Goal: Task Accomplishment & Management: Manage account settings

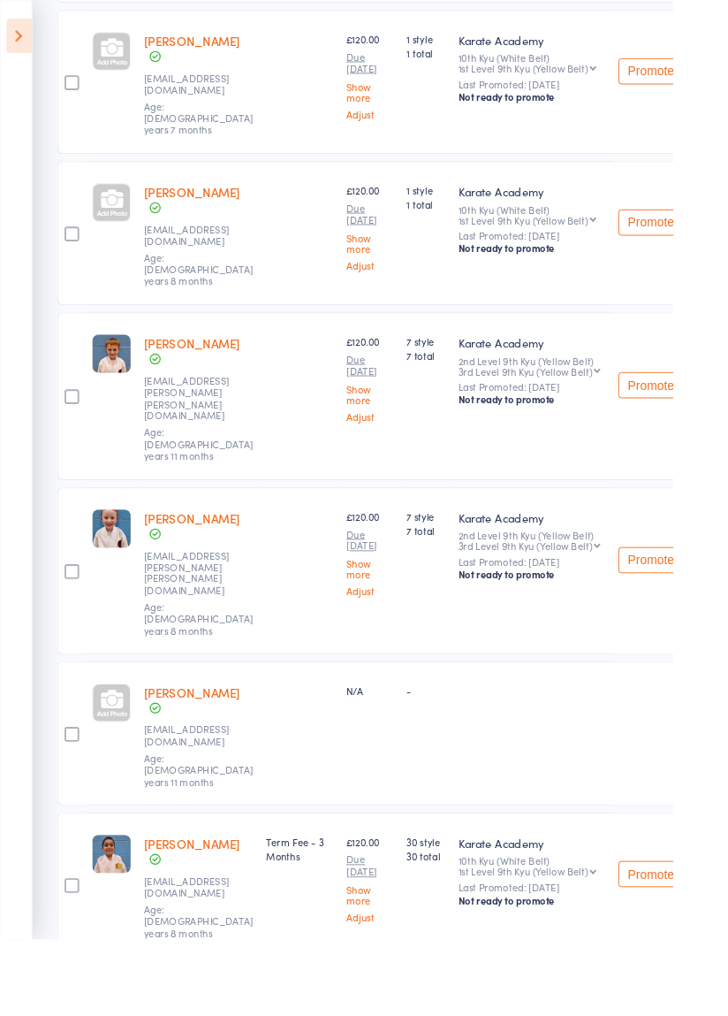
scroll to position [855, 0]
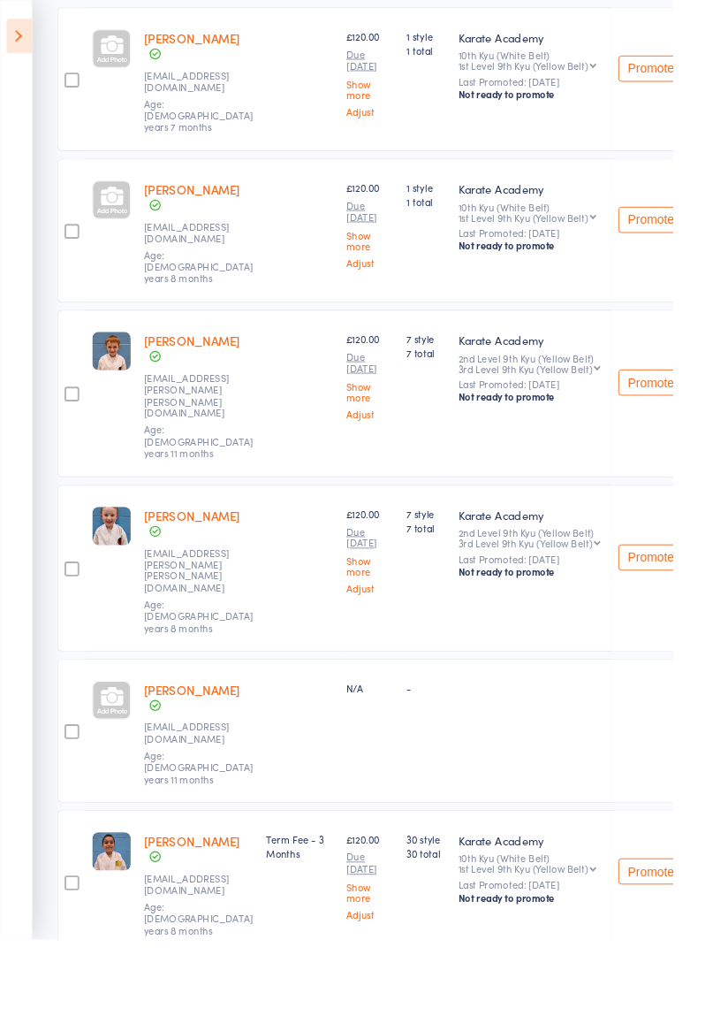
click at [186, 736] on link "[PERSON_NAME]" at bounding box center [208, 745] width 104 height 19
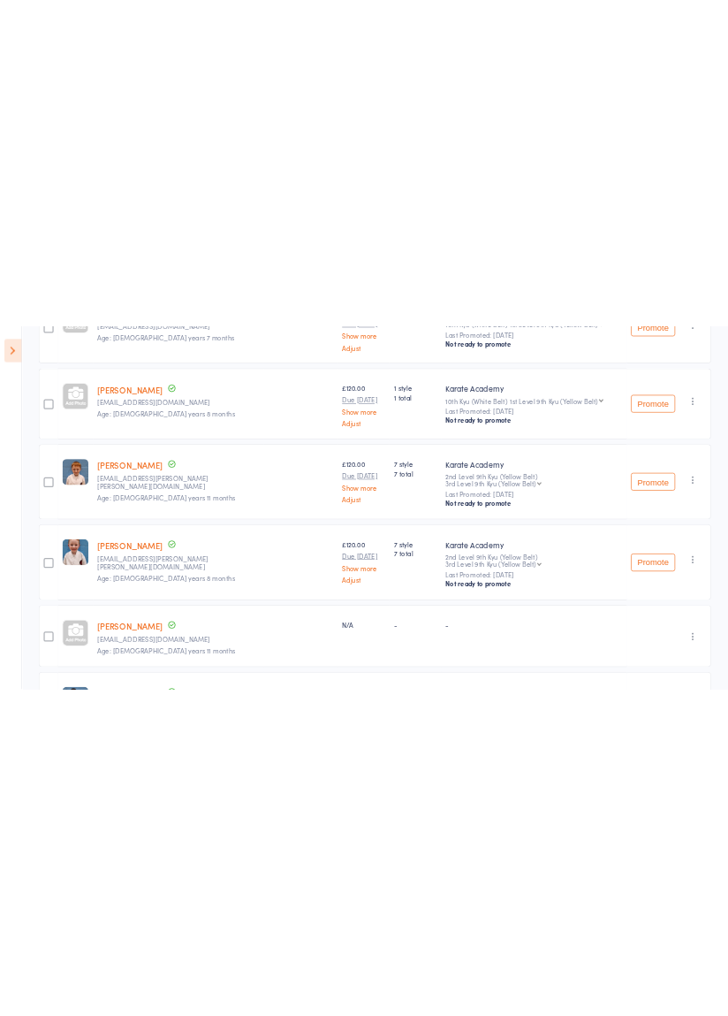
scroll to position [850, 0]
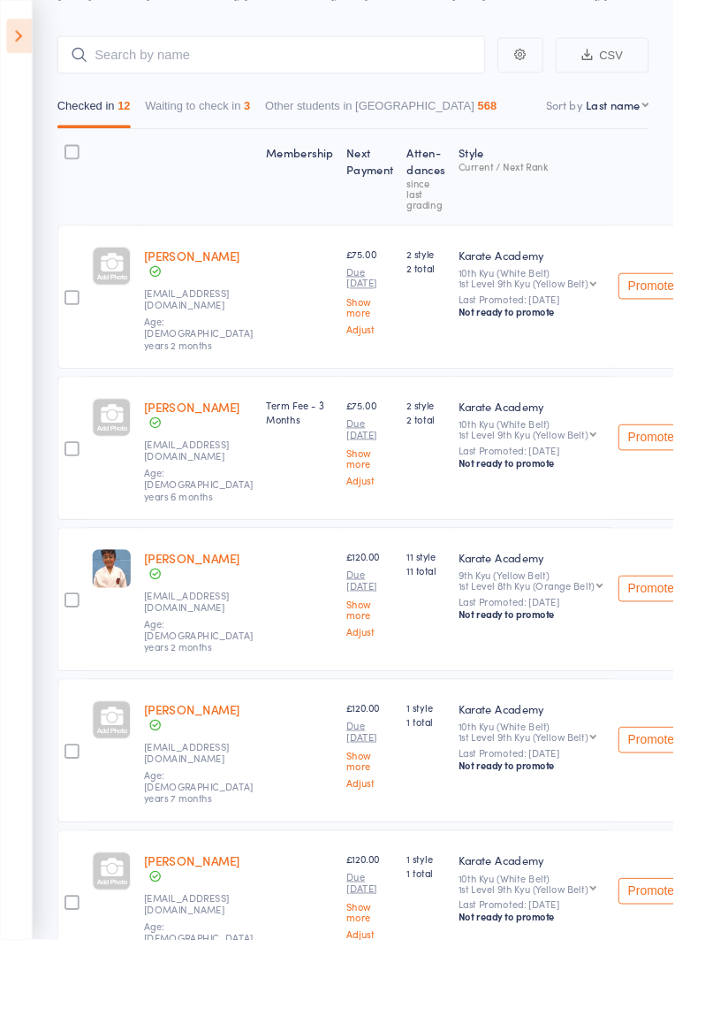
scroll to position [0, 0]
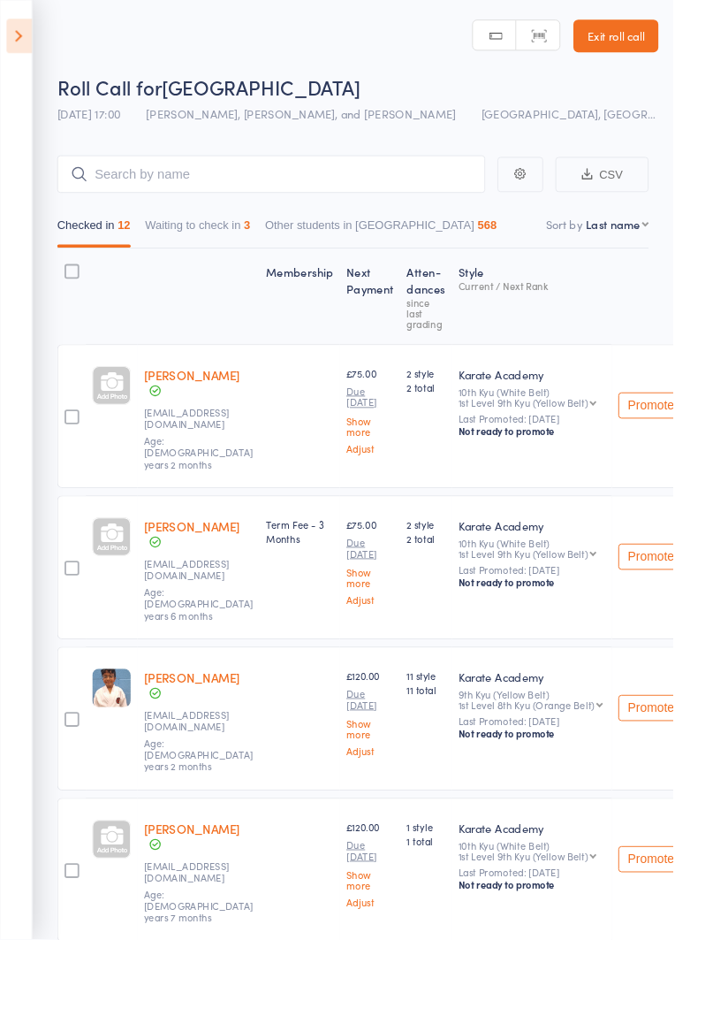
click at [210, 243] on button "Waiting to check in 3" at bounding box center [214, 247] width 114 height 41
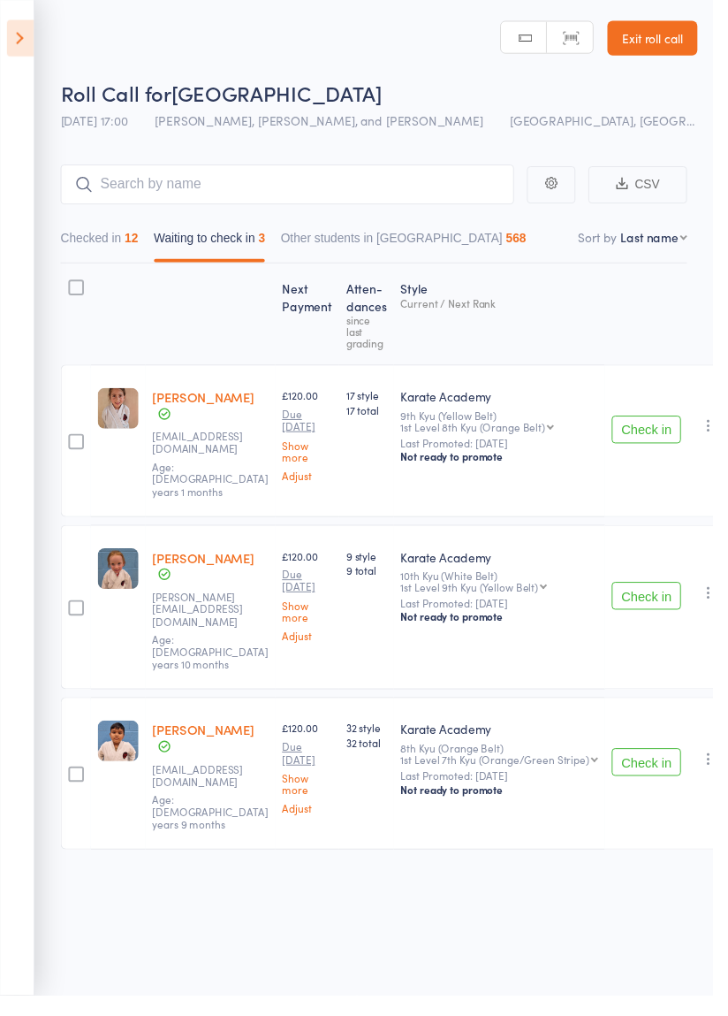
click at [79, 302] on label at bounding box center [78, 294] width 16 height 19
click at [73, 288] on input "checkbox" at bounding box center [73, 288] width 0 height 0
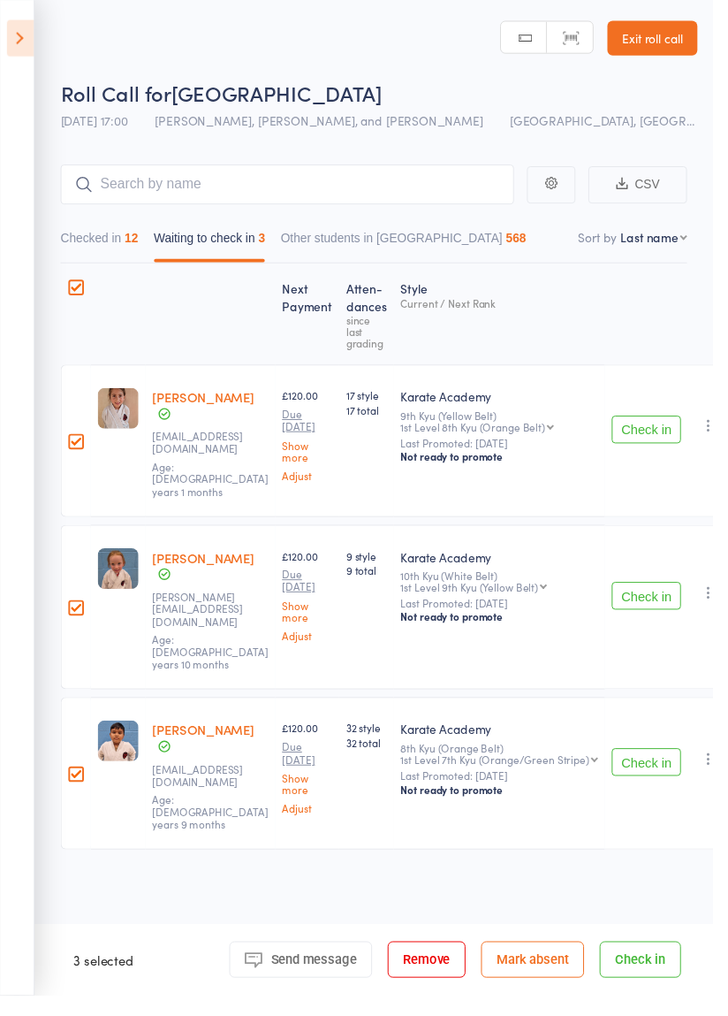
click at [560, 998] on button "Mark absent" at bounding box center [543, 979] width 105 height 37
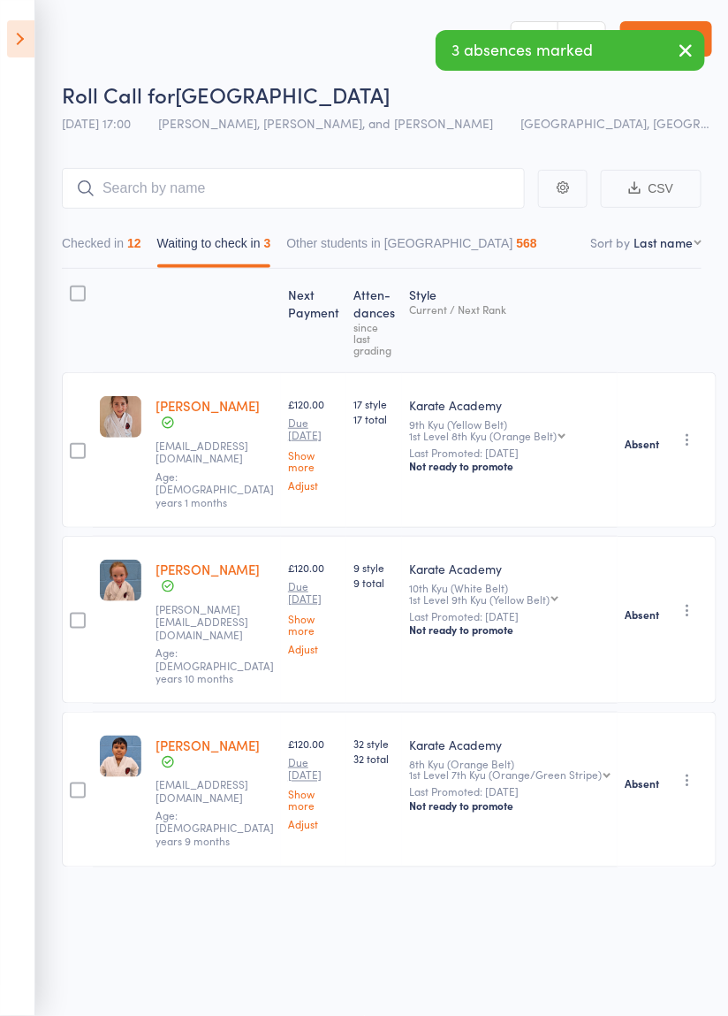
click at [683, 52] on icon "button" at bounding box center [685, 50] width 21 height 22
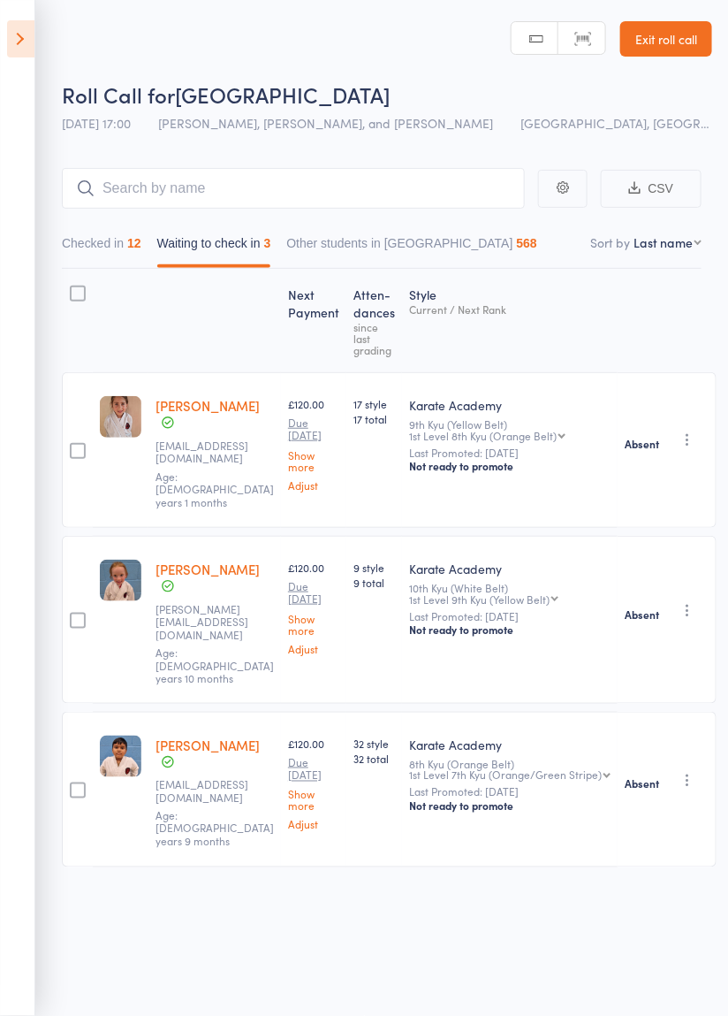
click at [30, 38] on icon at bounding box center [20, 38] width 27 height 37
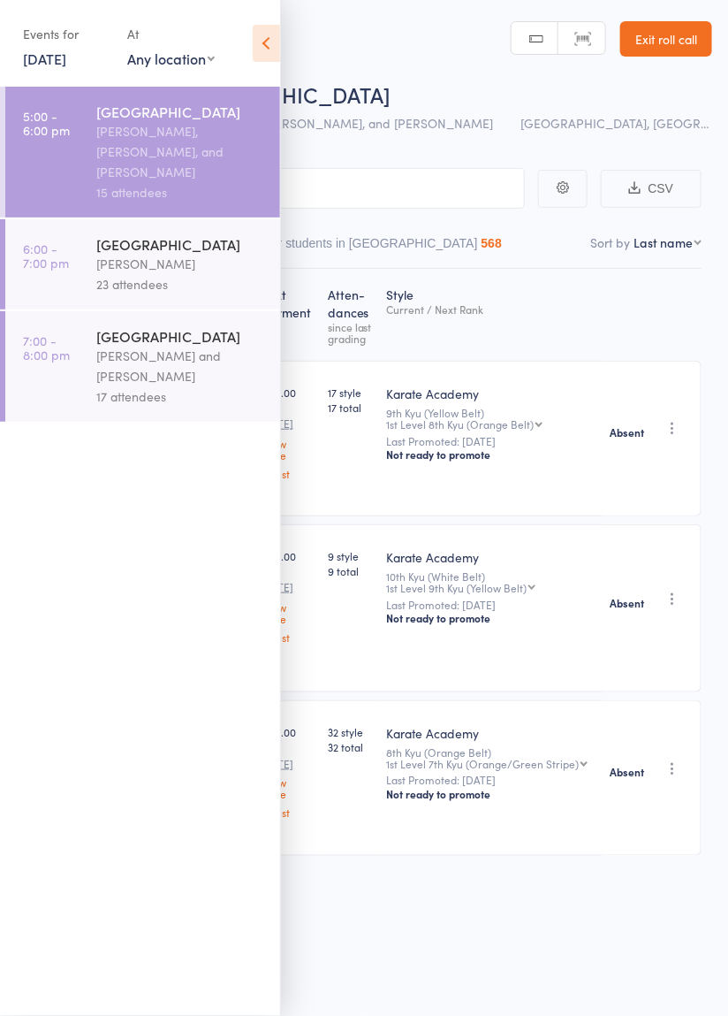
click at [157, 254] on div "[PERSON_NAME]" at bounding box center [180, 264] width 169 height 20
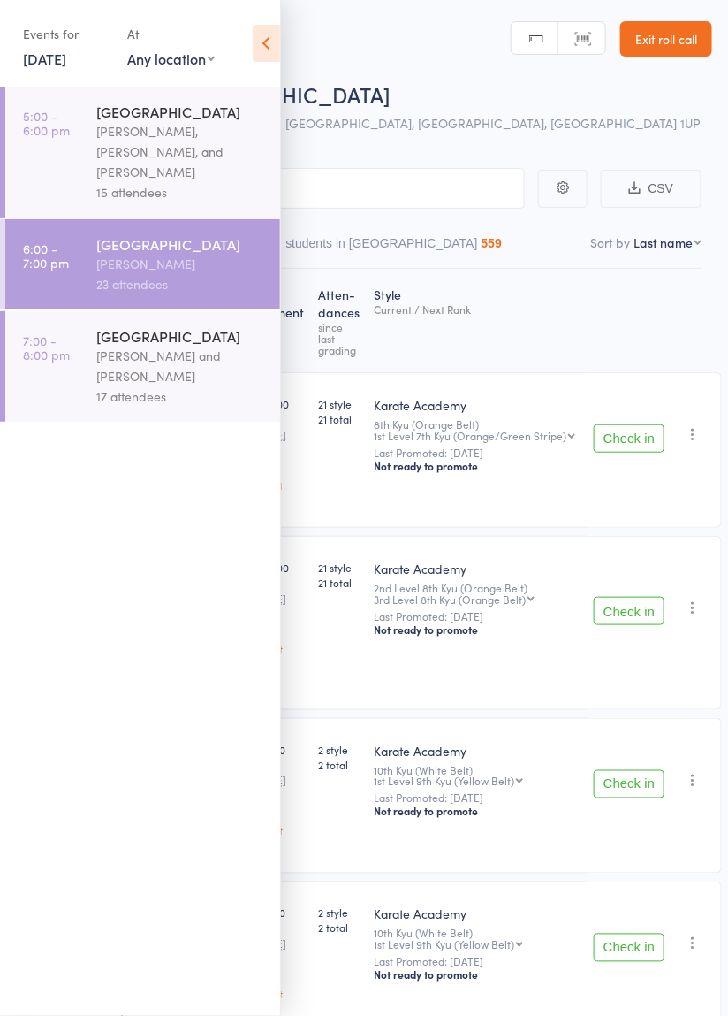
click at [255, 42] on icon at bounding box center [266, 43] width 27 height 37
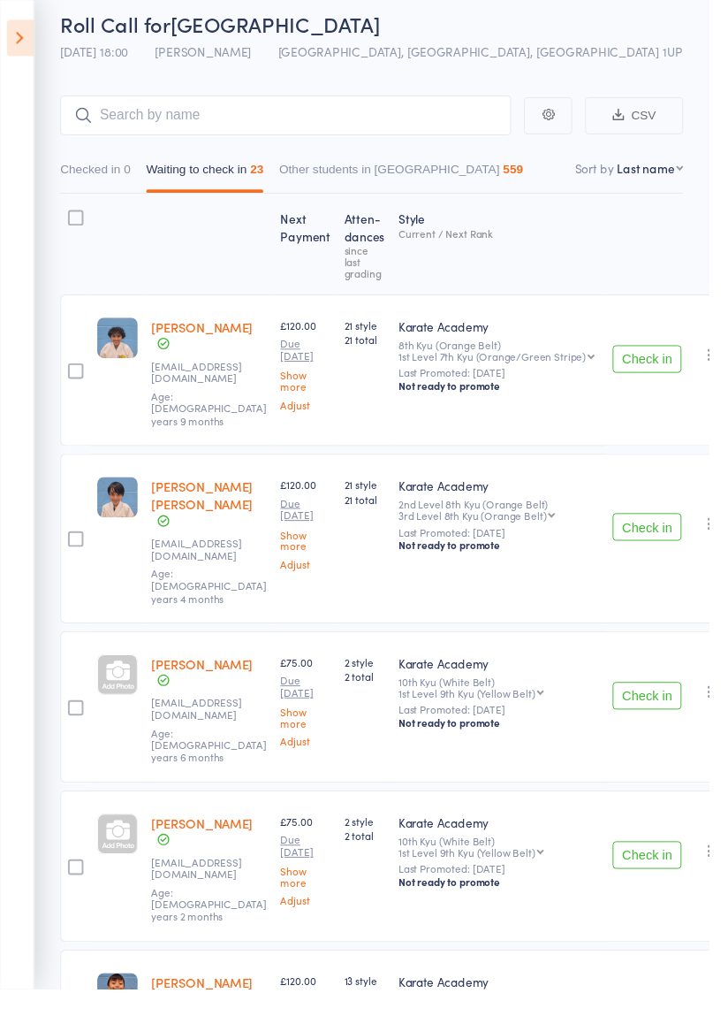
scroll to position [90, 0]
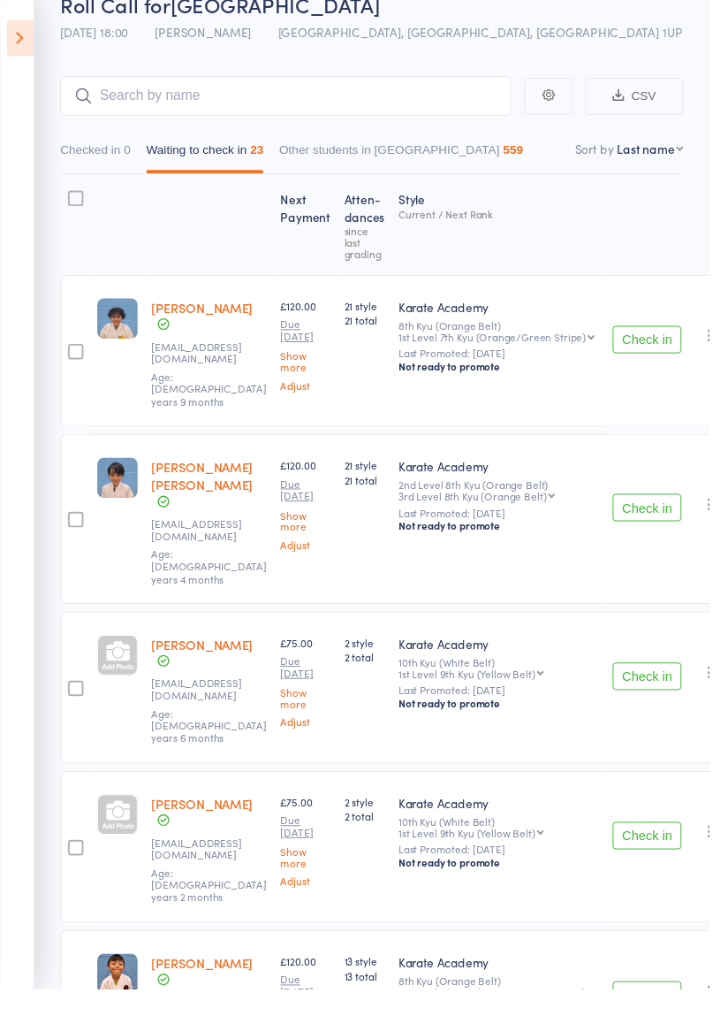
click at [72, 698] on div at bounding box center [78, 706] width 16 height 16
click at [73, 701] on input "checkbox" at bounding box center [73, 701] width 0 height 0
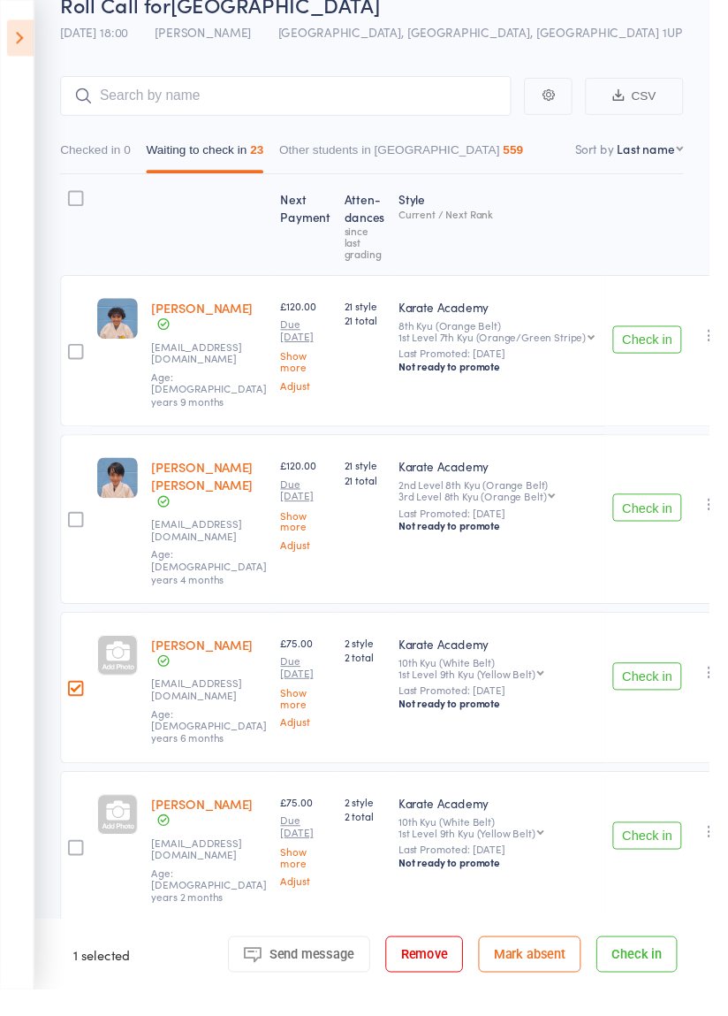
click at [78, 862] on div at bounding box center [78, 870] width 16 height 16
click at [73, 864] on input "checkbox" at bounding box center [73, 864] width 0 height 0
click at [471, 998] on button "Remove" at bounding box center [436, 979] width 80 height 37
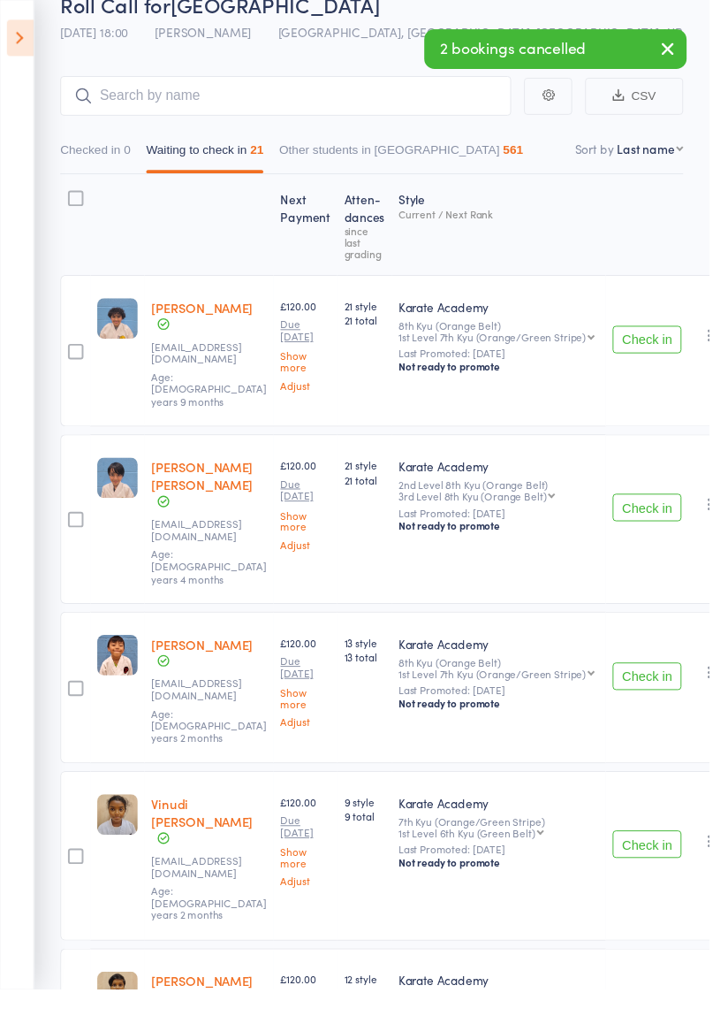
click at [644, 680] on button "Check in" at bounding box center [664, 694] width 71 height 28
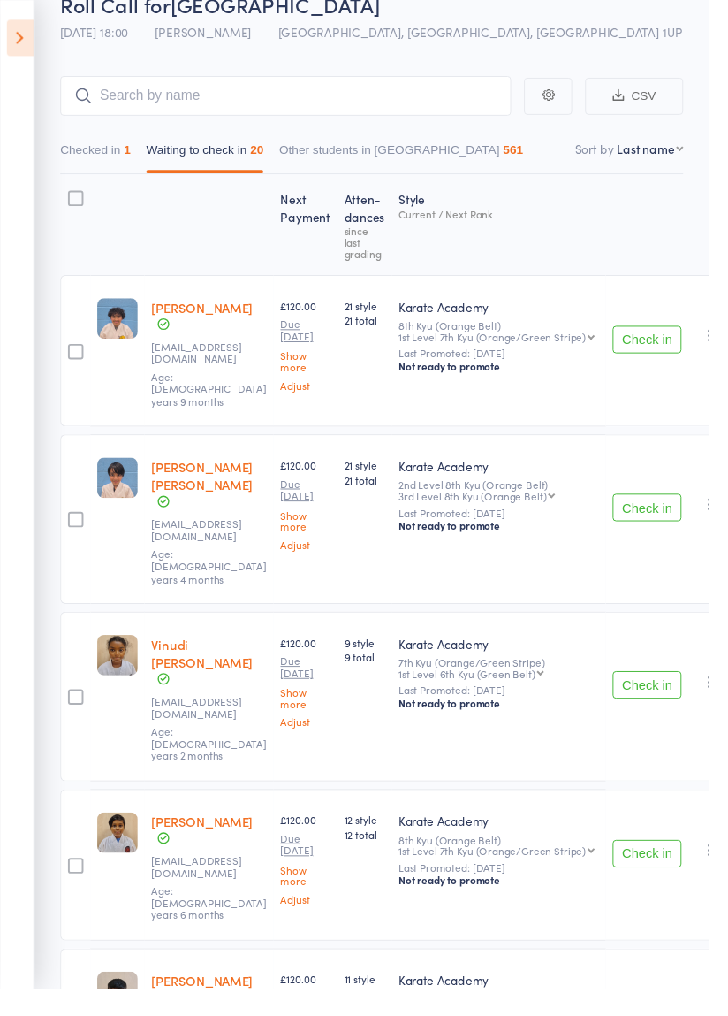
click at [655, 689] on button "Check in" at bounding box center [664, 703] width 71 height 28
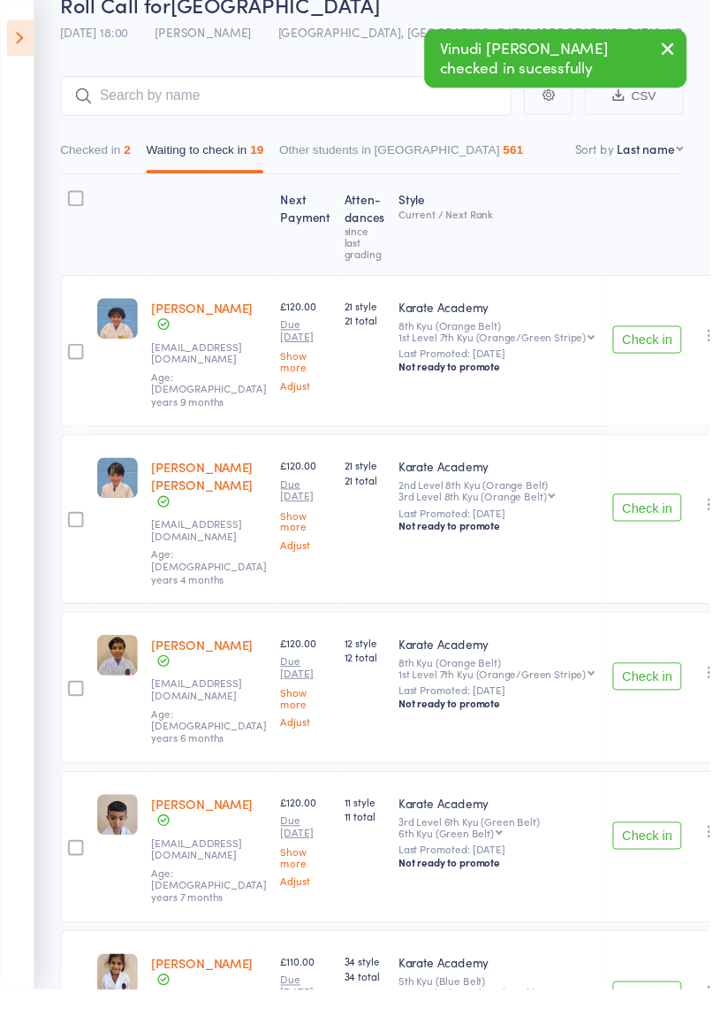
click at [642, 843] on button "Check in" at bounding box center [664, 857] width 71 height 28
click at [654, 843] on button "Check in" at bounding box center [664, 857] width 71 height 28
click at [639, 843] on button "Check in" at bounding box center [664, 857] width 71 height 28
click at [661, 843] on button "Check in" at bounding box center [664, 857] width 71 height 28
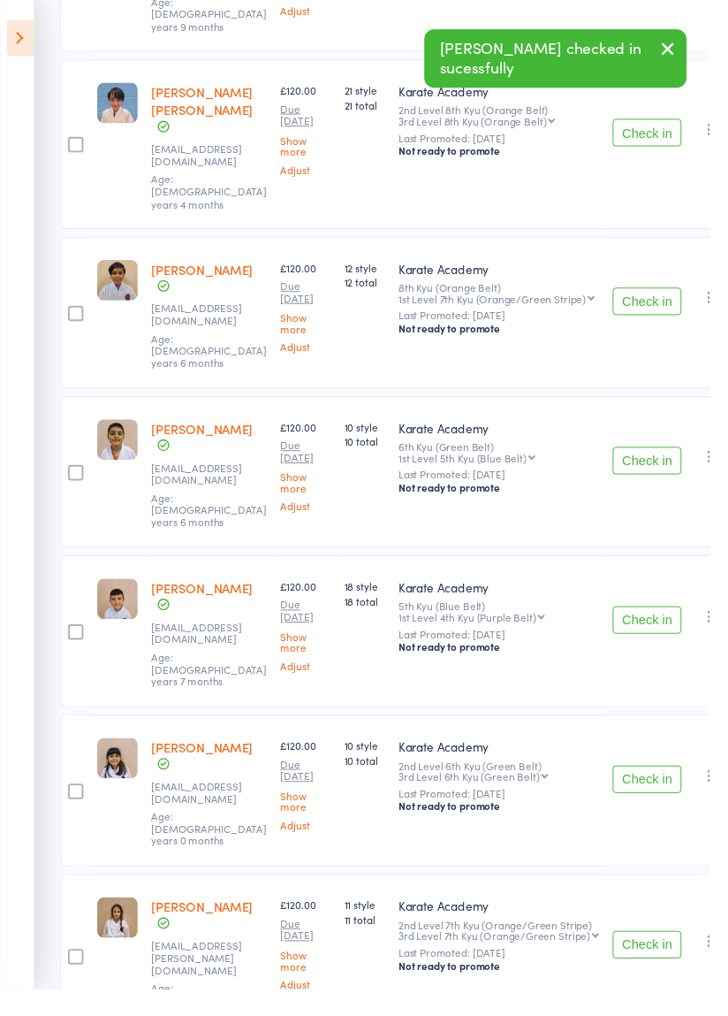
scroll to position [475, 0]
click at [652, 955] on button "Check in" at bounding box center [664, 969] width 71 height 28
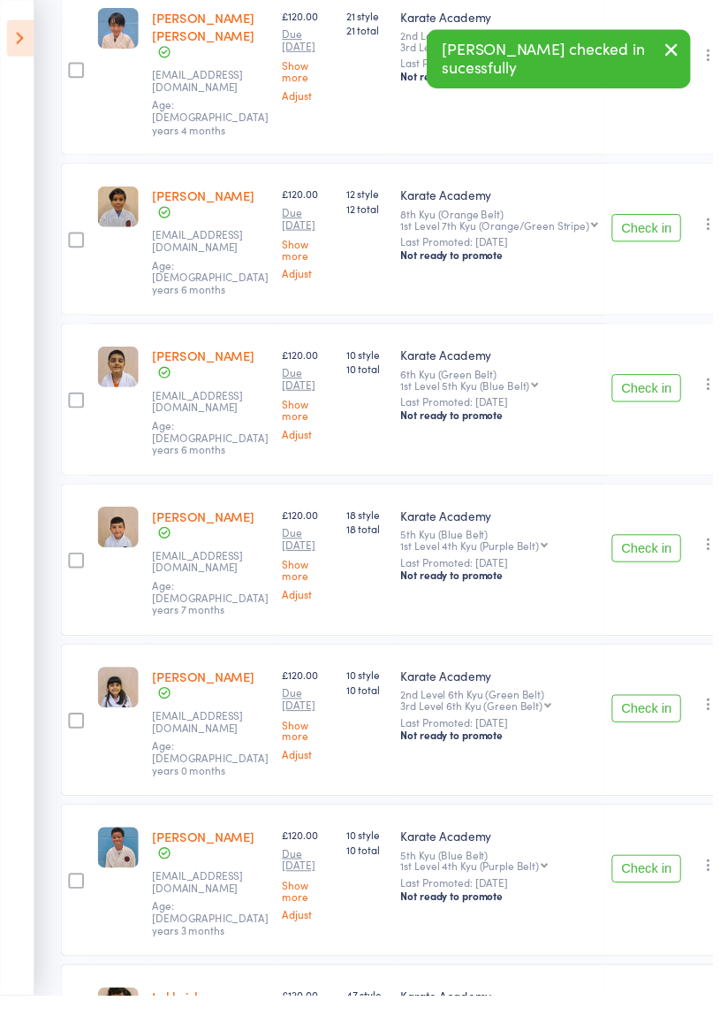
scroll to position [552, 0]
click at [715, 874] on icon "button" at bounding box center [724, 883] width 18 height 18
click at [658, 1015] on li "Remove" at bounding box center [661, 1036] width 146 height 24
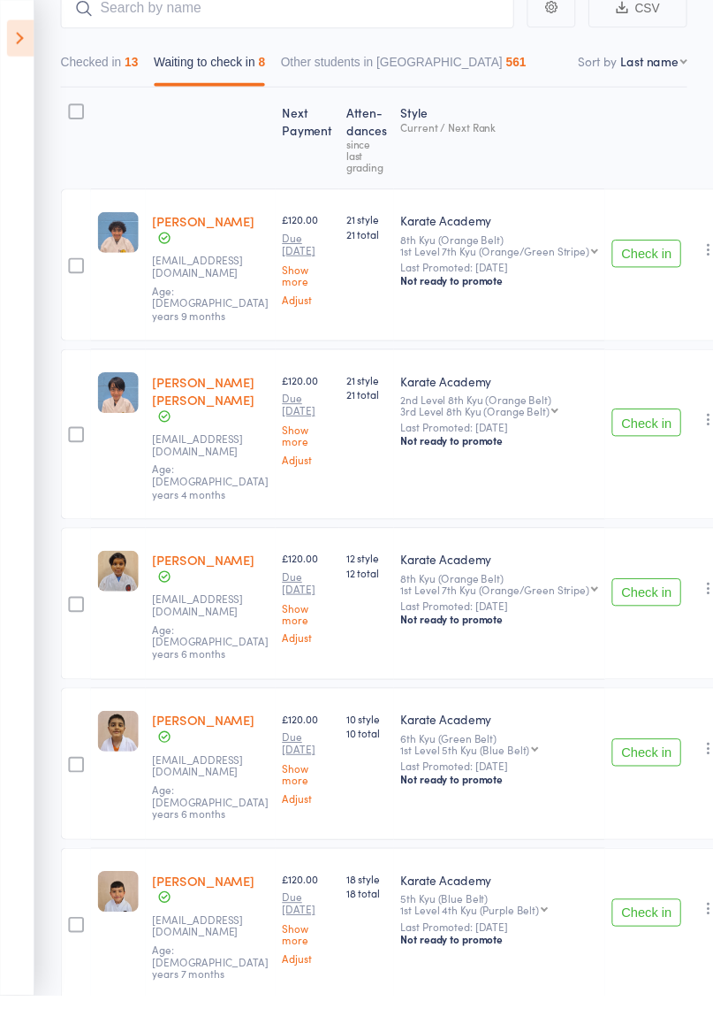
scroll to position [0, 0]
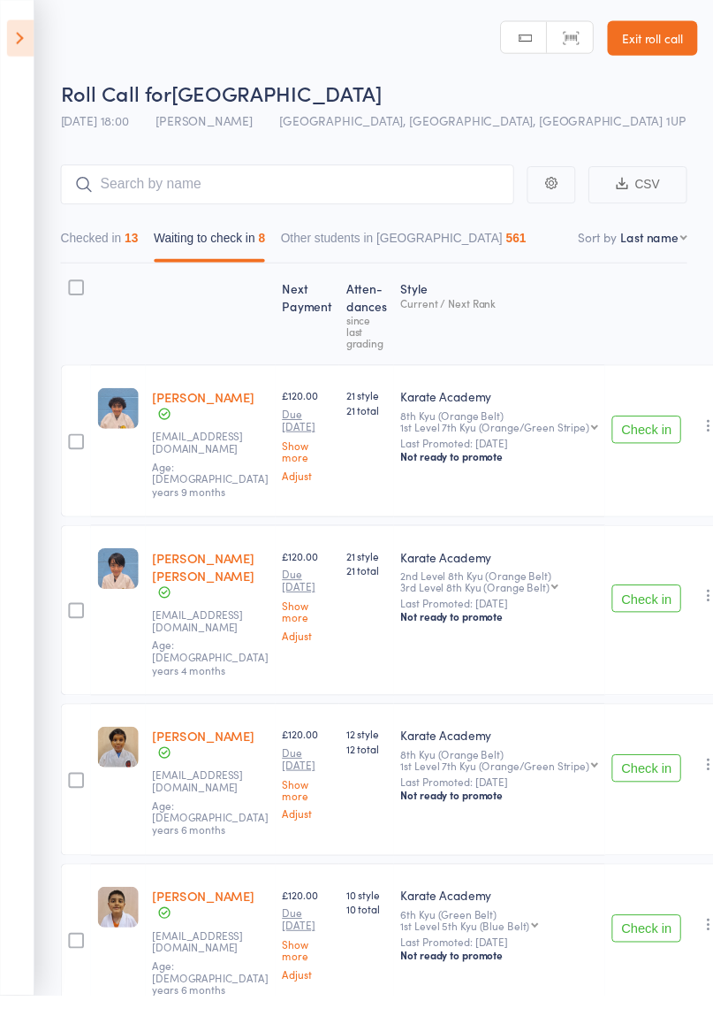
click at [75, 286] on div at bounding box center [78, 293] width 16 height 16
click at [73, 288] on input "checkbox" at bounding box center [73, 288] width 0 height 0
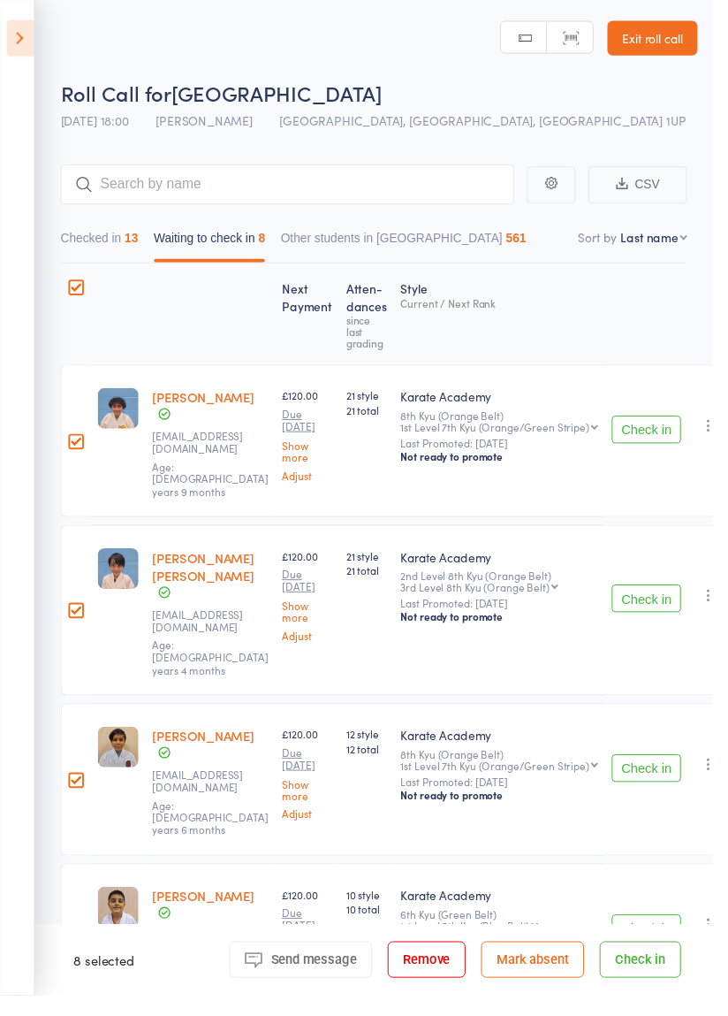
click at [565, 998] on button "Mark absent" at bounding box center [543, 979] width 105 height 37
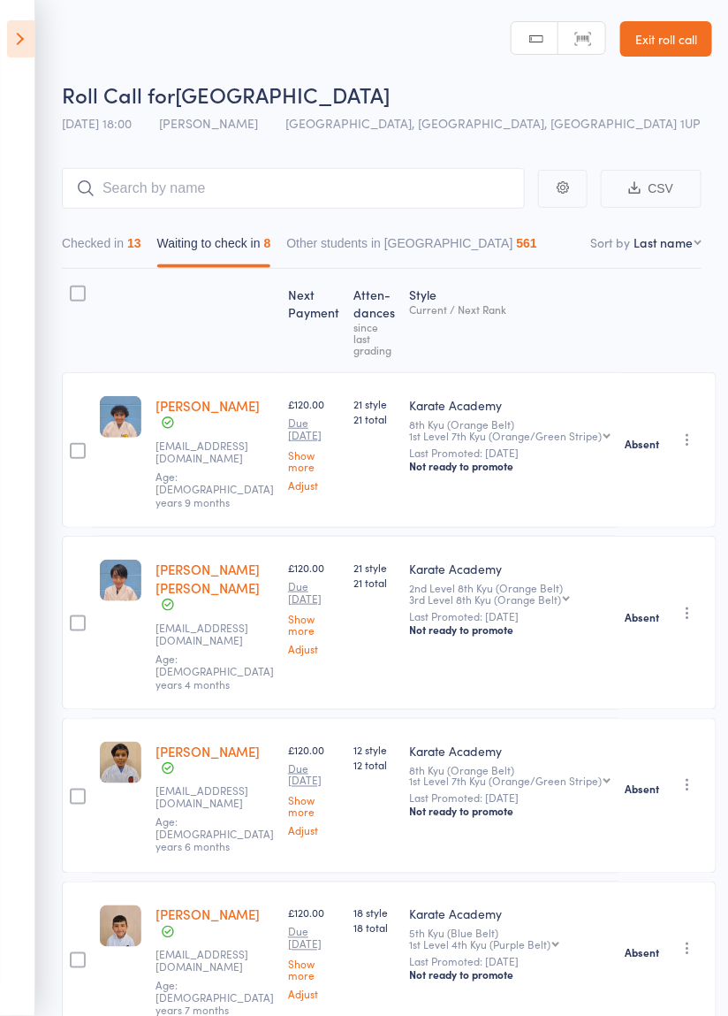
click at [693, 42] on link "Exit roll call" at bounding box center [666, 38] width 92 height 35
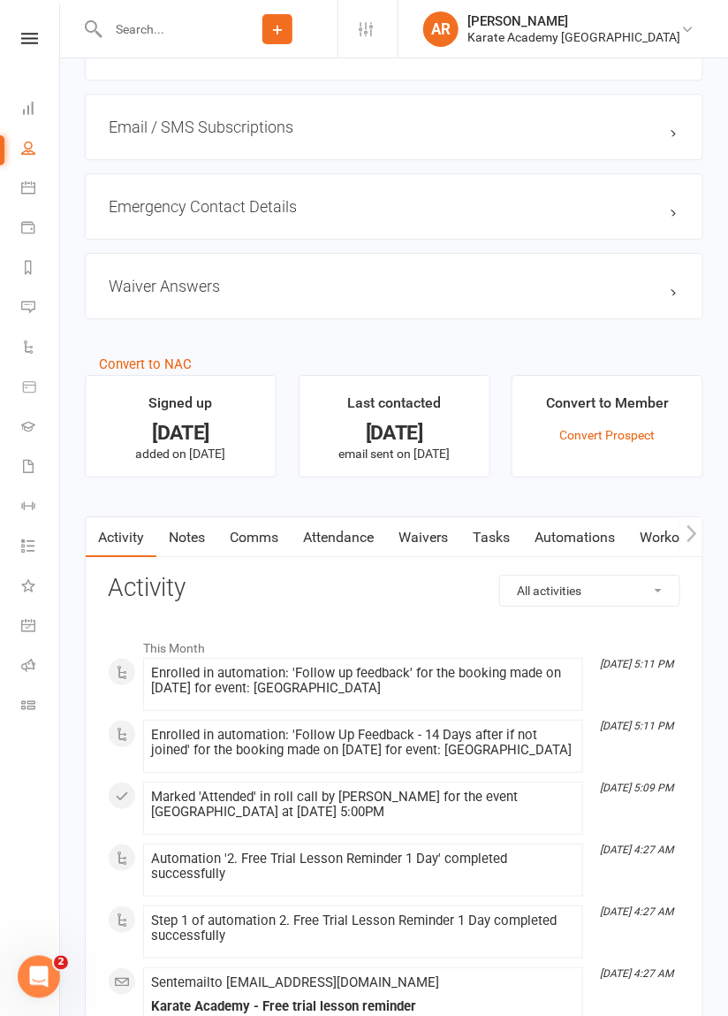
scroll to position [1107, 0]
click at [254, 529] on link "Comms" at bounding box center [253, 537] width 73 height 41
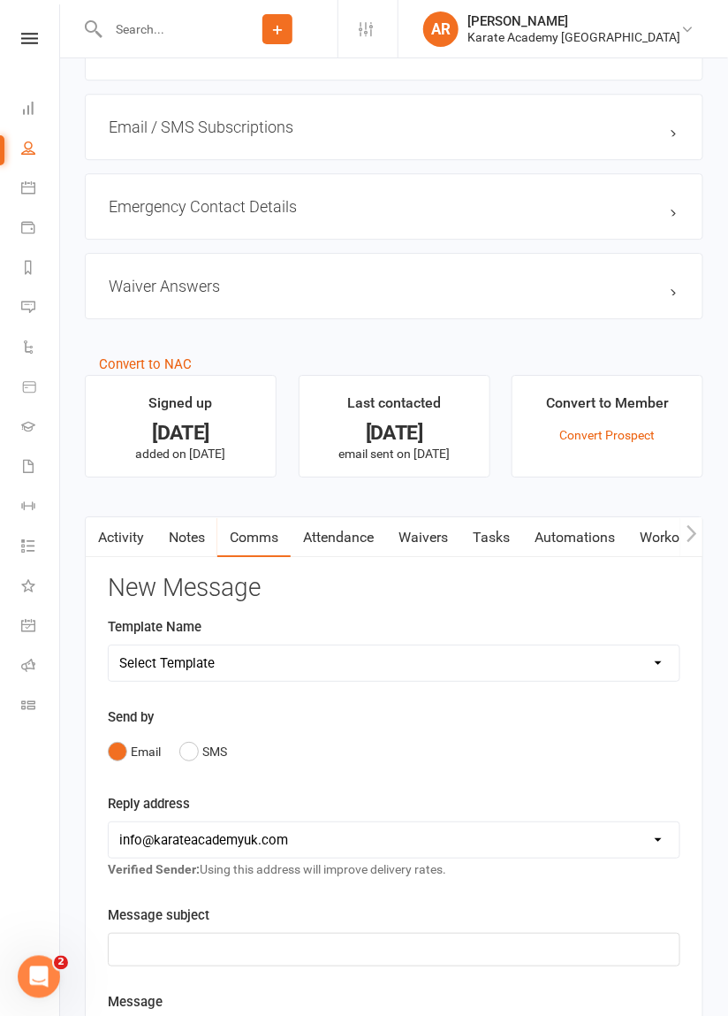
click at [165, 666] on select "Select Template [Email] Cippenham School - Price Breakdown [Email] Claycots Pri…" at bounding box center [394, 662] width 571 height 35
select select "7"
click at [109, 645] on select "Select Template [Email] Cippenham School - Price Breakdown [Email] Claycots Pri…" at bounding box center [394, 662] width 571 height 35
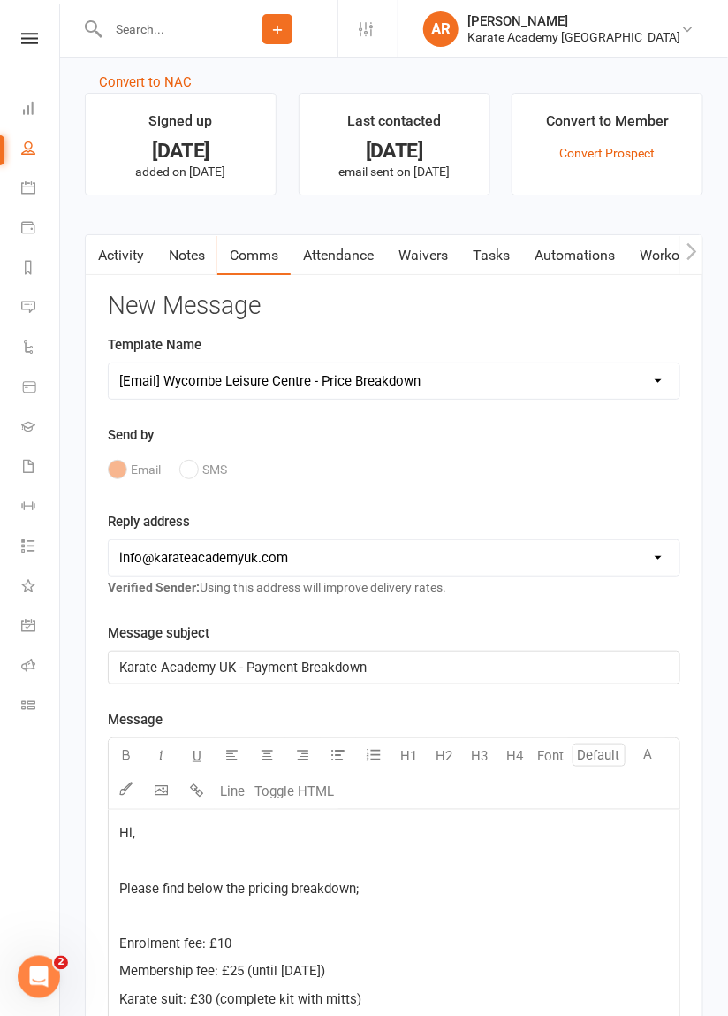
scroll to position [1390, 0]
click at [133, 547] on select "hello@clubworx.com info@karateacademyuk.com ahmer.rajpoot@karateacademyuk.com v…" at bounding box center [394, 556] width 571 height 35
select select "2"
click at [109, 539] on select "hello@clubworx.com info@karateacademyuk.com ahmer.rajpoot@karateacademyuk.com v…" at bounding box center [394, 556] width 571 height 35
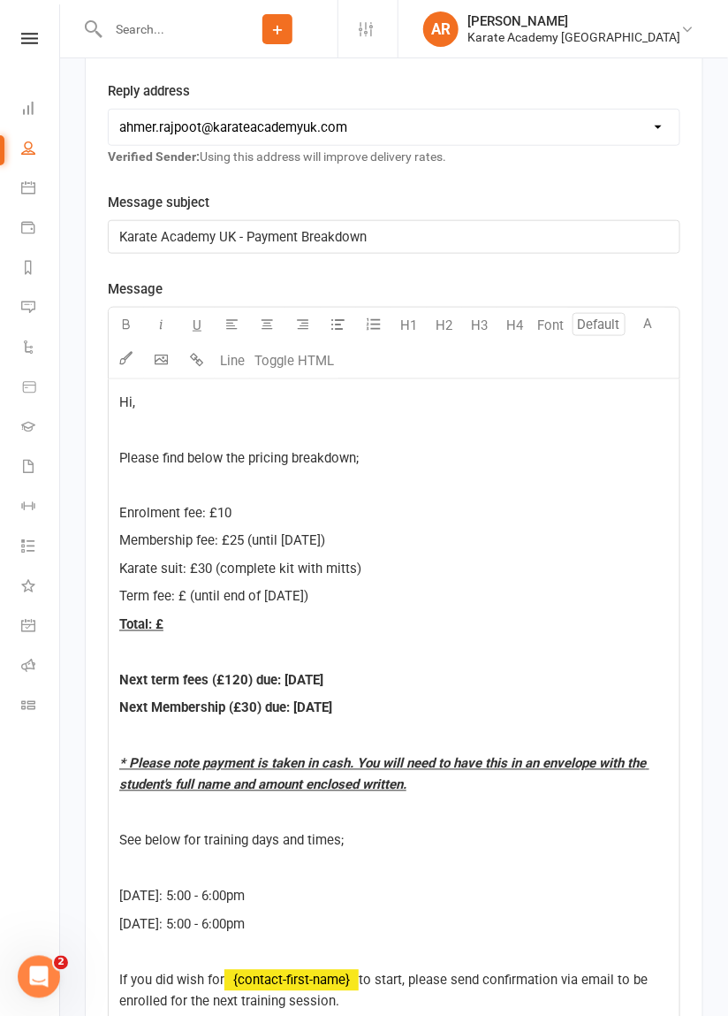
scroll to position [1820, 0]
click at [186, 592] on span "Term fee: £ (until end of Sep 2025)" at bounding box center [213, 597] width 189 height 16
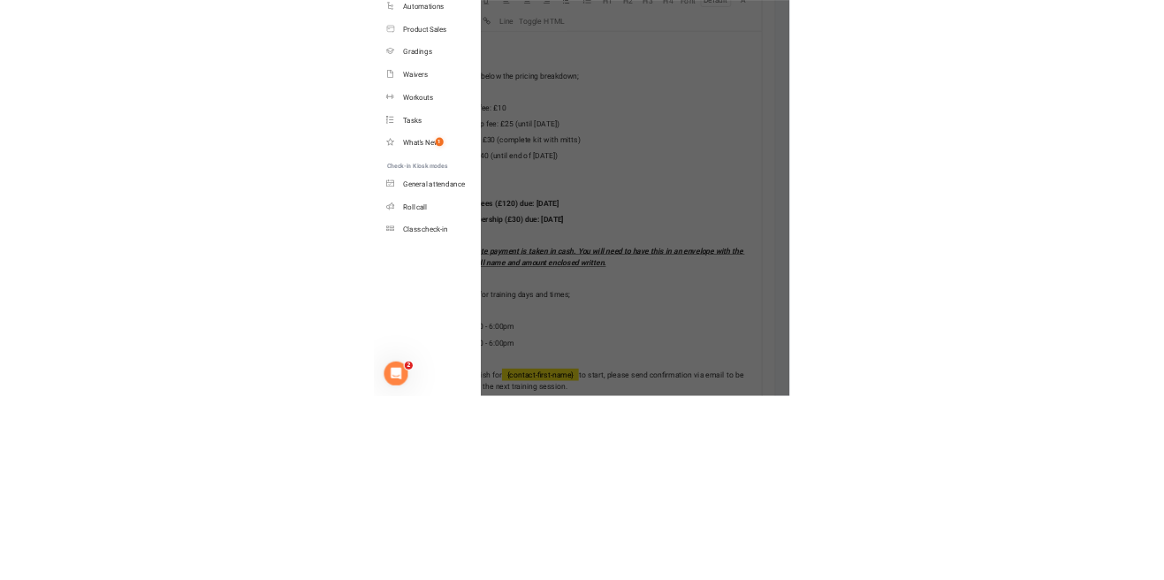
scroll to position [1463, 0]
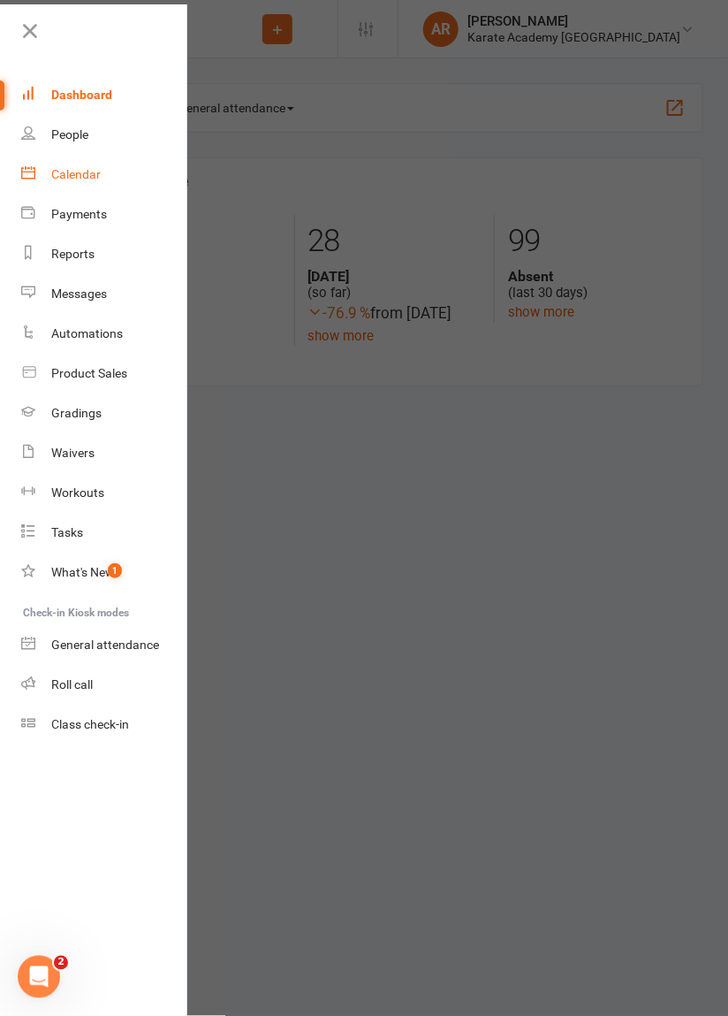
click at [78, 173] on div "Calendar" at bounding box center [75, 174] width 49 height 14
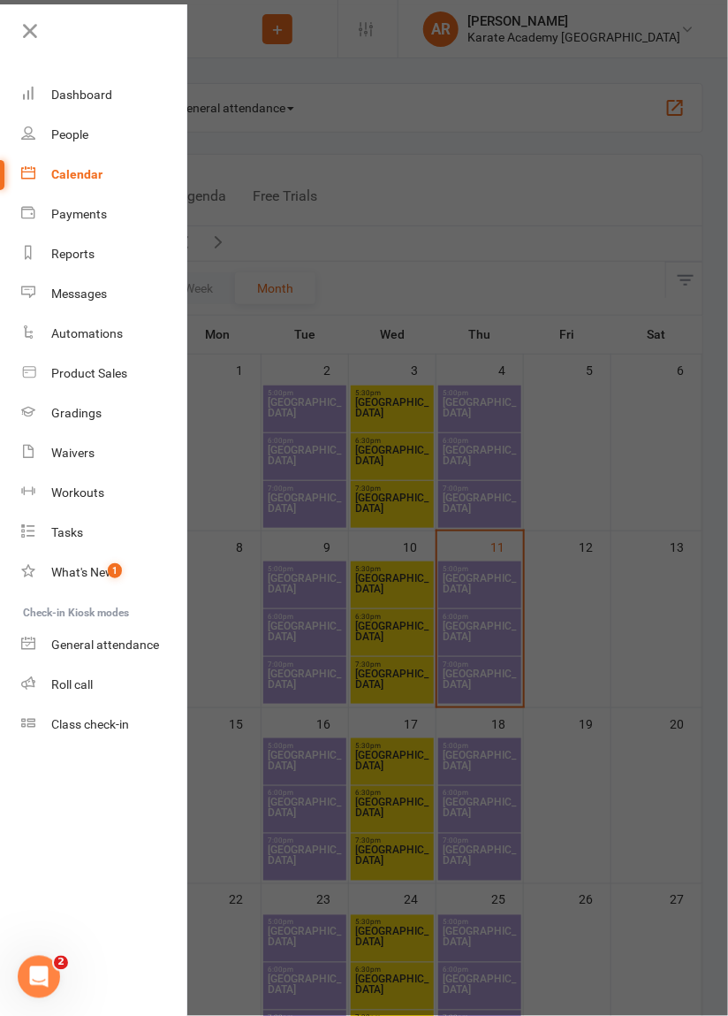
click at [8, 125] on li "People" at bounding box center [93, 135] width 186 height 40
click at [5, 138] on li "People" at bounding box center [93, 135] width 186 height 40
click at [37, 25] on icon at bounding box center [30, 31] width 25 height 25
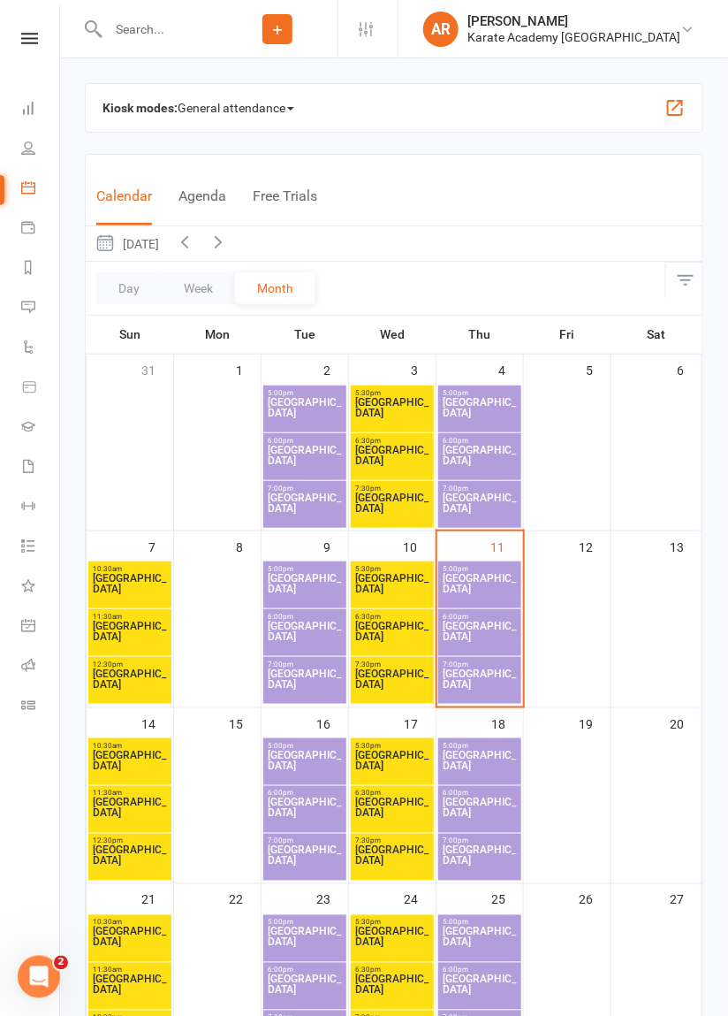
click at [467, 636] on span "Wycombe Leisure Centre" at bounding box center [480, 636] width 76 height 32
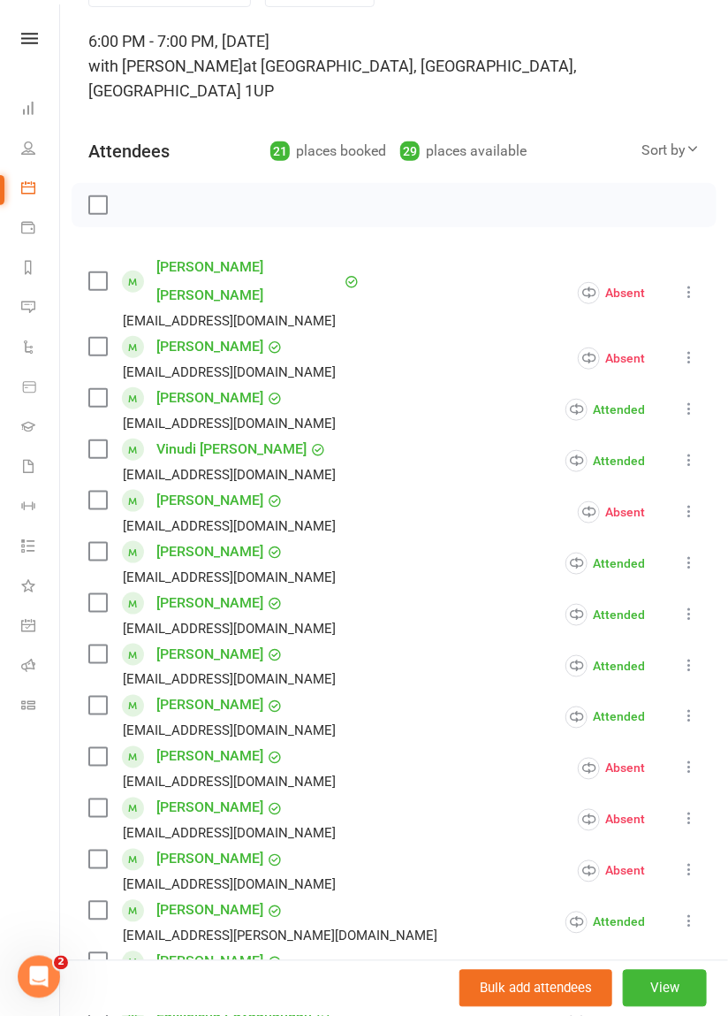
scroll to position [100, 0]
click at [656, 993] on button "View" at bounding box center [665, 988] width 84 height 37
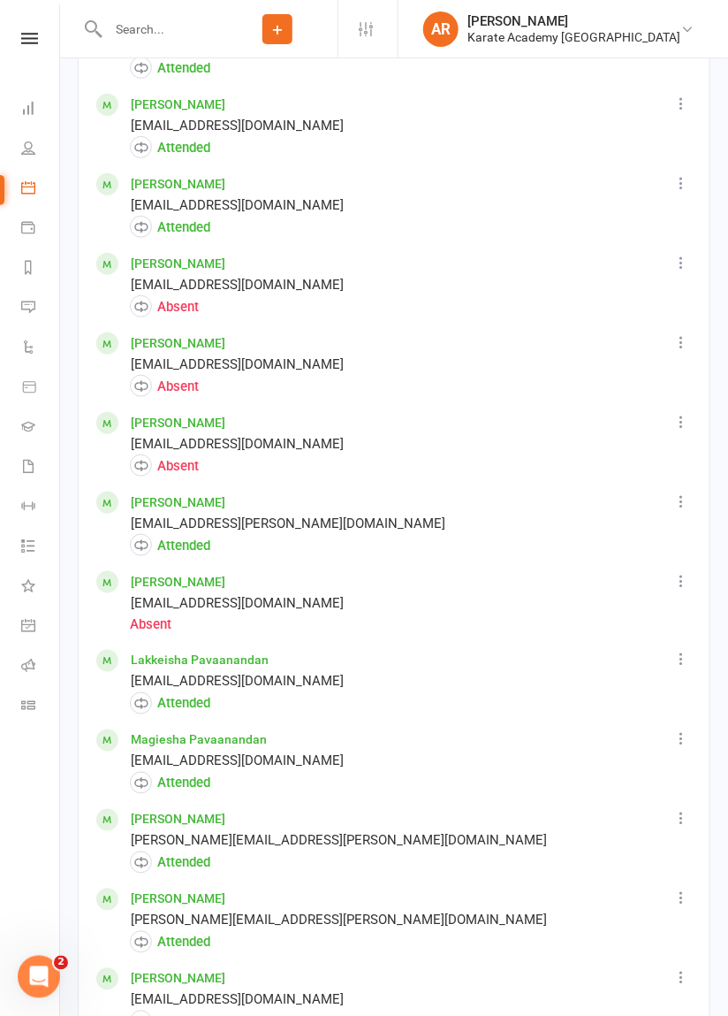
scroll to position [1687, 0]
click at [684, 583] on icon at bounding box center [682, 581] width 18 height 18
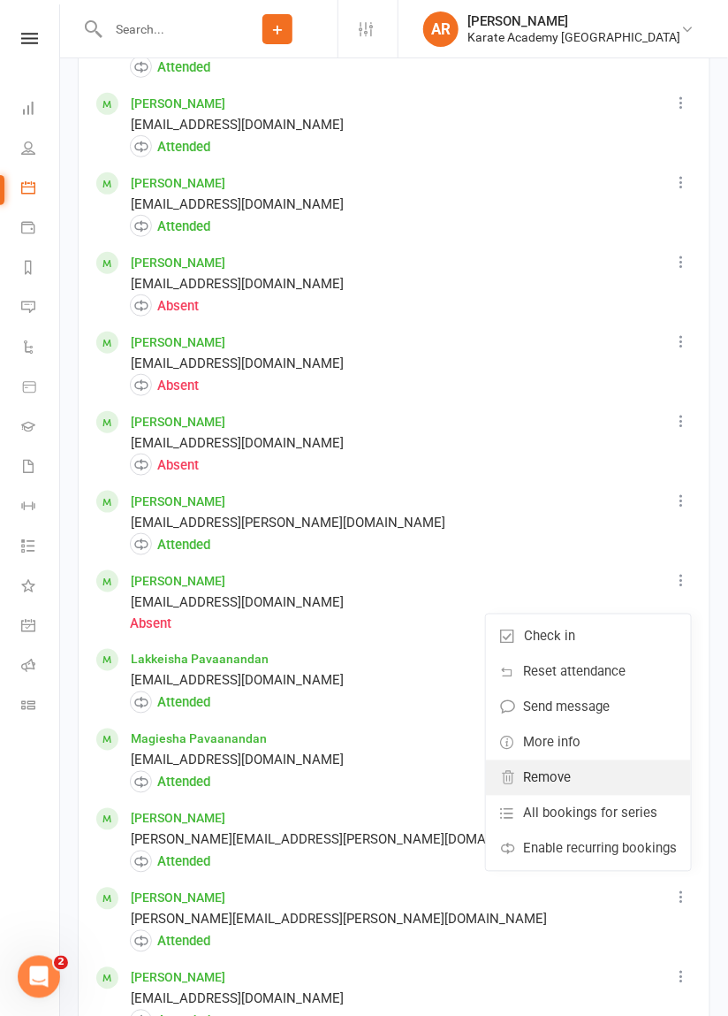
click at [597, 773] on link "Remove" at bounding box center [588, 777] width 205 height 35
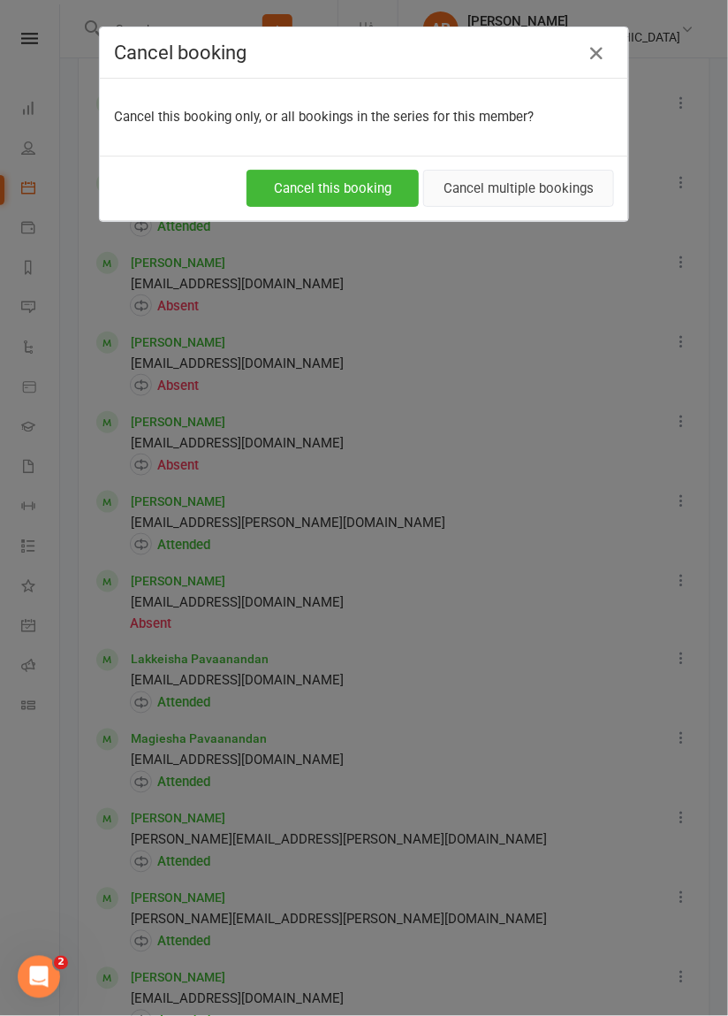
click at [580, 192] on button "Cancel multiple bookings" at bounding box center [518, 188] width 191 height 37
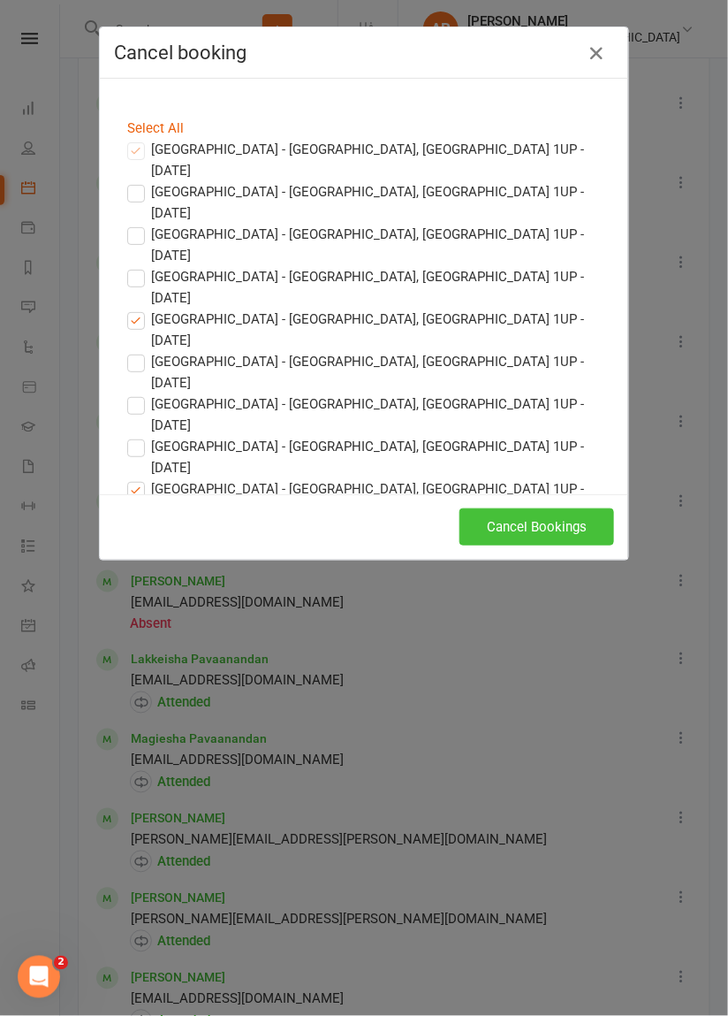
click at [552, 531] on button "Cancel Bookings" at bounding box center [537, 526] width 155 height 37
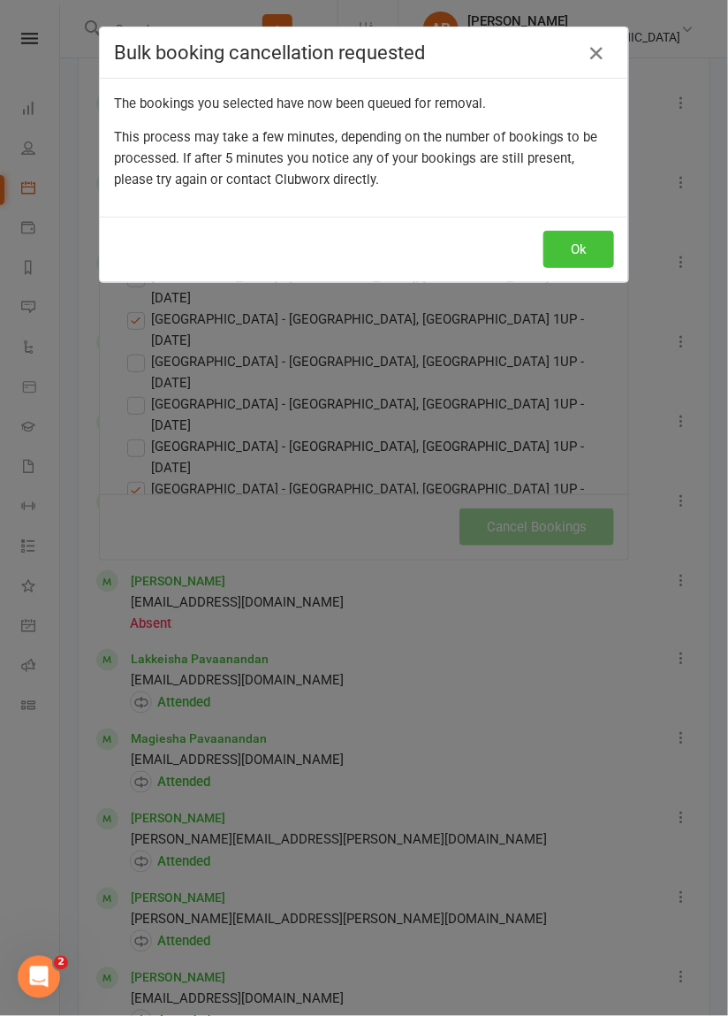
click at [590, 249] on button "Ok" at bounding box center [579, 249] width 71 height 37
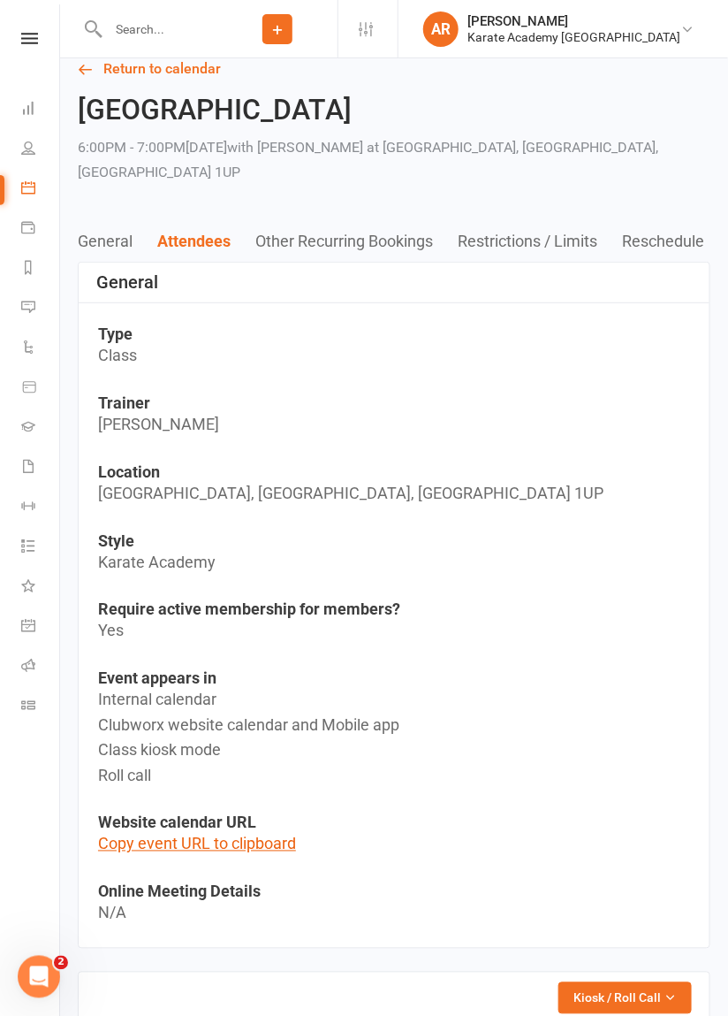
scroll to position [0, 0]
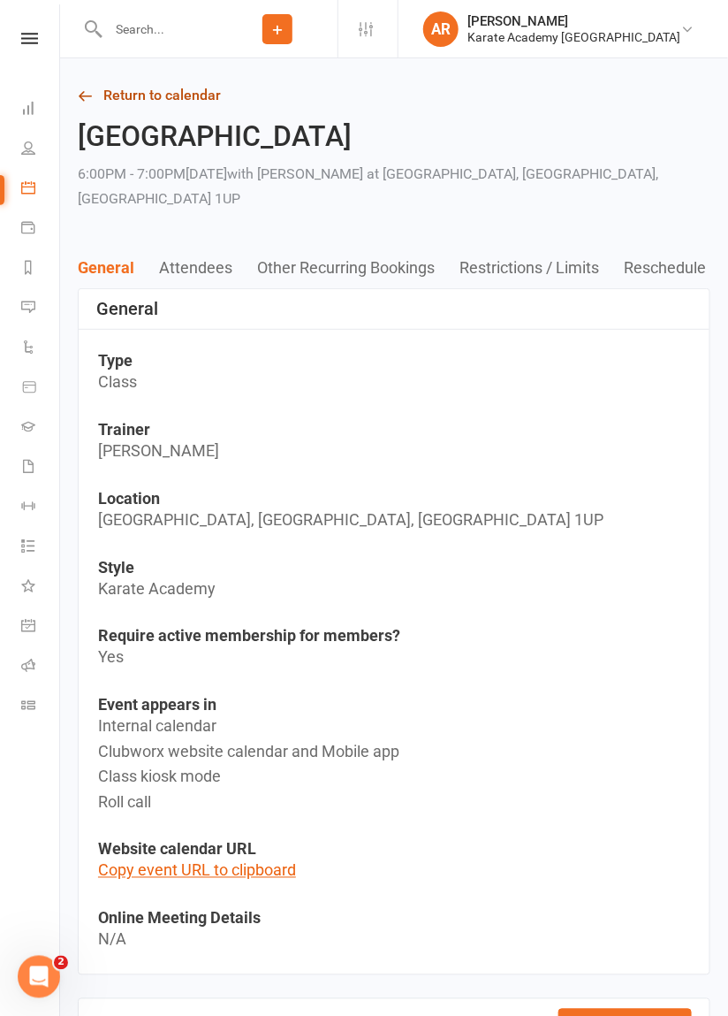
click at [164, 102] on link "Return to calendar" at bounding box center [394, 95] width 633 height 25
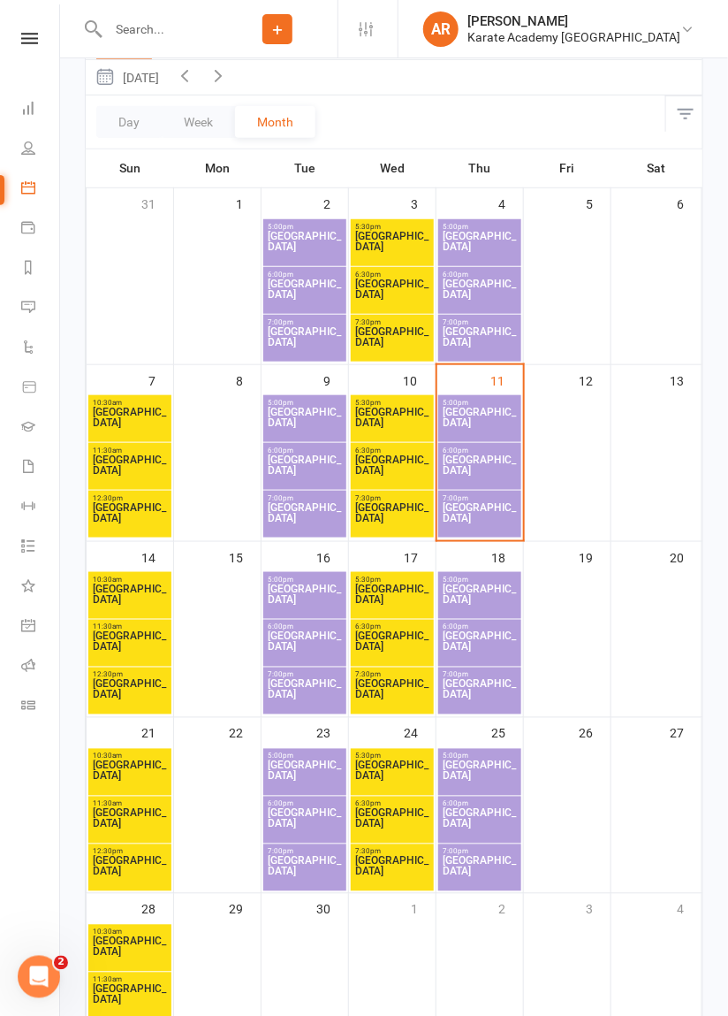
scroll to position [165, 0]
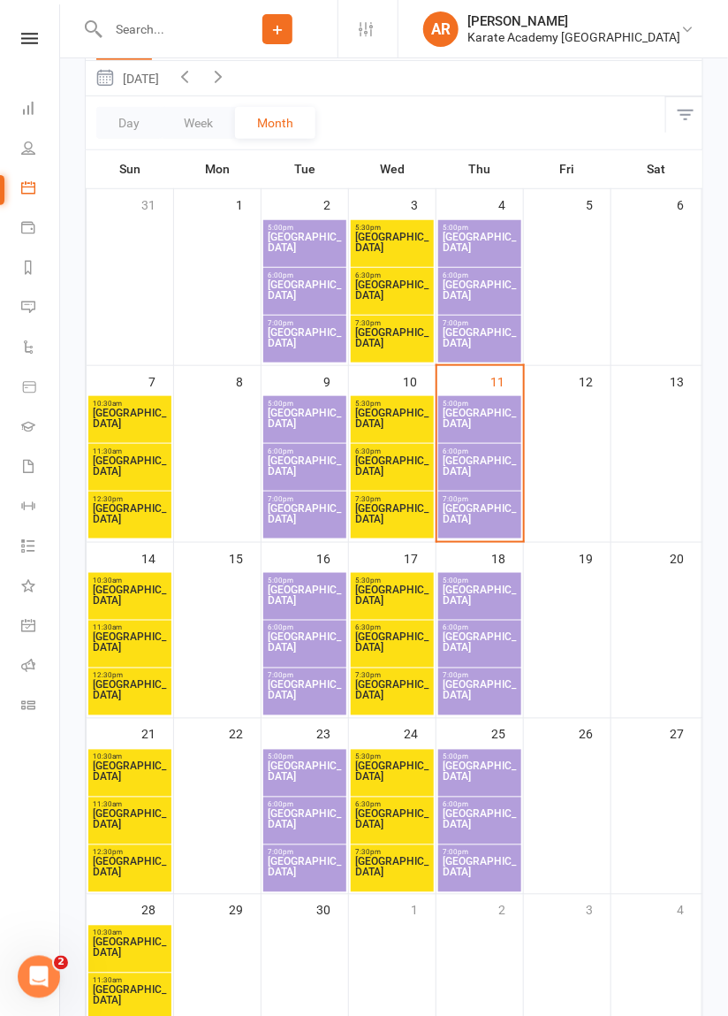
click at [480, 411] on span "[GEOGRAPHIC_DATA]" at bounding box center [480, 423] width 76 height 32
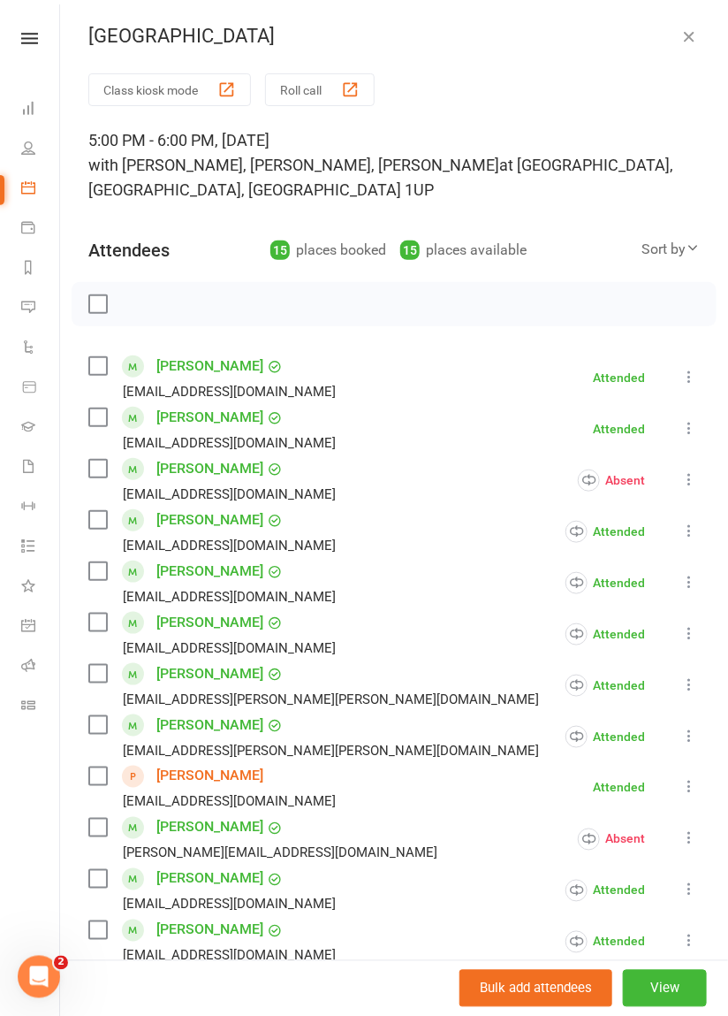
click at [688, 38] on icon "button" at bounding box center [690, 36] width 18 height 18
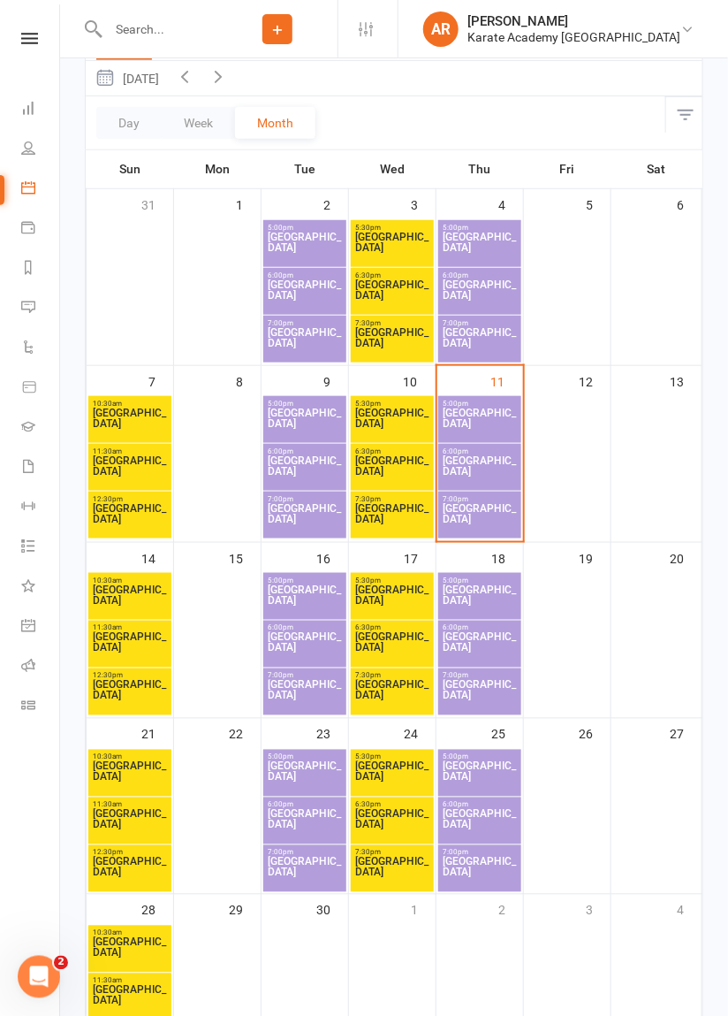
click at [472, 595] on span "[GEOGRAPHIC_DATA]" at bounding box center [480, 600] width 76 height 32
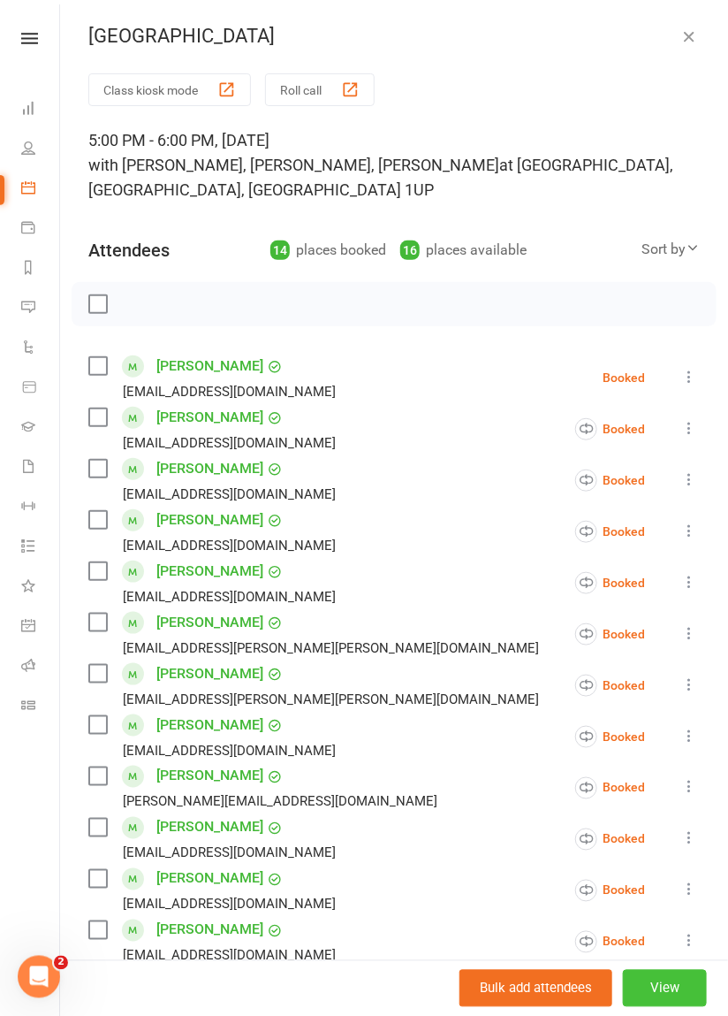
click at [675, 999] on button "View" at bounding box center [665, 988] width 84 height 37
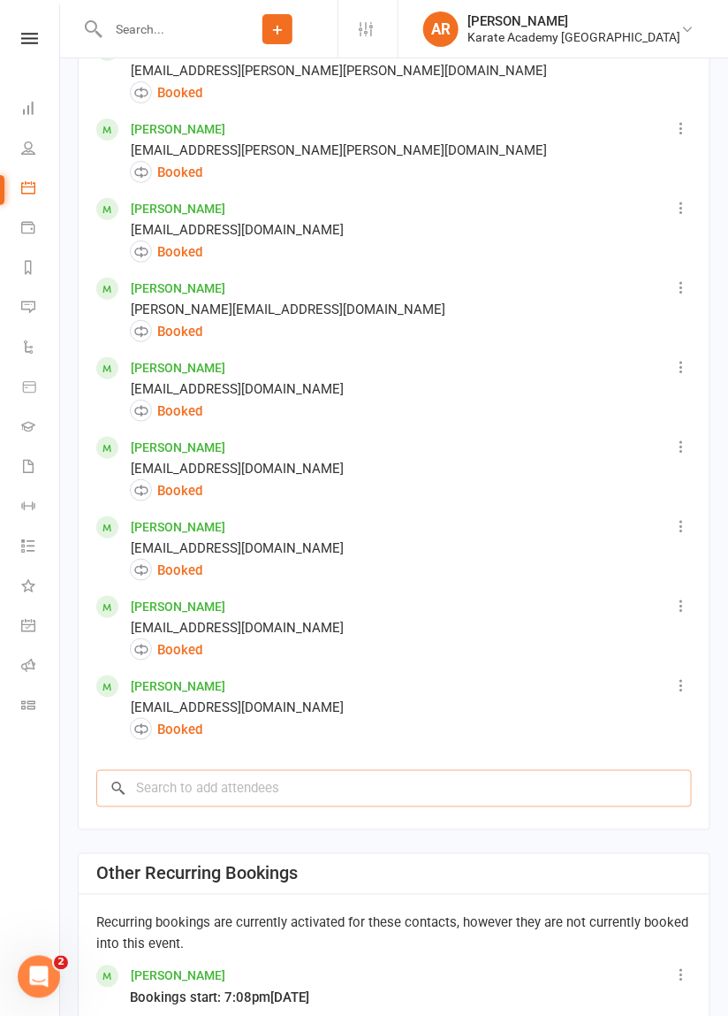
click at [176, 787] on input "search" at bounding box center [394, 788] width 596 height 37
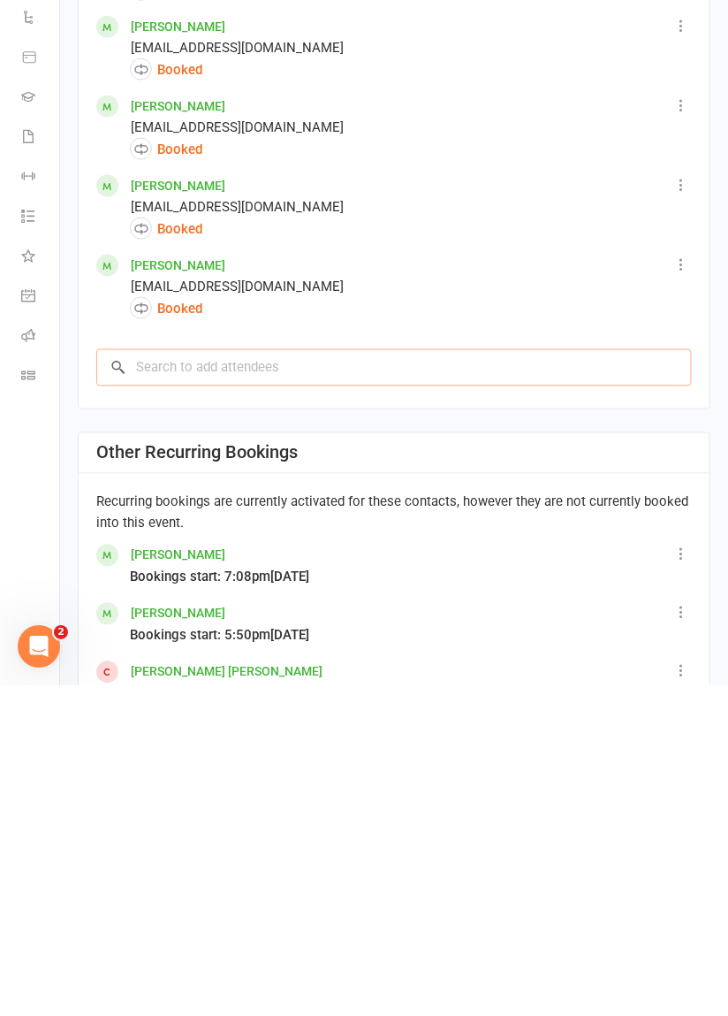
scroll to position [1693, 0]
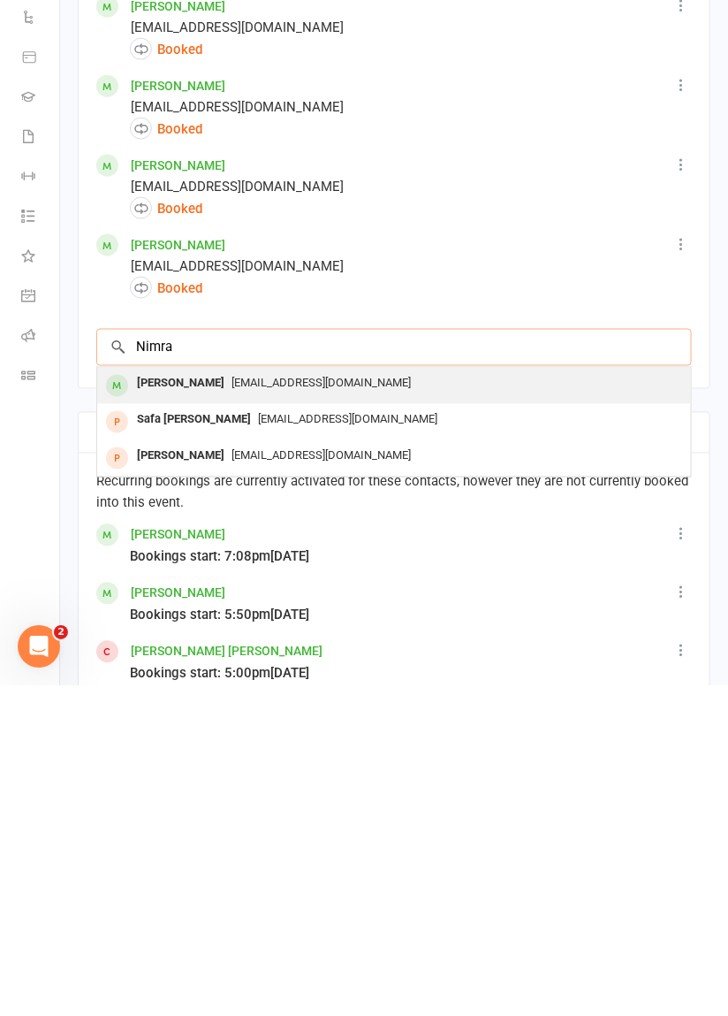
type input "Nimra"
click at [155, 711] on div "Nimra Ali" at bounding box center [181, 714] width 102 height 26
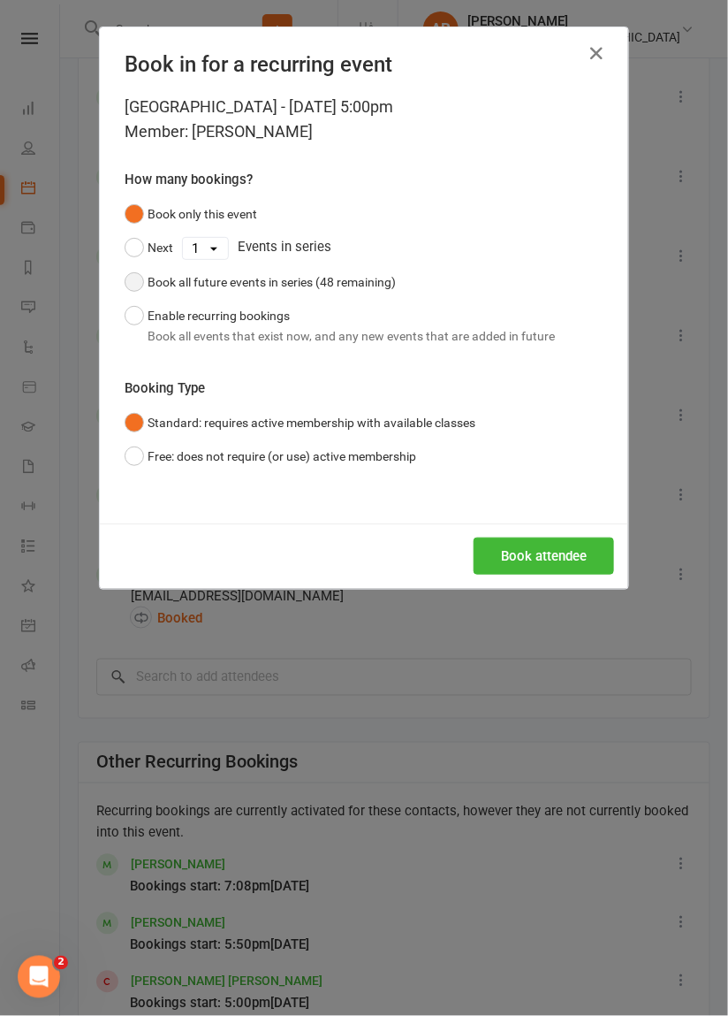
click at [140, 284] on button "Book all future events in series (48 remaining)" at bounding box center [260, 282] width 271 height 34
click at [530, 548] on button "Book attendee" at bounding box center [544, 555] width 141 height 37
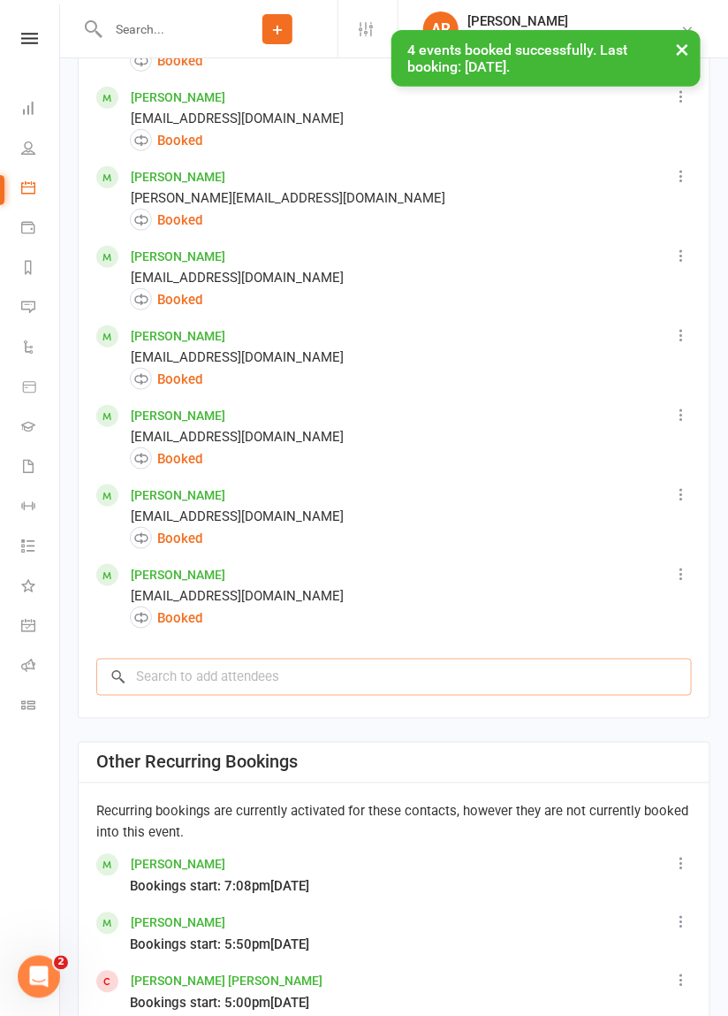
click at [156, 667] on input "search" at bounding box center [394, 676] width 596 height 37
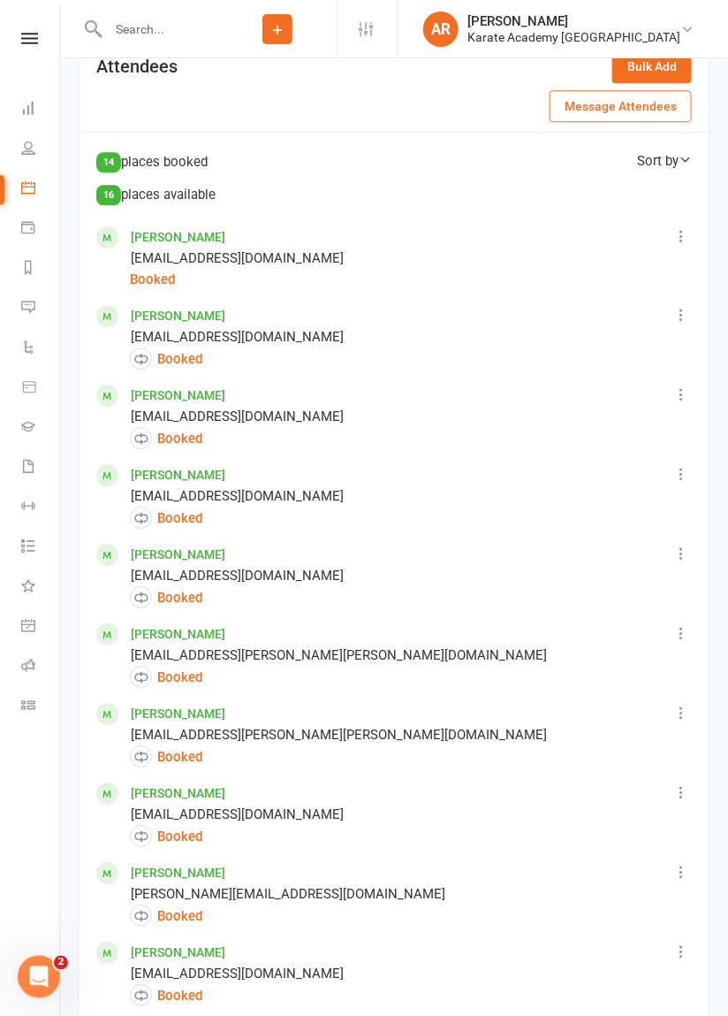
scroll to position [993, 0]
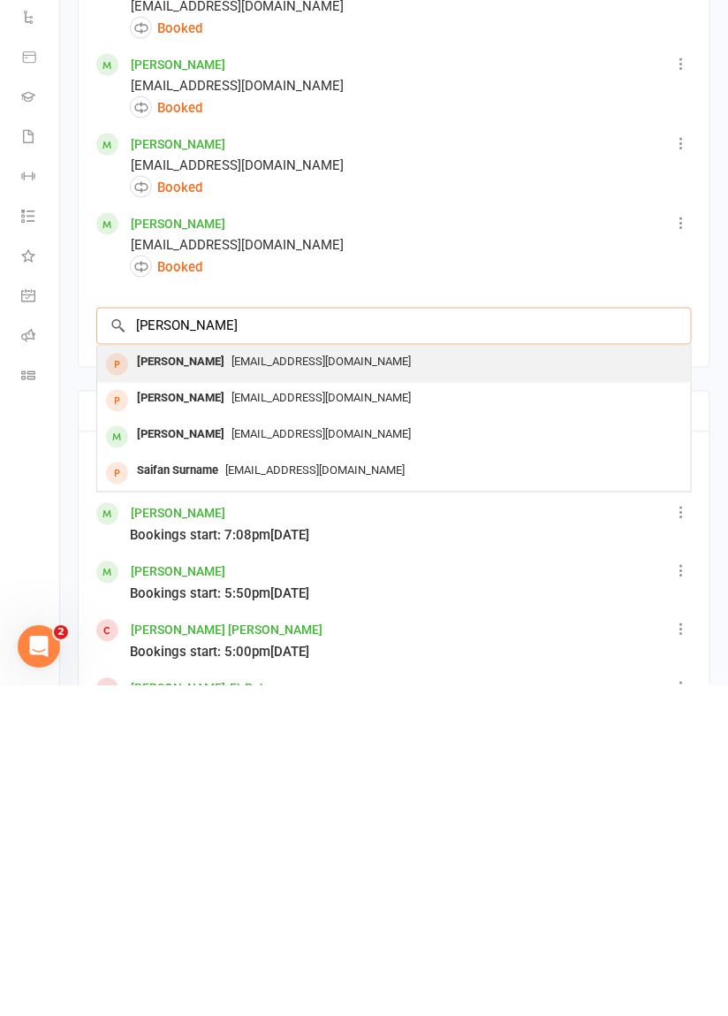
type input "Saif"
click at [156, 687] on div "Saif Ali" at bounding box center [181, 693] width 102 height 26
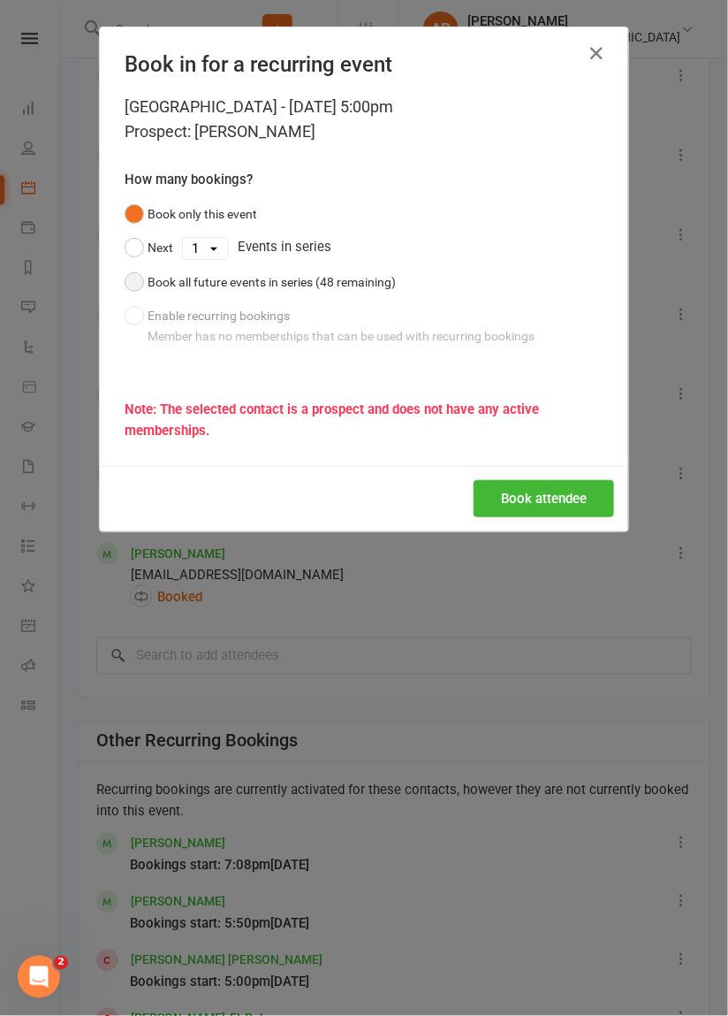
click at [134, 285] on button "Book all future events in series (48 remaining)" at bounding box center [260, 282] width 271 height 34
click at [537, 497] on button "Book attendee" at bounding box center [544, 498] width 141 height 37
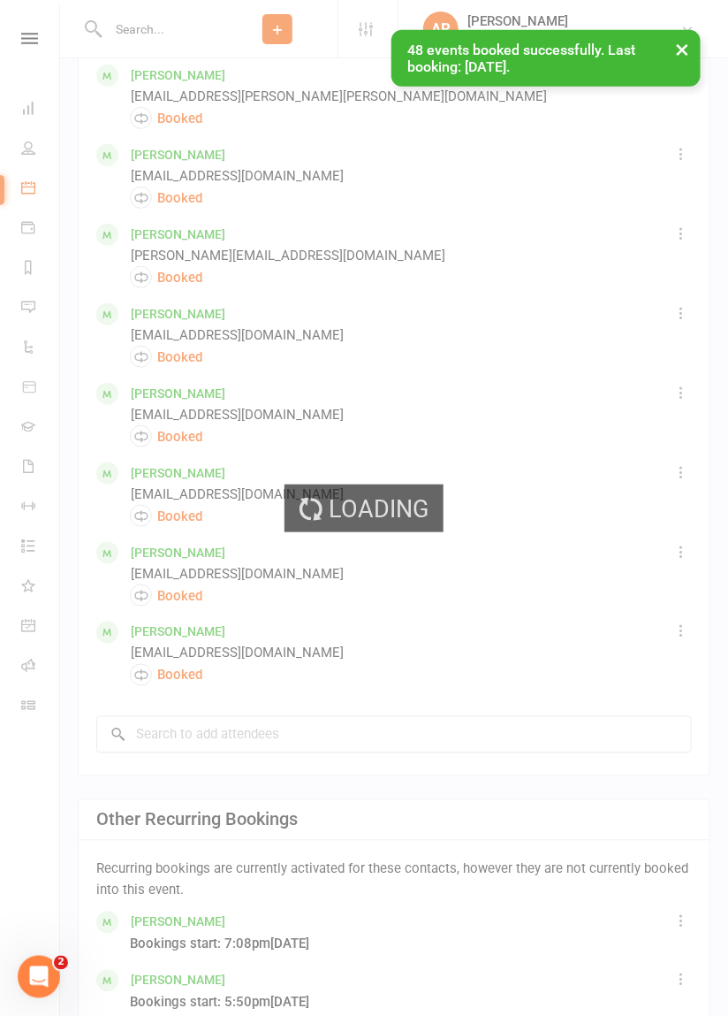
scroll to position [1792, 0]
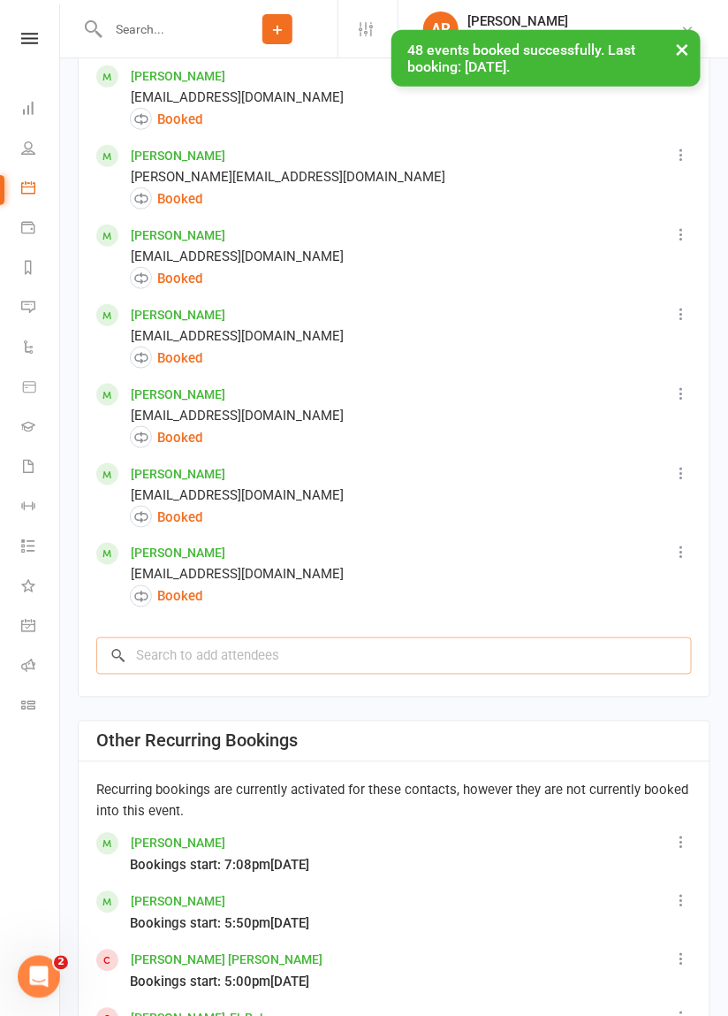
click at [148, 662] on input "search" at bounding box center [394, 655] width 596 height 37
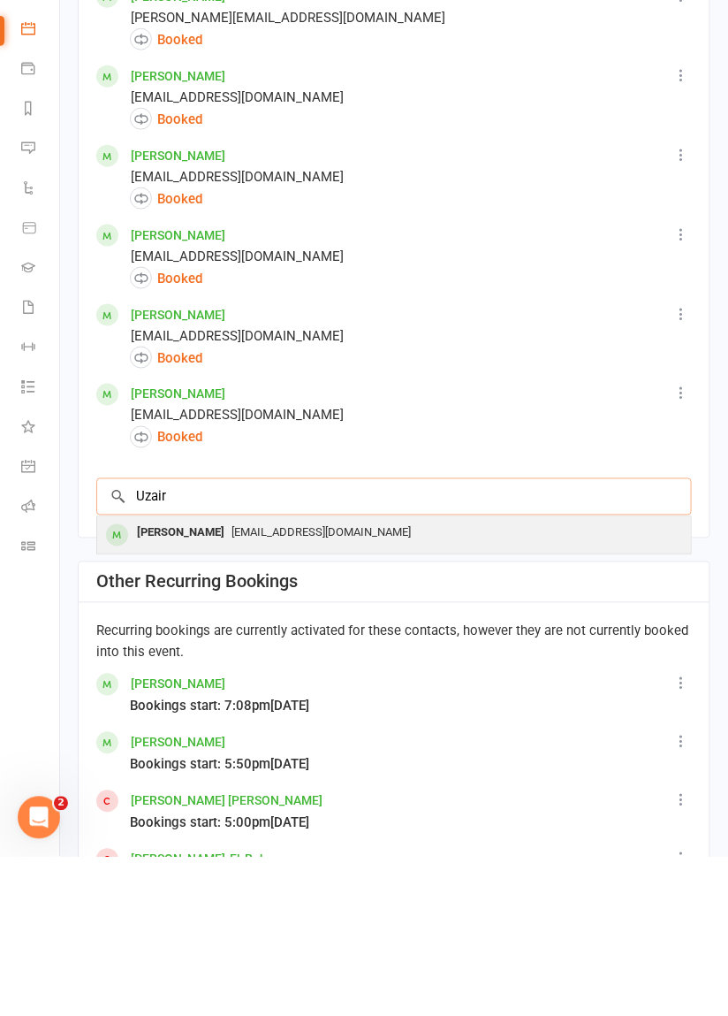
type input "Uzair"
click at [165, 691] on div "Uzair Ali" at bounding box center [181, 693] width 102 height 26
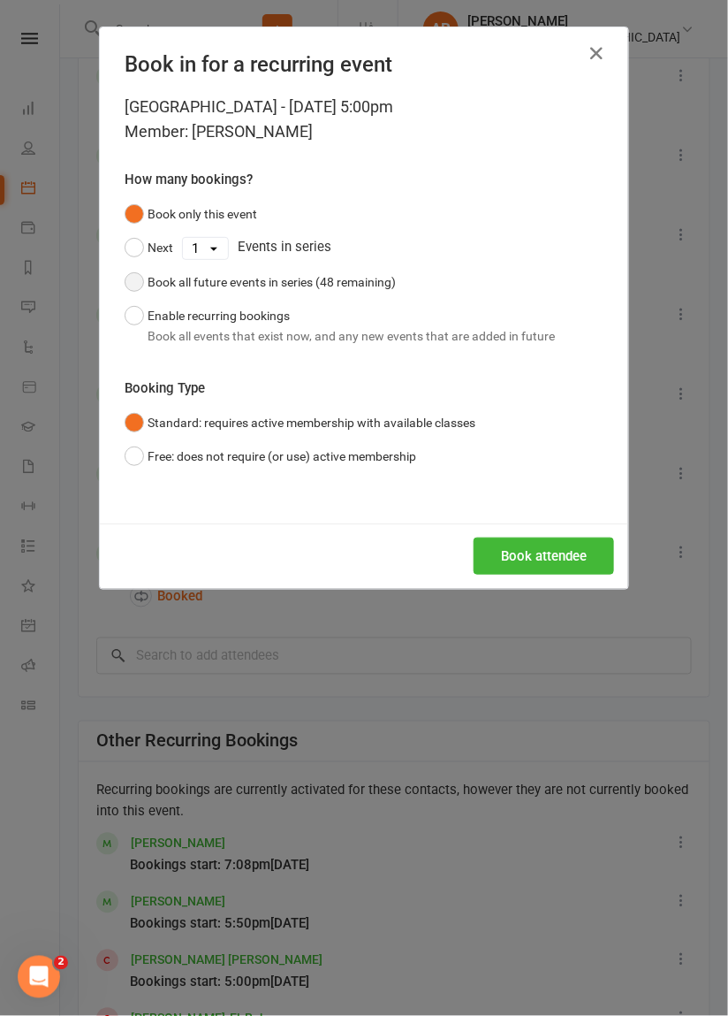
click at [142, 275] on button "Book all future events in series (48 remaining)" at bounding box center [260, 282] width 271 height 34
click at [533, 559] on button "Book attendee" at bounding box center [544, 555] width 141 height 37
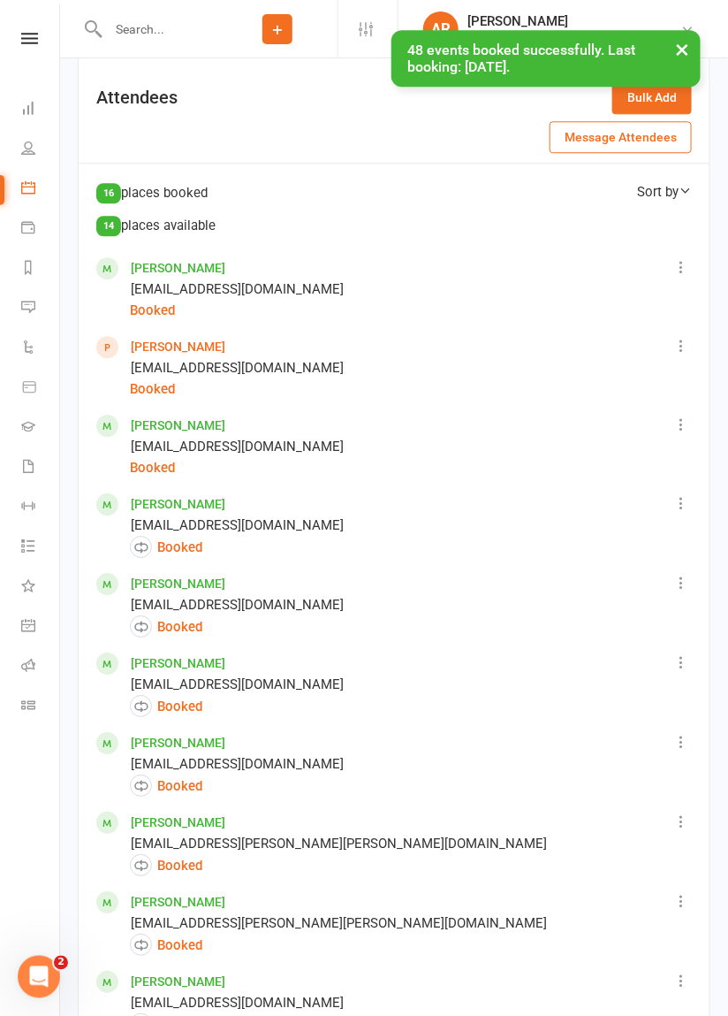
scroll to position [959, 0]
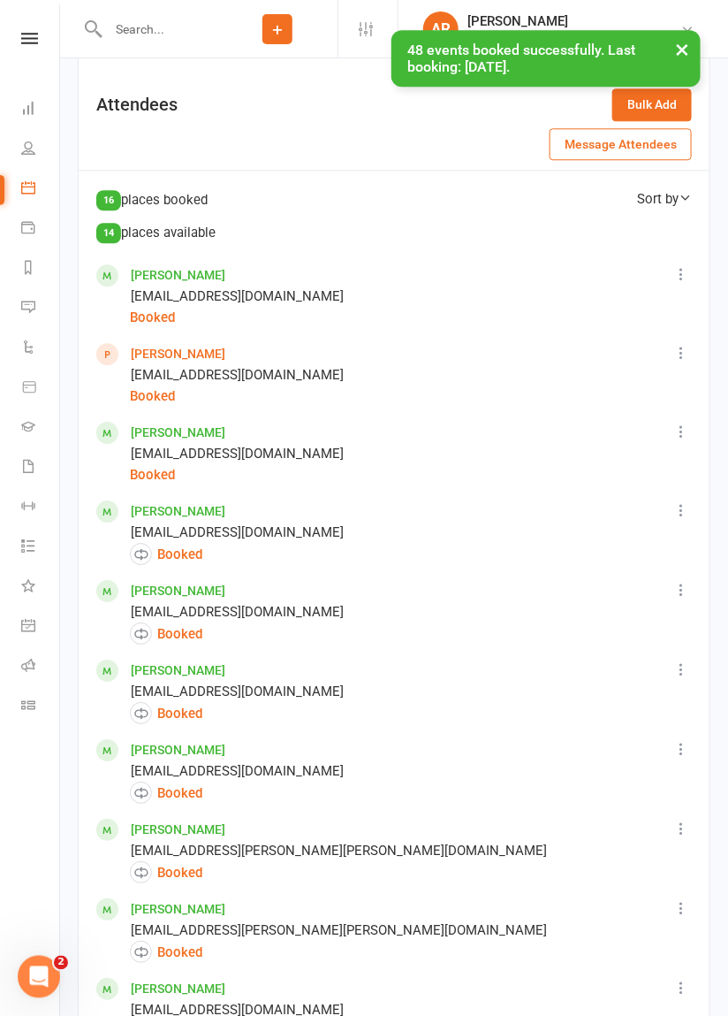
click at [685, 430] on icon at bounding box center [682, 432] width 18 height 18
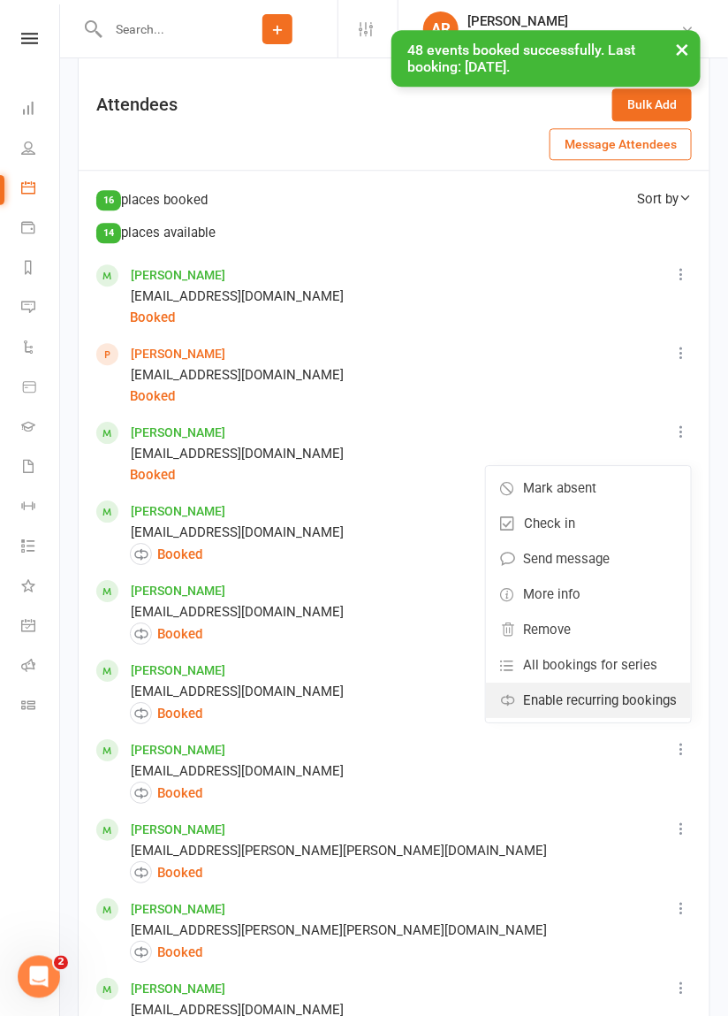
click at [600, 696] on span "Enable recurring bookings" at bounding box center [600, 699] width 154 height 21
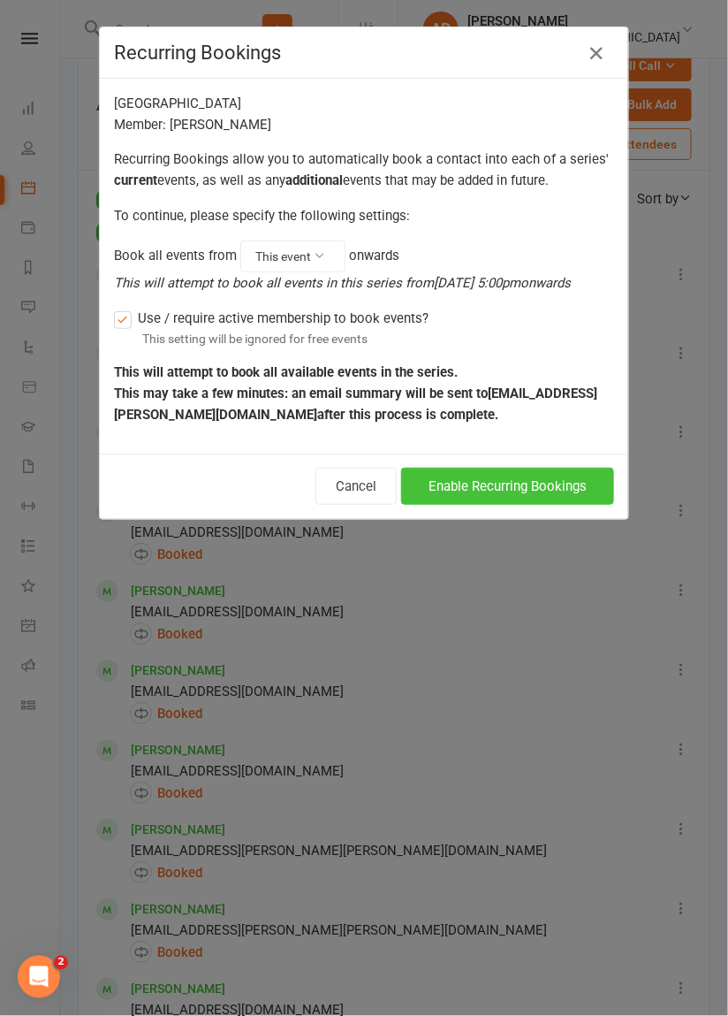
click at [572, 498] on button "Enable Recurring Bookings" at bounding box center [507, 486] width 213 height 37
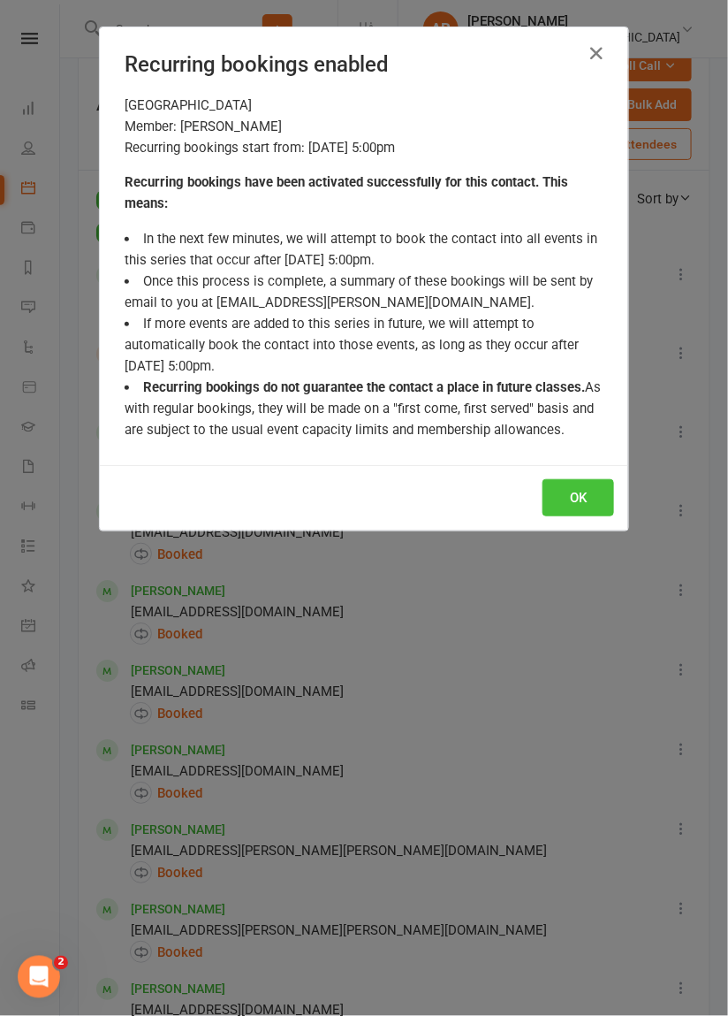
click at [587, 489] on button "OK" at bounding box center [579, 497] width 72 height 37
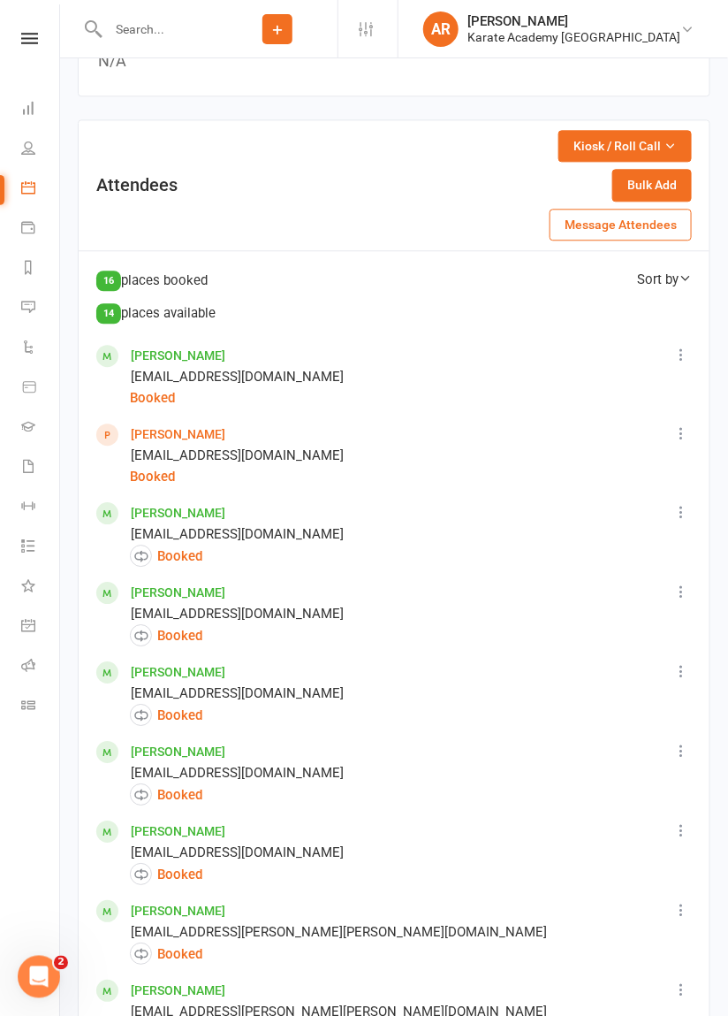
scroll to position [877, 0]
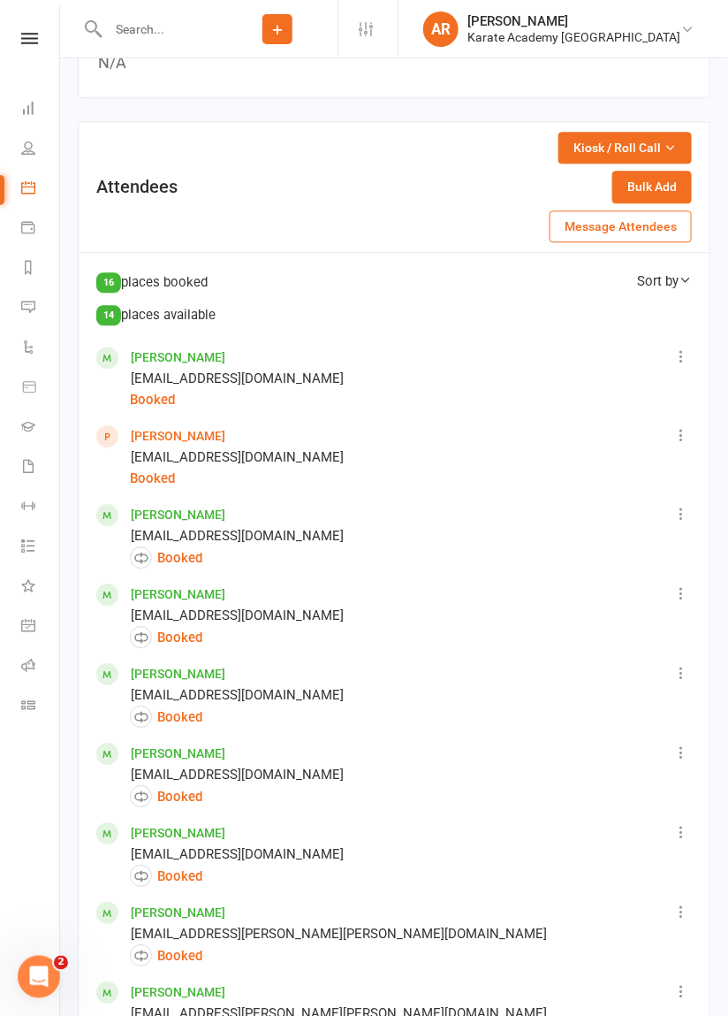
click at [686, 355] on icon at bounding box center [682, 357] width 18 height 18
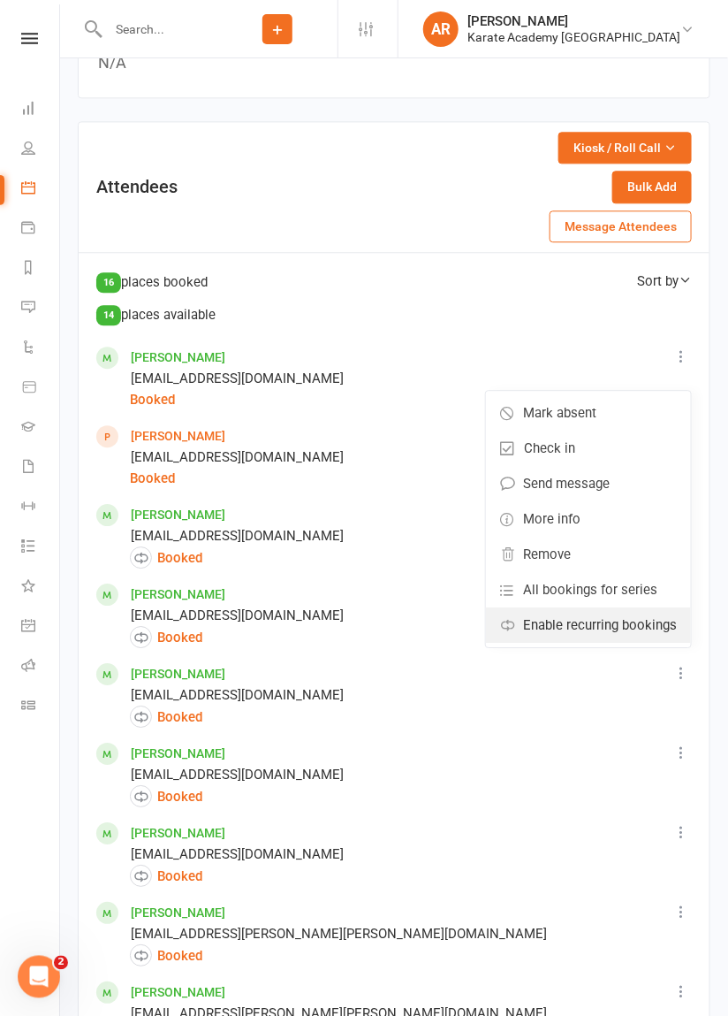
click at [607, 623] on span "Enable recurring bookings" at bounding box center [600, 624] width 154 height 21
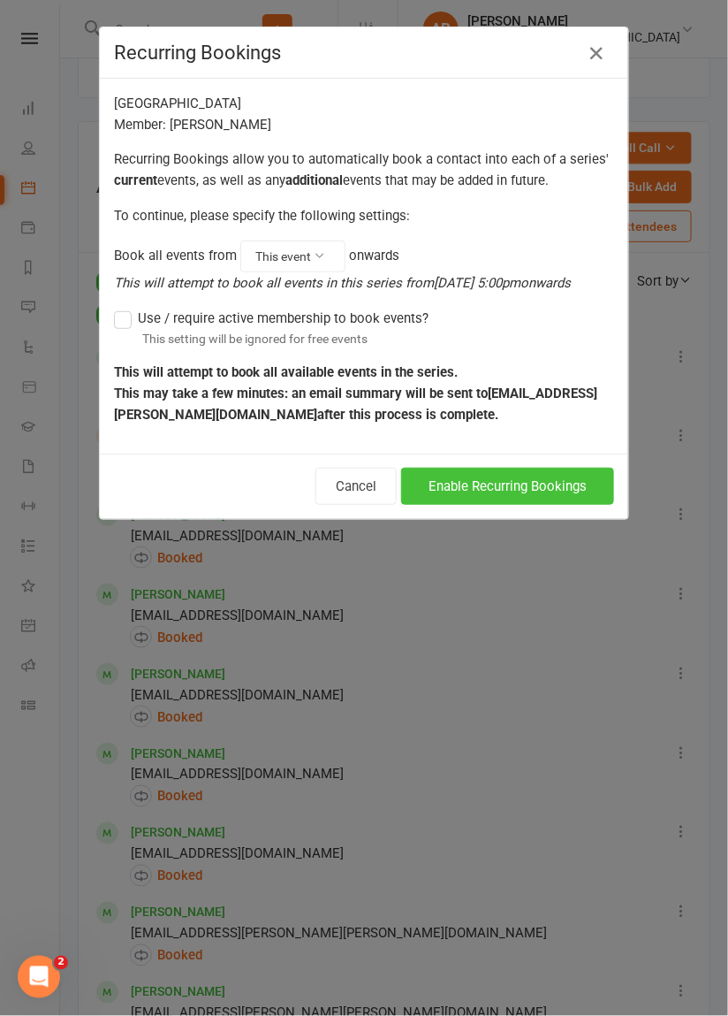
click at [562, 486] on button "Enable Recurring Bookings" at bounding box center [507, 486] width 213 height 37
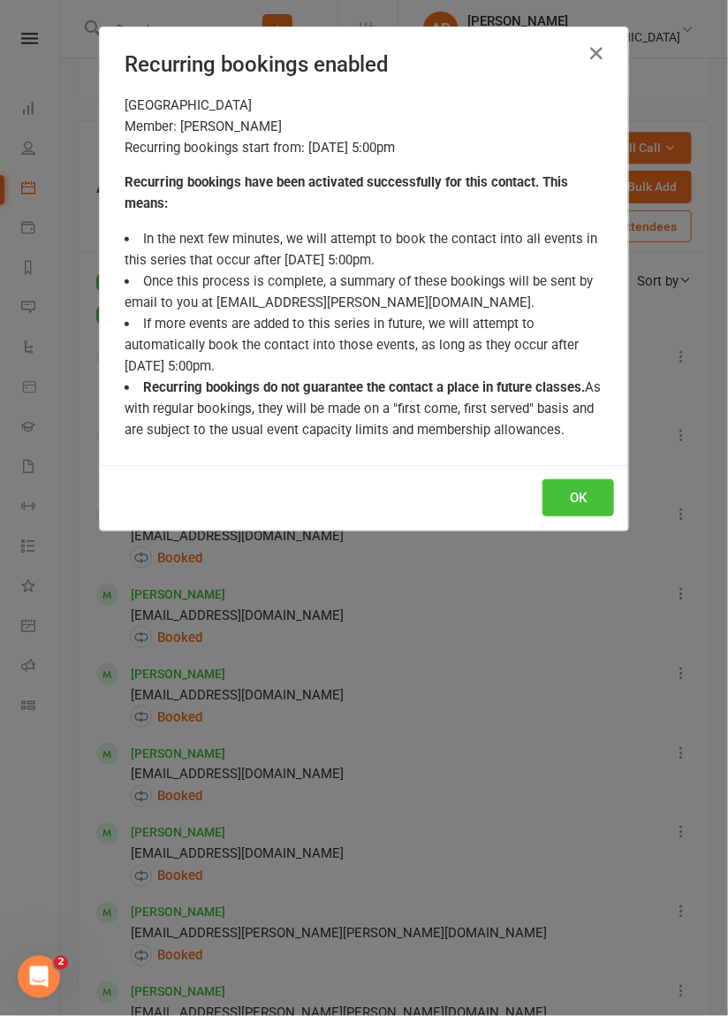
click at [583, 506] on button "OK" at bounding box center [579, 497] width 72 height 37
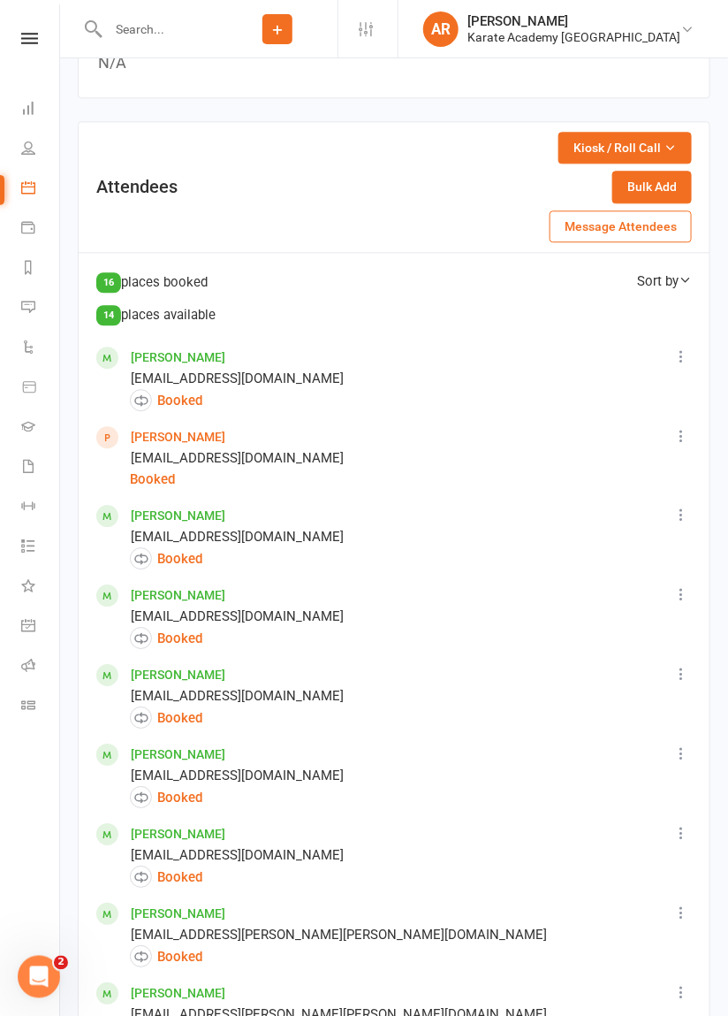
click at [680, 441] on icon at bounding box center [682, 437] width 18 height 18
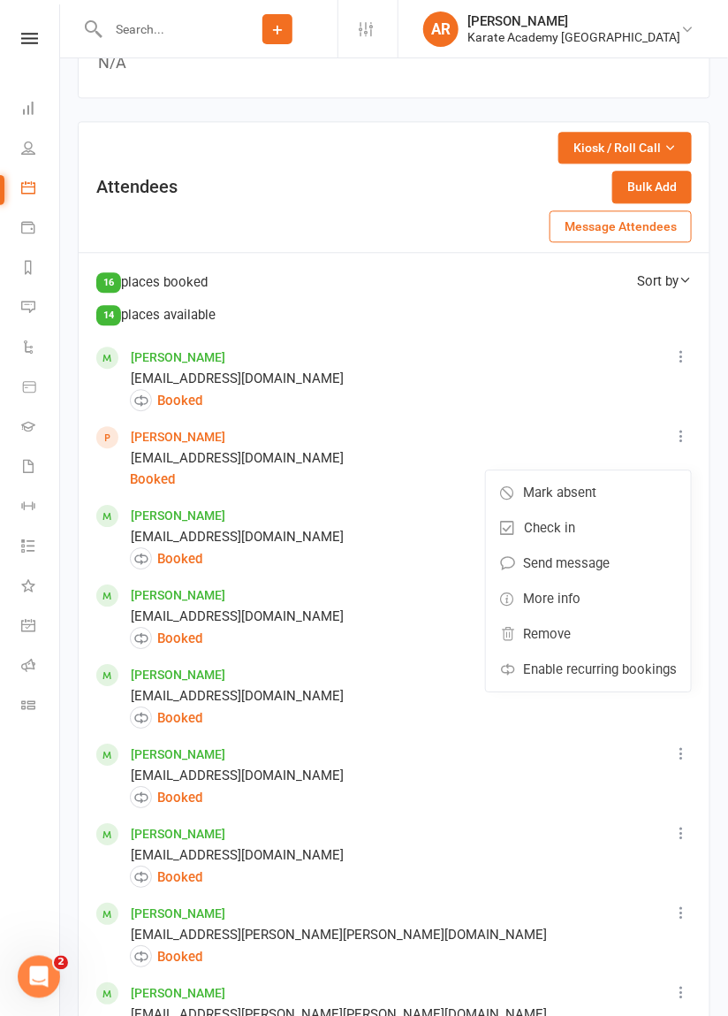
click at [154, 437] on link "[PERSON_NAME]" at bounding box center [178, 437] width 95 height 14
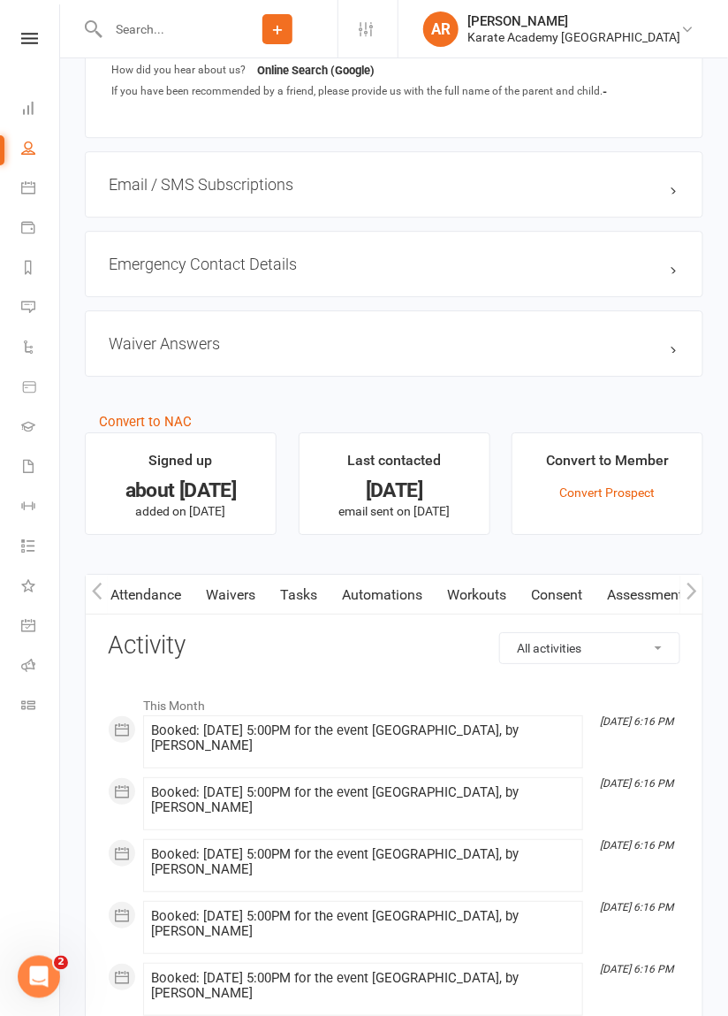
scroll to position [0, 198]
click at [589, 491] on link "Convert Prospect" at bounding box center [607, 492] width 95 height 14
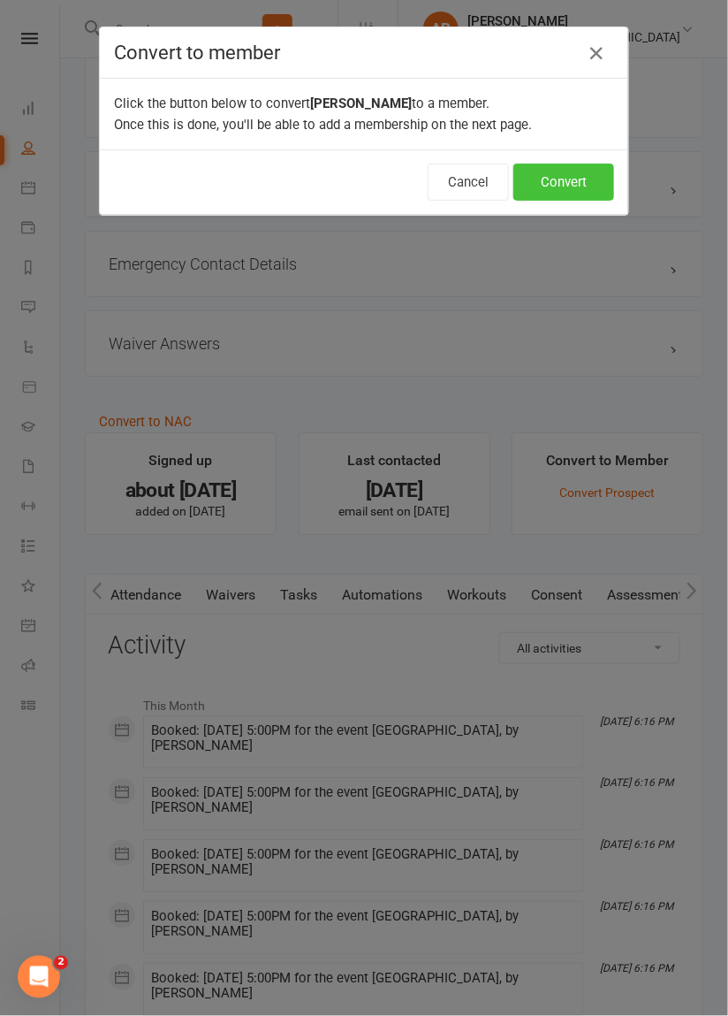
click at [560, 187] on button "Convert" at bounding box center [564, 182] width 101 height 37
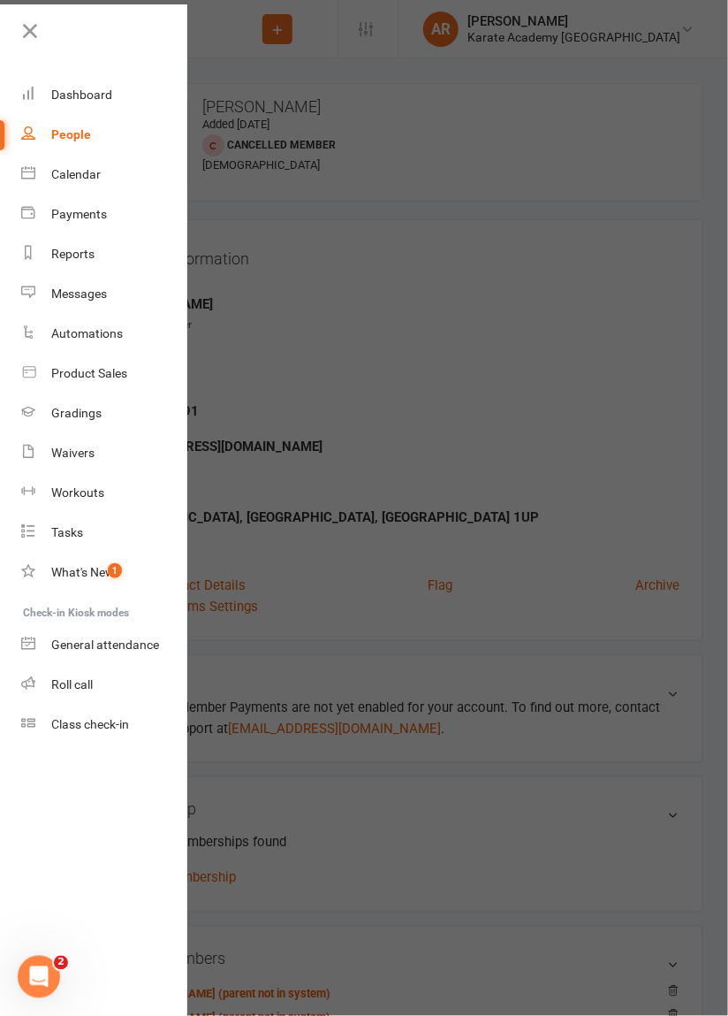
click at [263, 343] on div at bounding box center [364, 508] width 728 height 1016
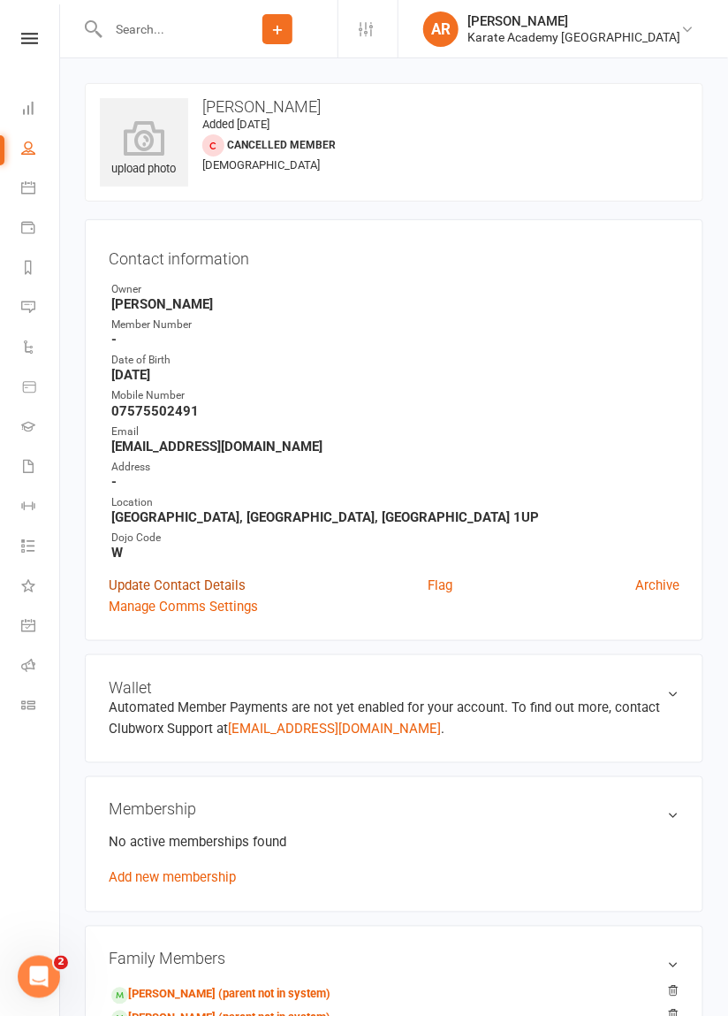
click at [149, 587] on link "Update Contact Details" at bounding box center [177, 584] width 137 height 21
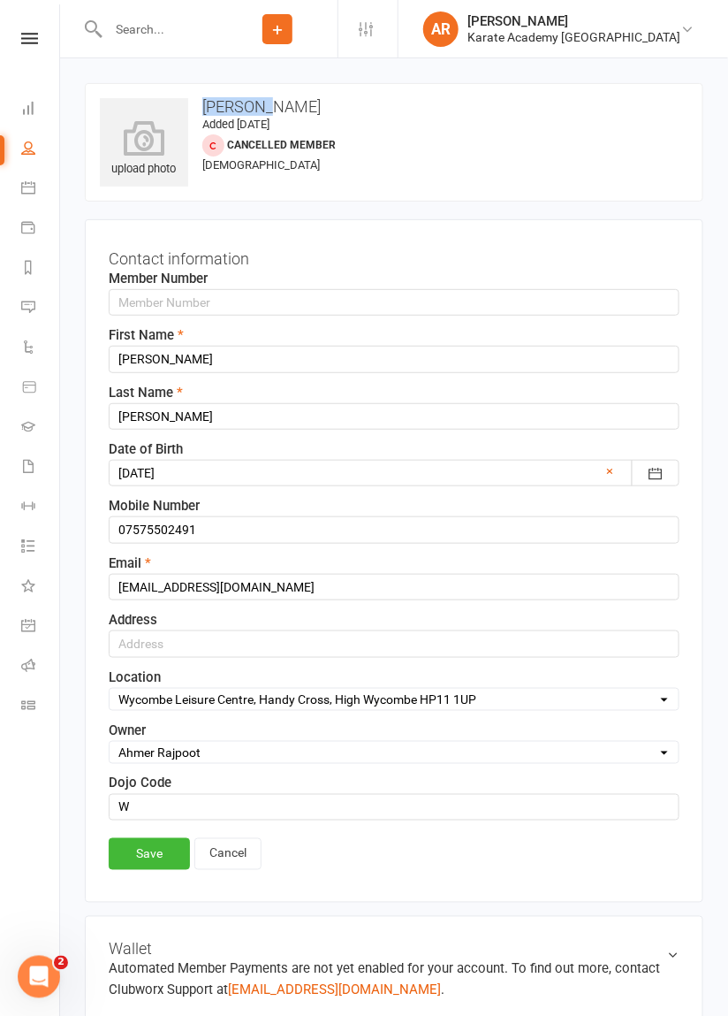
copy h3 "[PERSON_NAME]"
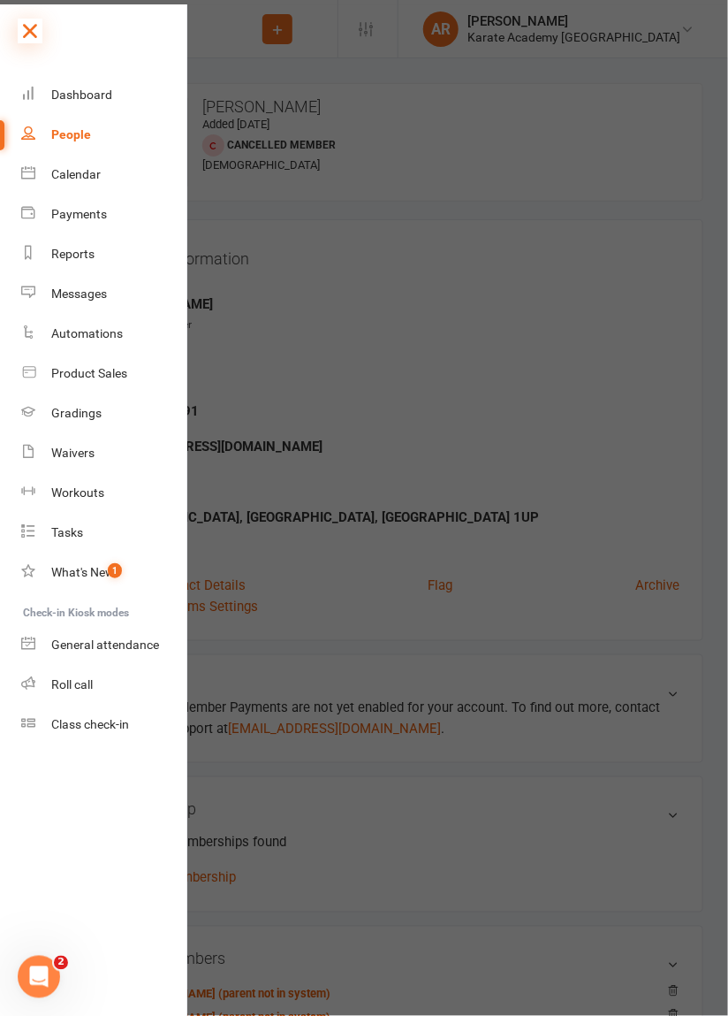
click at [34, 27] on icon at bounding box center [30, 31] width 25 height 25
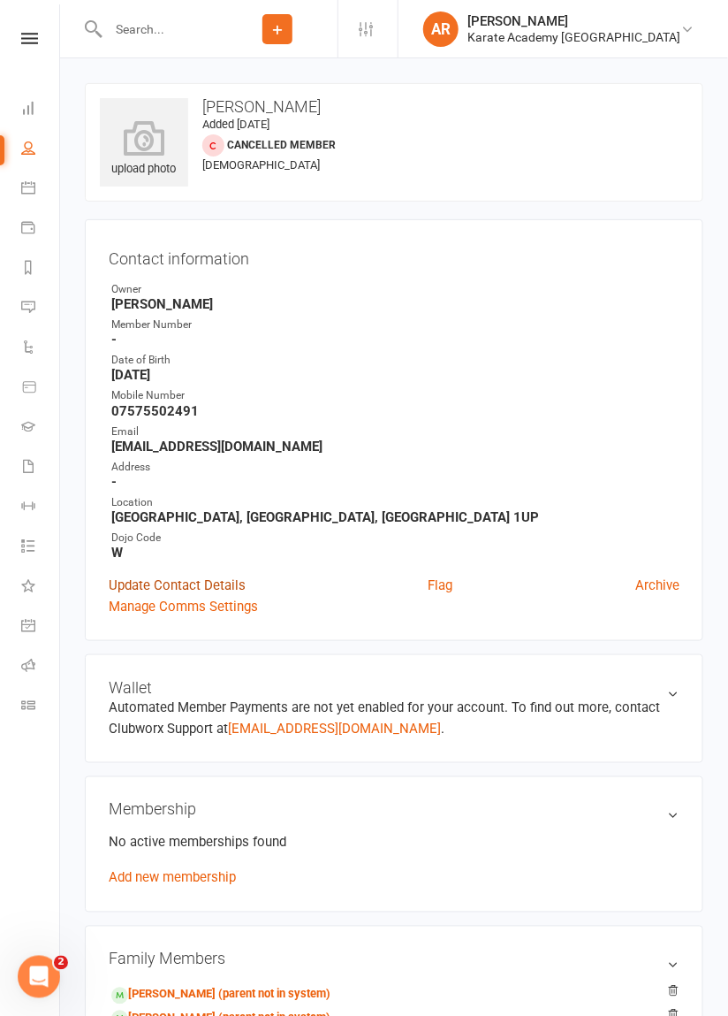
click at [146, 588] on link "Update Contact Details" at bounding box center [177, 584] width 137 height 21
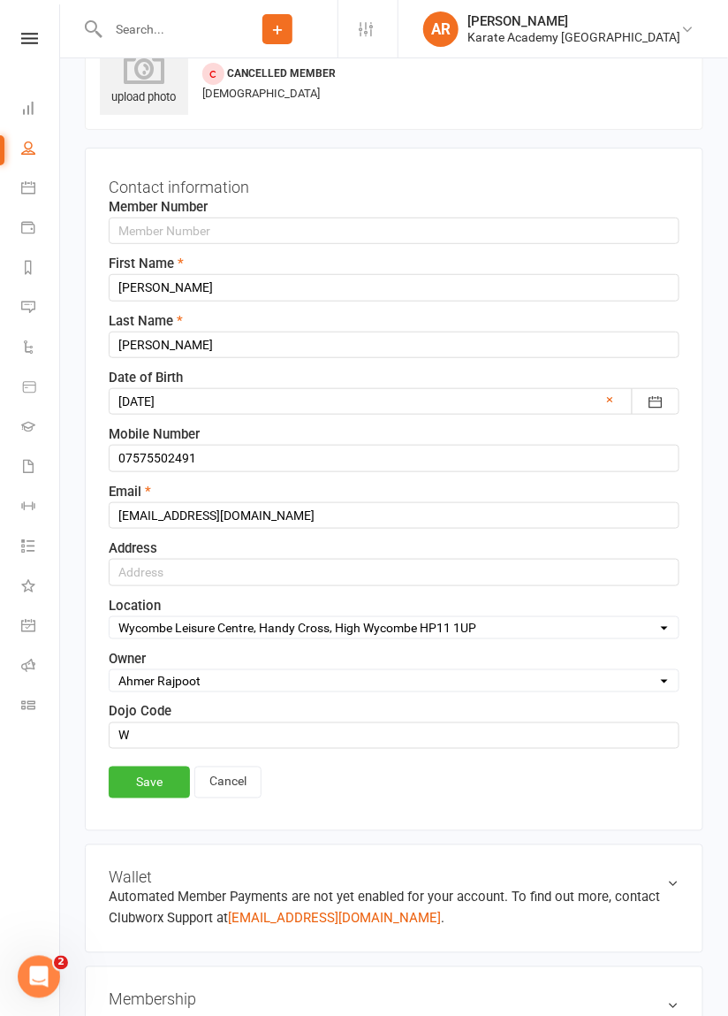
scroll to position [83, 0]
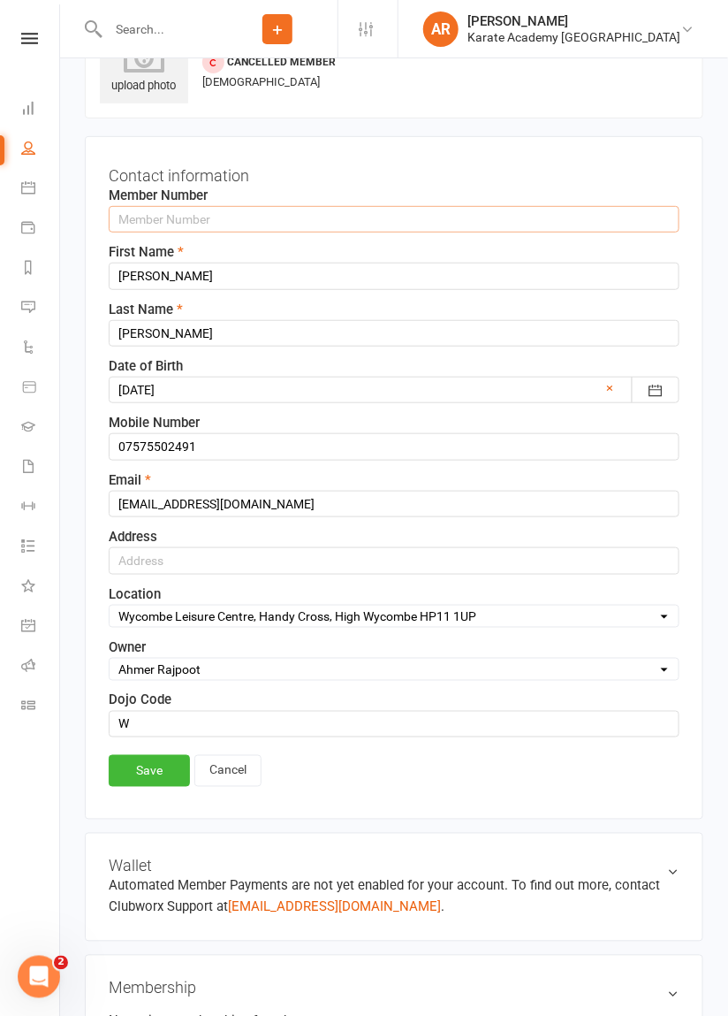
click at [141, 219] on input "text" at bounding box center [394, 219] width 571 height 27
type input "2794"
click at [146, 776] on link "Save" at bounding box center [149, 771] width 81 height 32
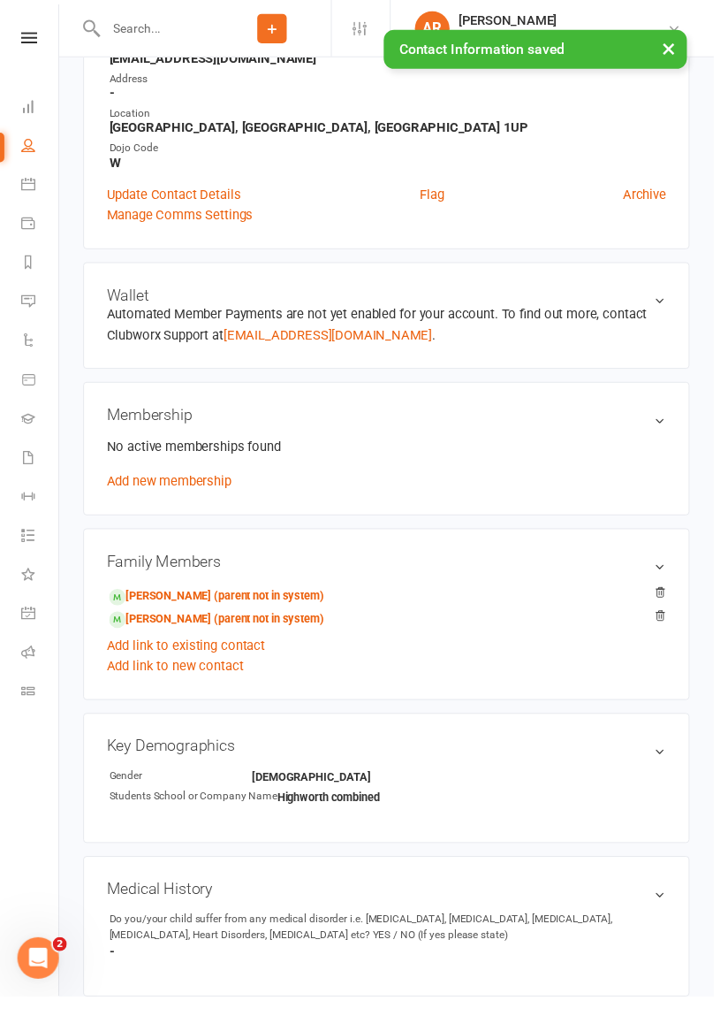
scroll to position [389, 0]
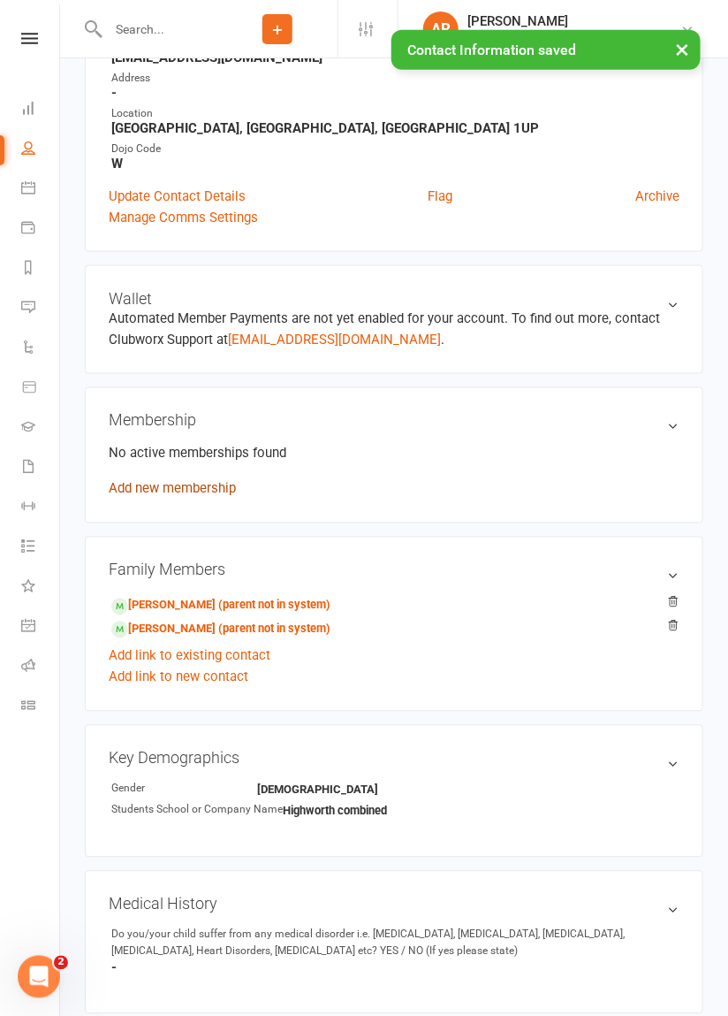
click at [150, 482] on link "Add new membership" at bounding box center [172, 489] width 127 height 16
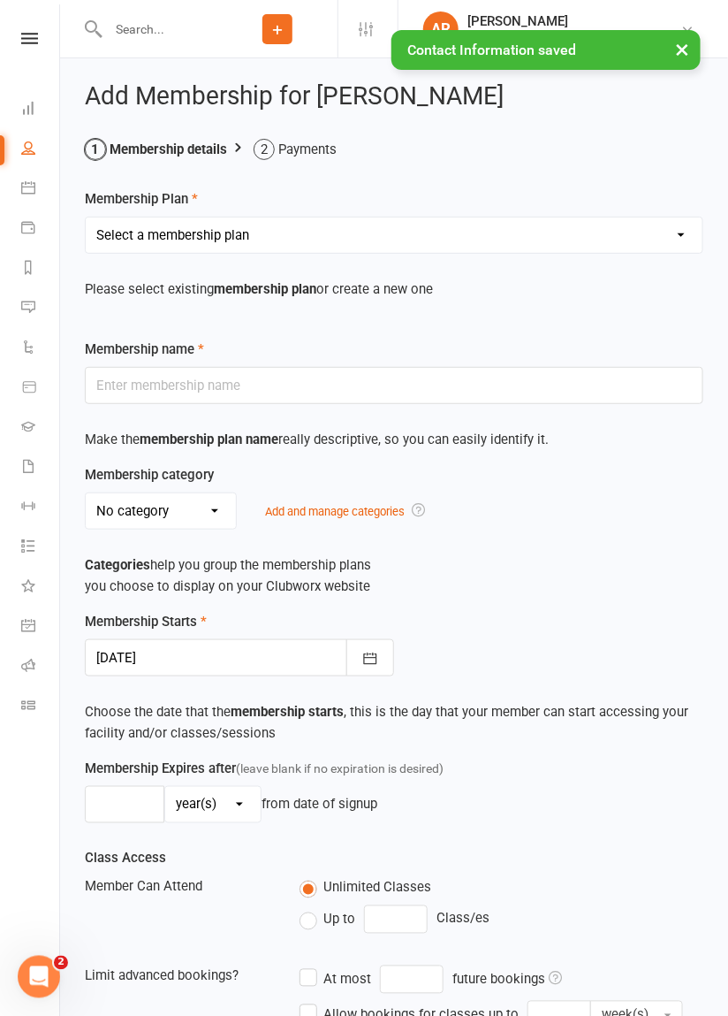
click at [141, 233] on select "Select a membership plan Create new Membership Plan Term Fee - 3 Months Term Fe…" at bounding box center [394, 234] width 617 height 35
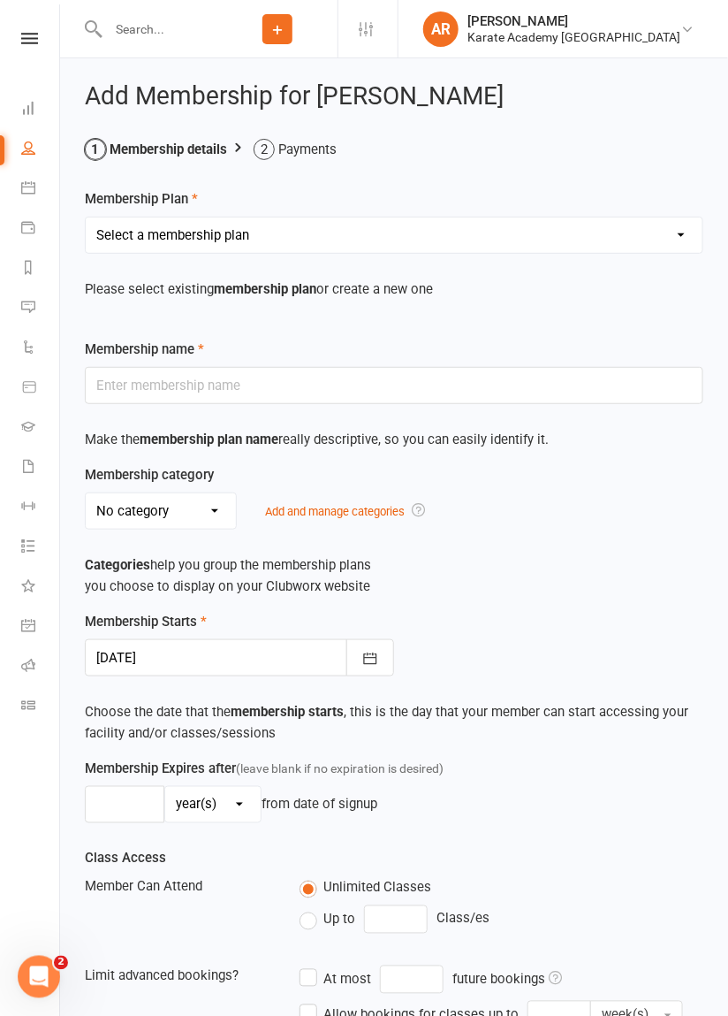
select select "3"
click at [86, 217] on select "Select a membership plan Create new Membership Plan Term Fee - 3 Months Term Fe…" at bounding box center [394, 234] width 617 height 35
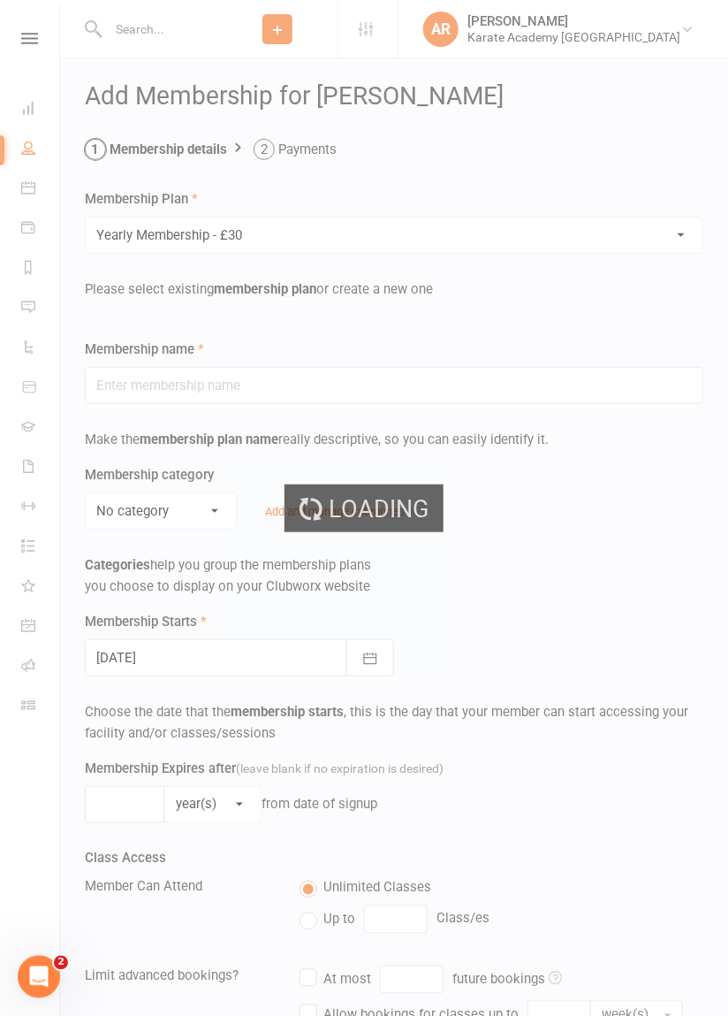
type input "Yearly Membership - £30"
select select "2"
type input "0"
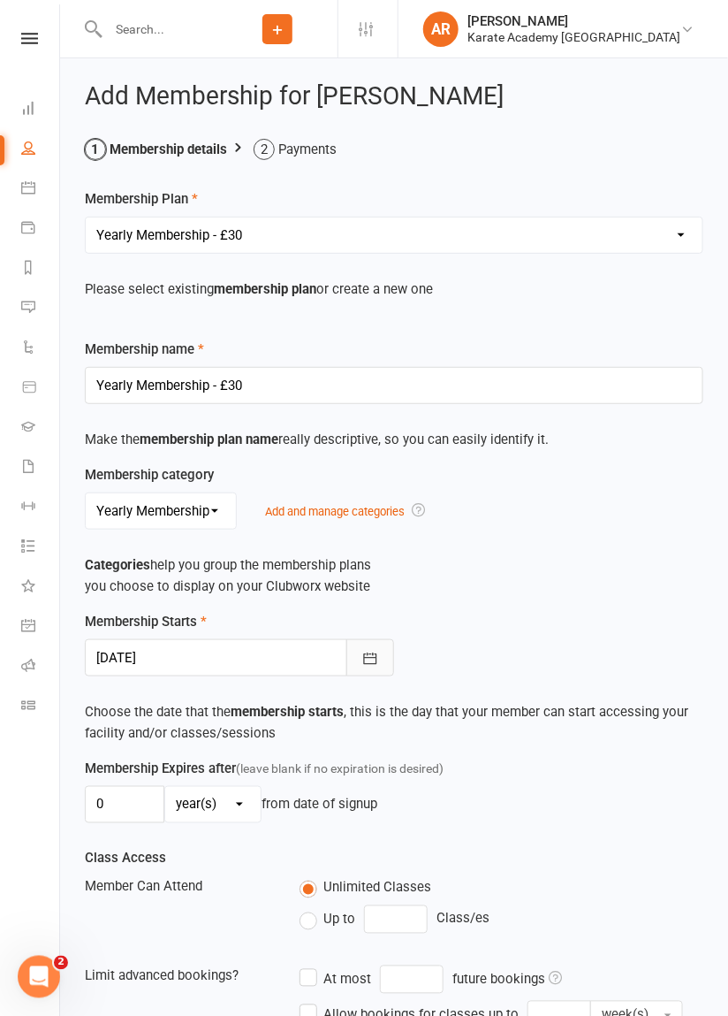
click at [366, 658] on icon "button" at bounding box center [370, 659] width 18 height 18
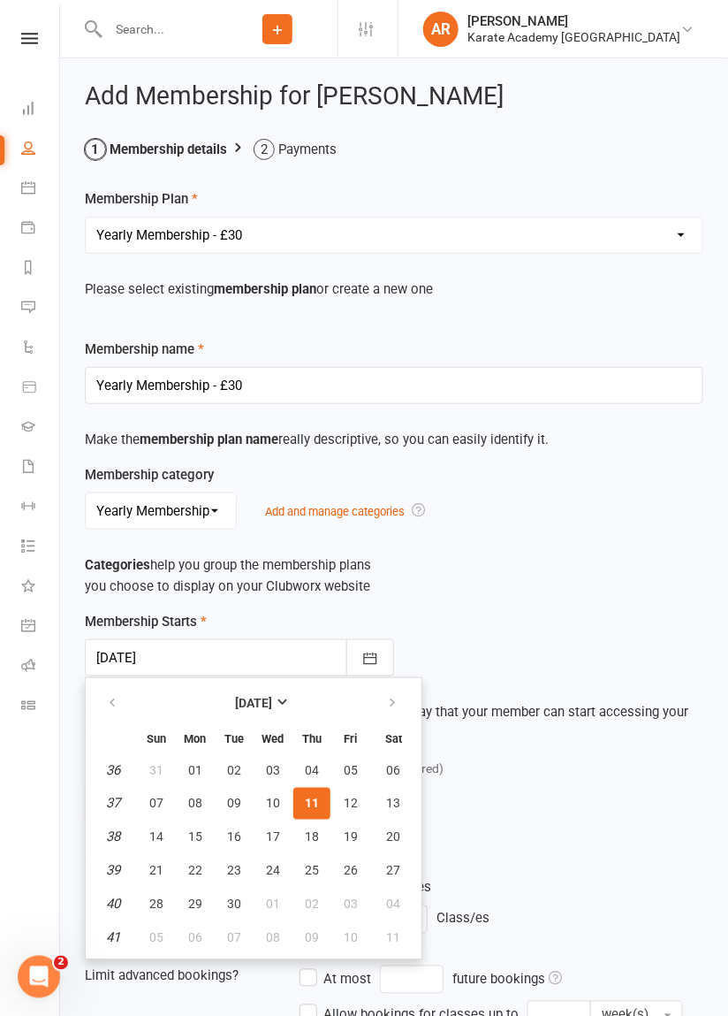
click at [308, 803] on span "11" at bounding box center [312, 803] width 14 height 14
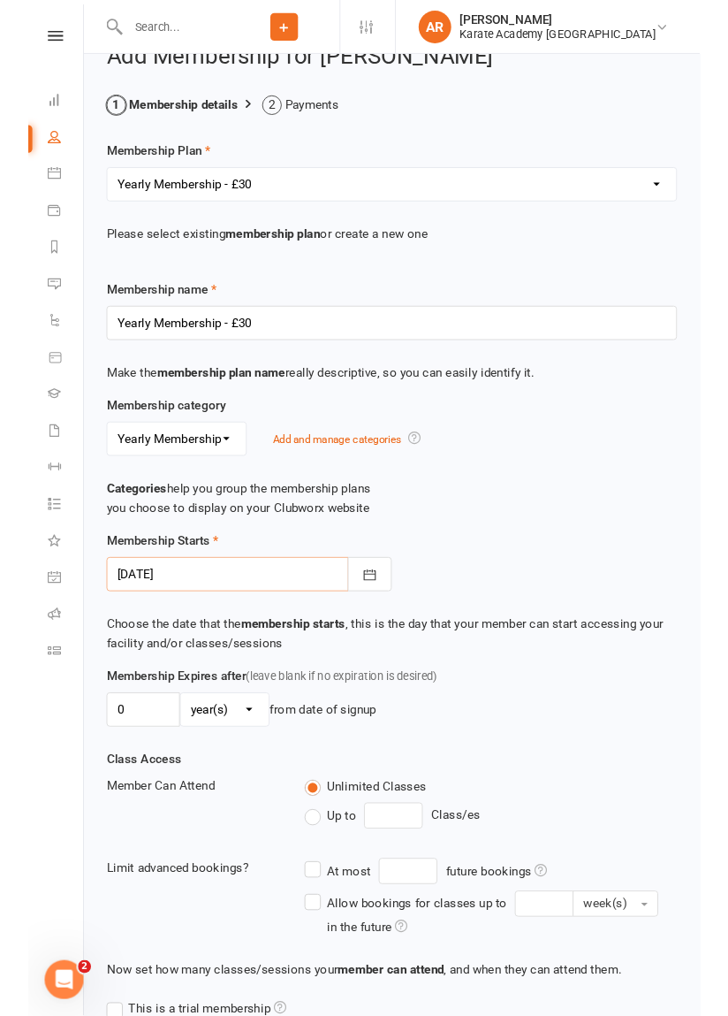
scroll to position [42, 0]
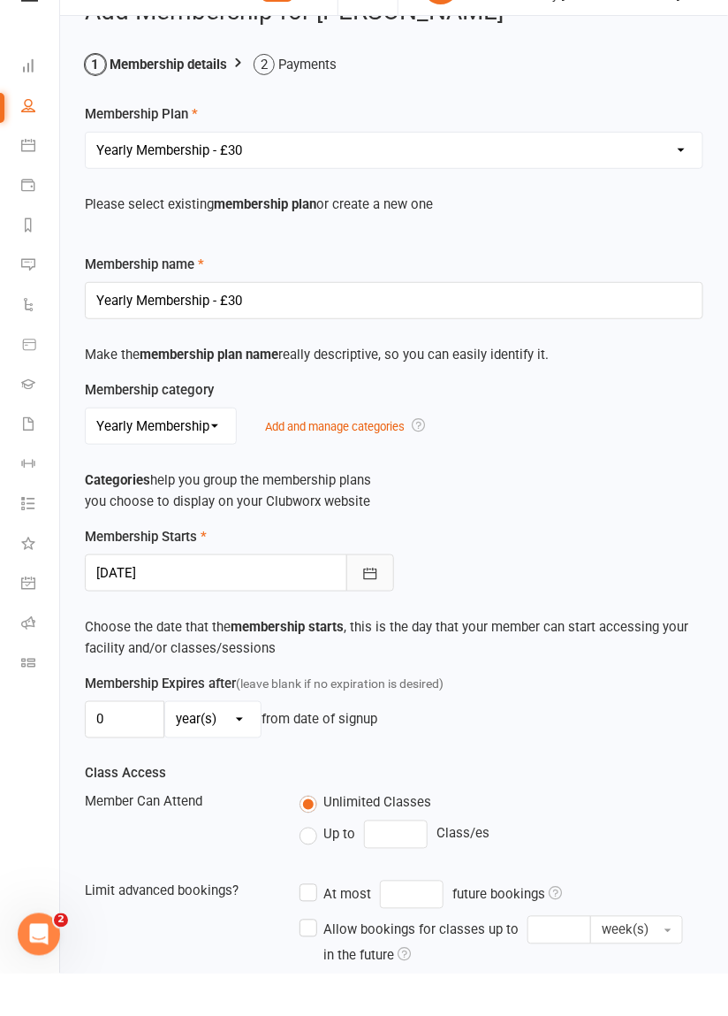
click at [369, 607] on icon "button" at bounding box center [370, 616] width 18 height 18
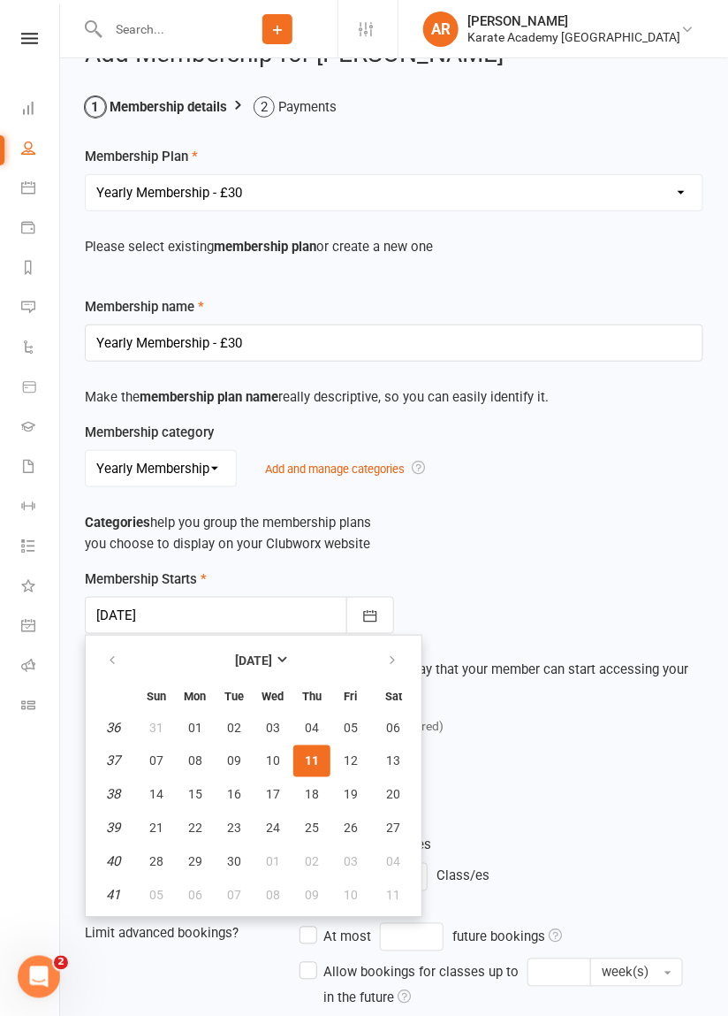
click at [309, 760] on span "11" at bounding box center [312, 761] width 14 height 14
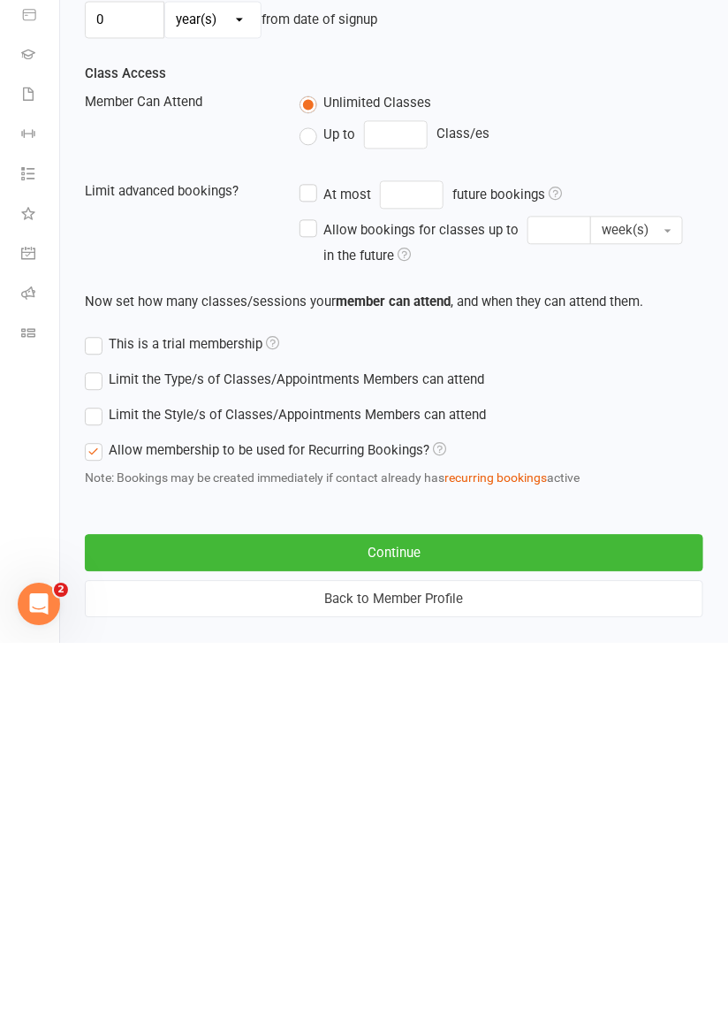
scroll to position [439, 0]
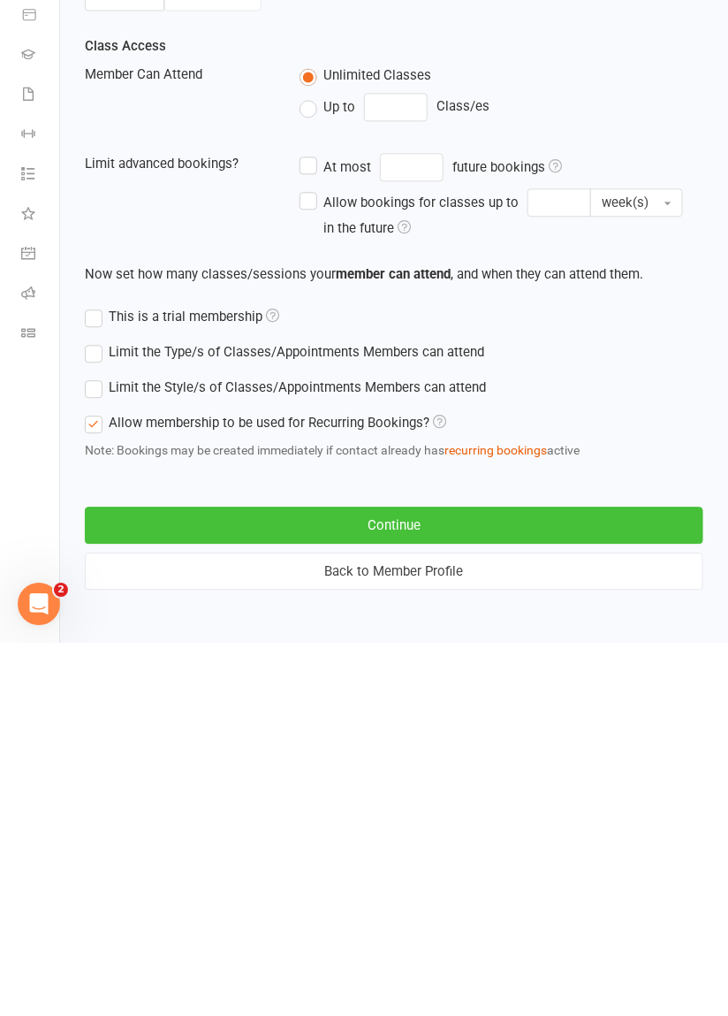
click at [149, 903] on button "Continue" at bounding box center [394, 897] width 619 height 37
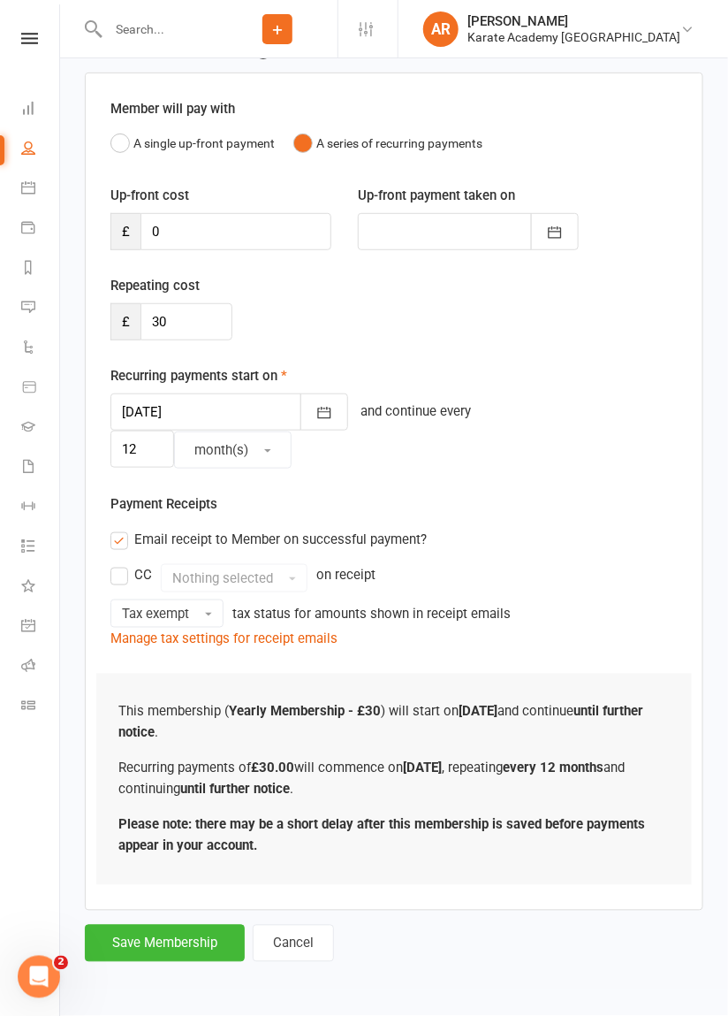
scroll to position [0, 0]
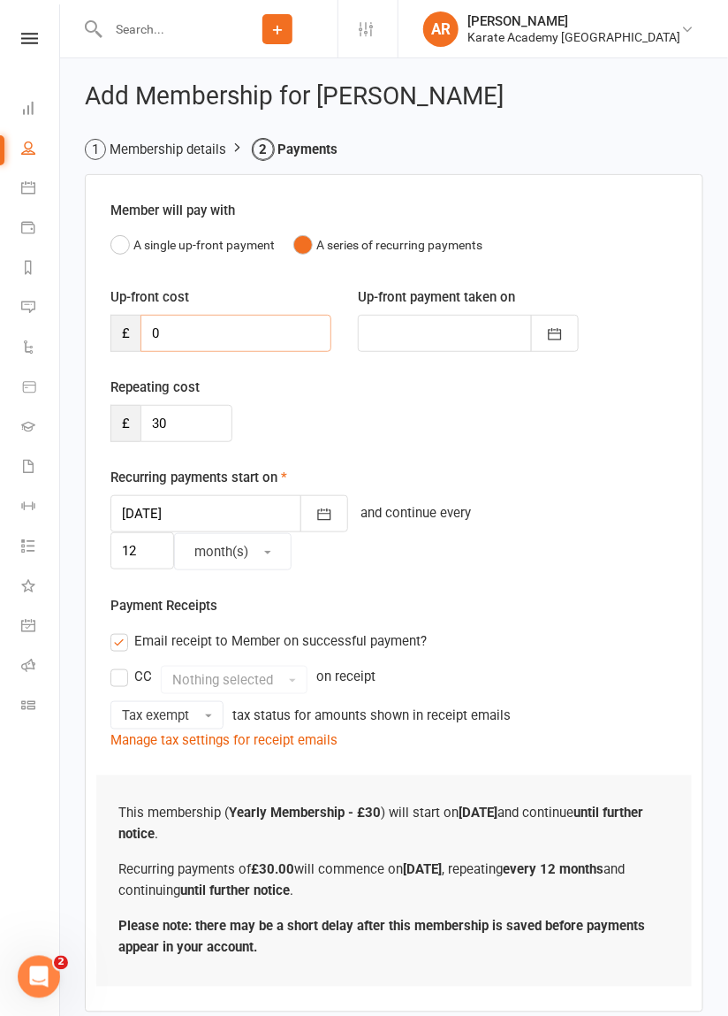
click at [178, 325] on input "0" at bounding box center [236, 333] width 191 height 37
type input "2"
type input "11 Sep 2025"
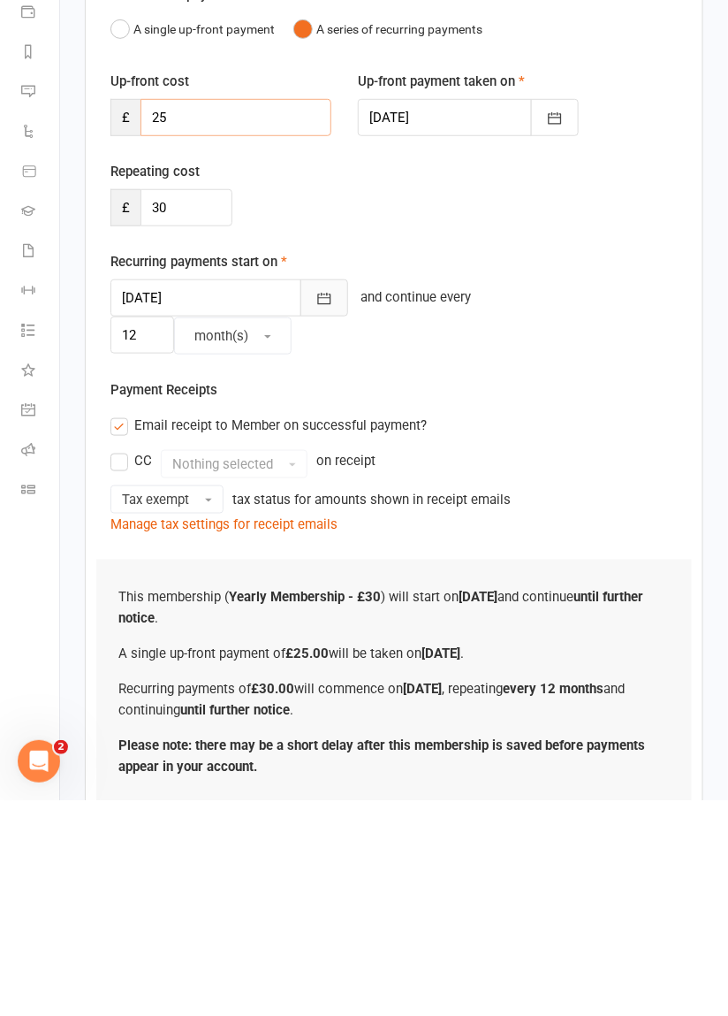
type input "25"
click at [311, 523] on button "button" at bounding box center [325, 513] width 48 height 37
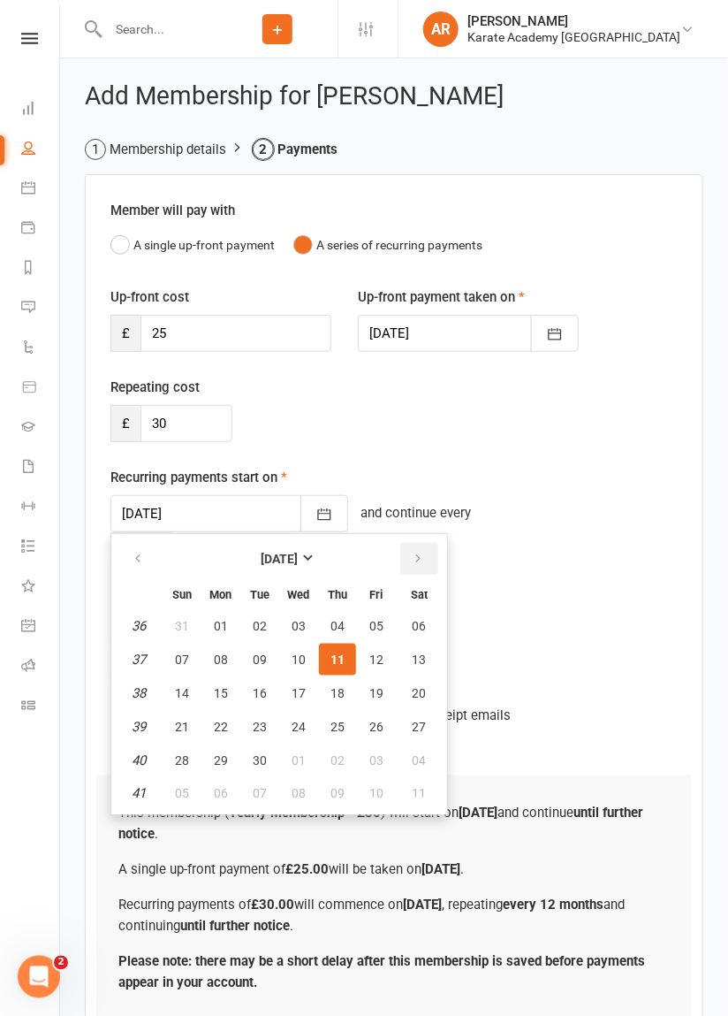
click at [426, 548] on button "button" at bounding box center [419, 559] width 38 height 32
click at [429, 552] on button "button" at bounding box center [419, 559] width 38 height 32
click at [430, 551] on button "button" at bounding box center [419, 559] width 38 height 32
click at [429, 552] on button "button" at bounding box center [419, 559] width 38 height 32
click at [424, 554] on button "button" at bounding box center [419, 559] width 38 height 32
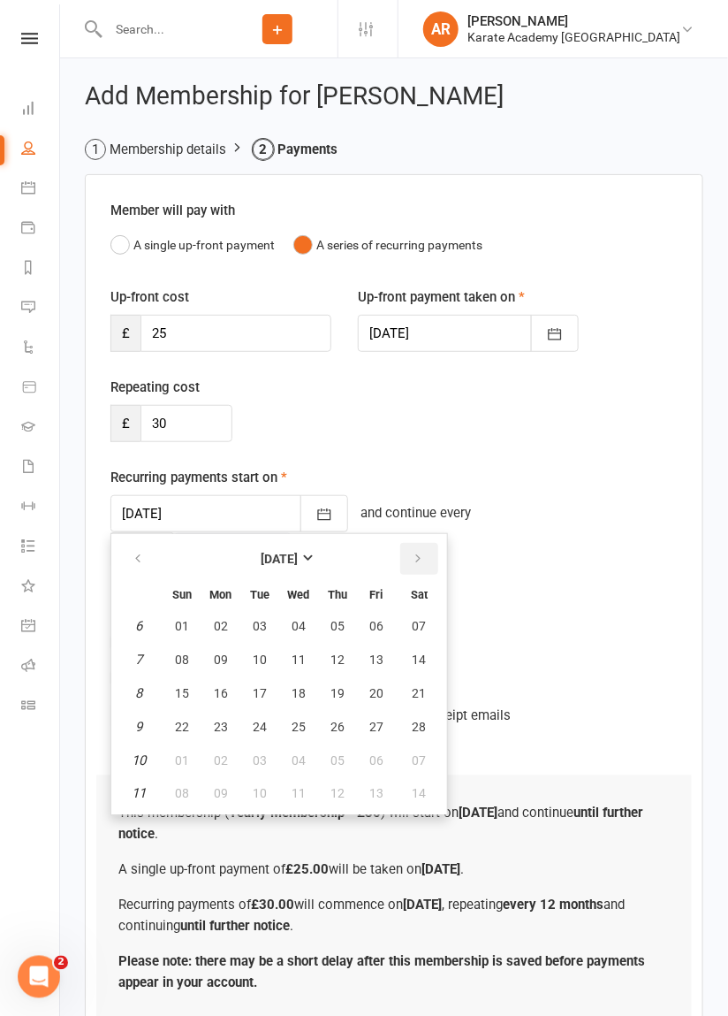
click at [424, 552] on button "button" at bounding box center [419, 559] width 38 height 32
click at [423, 552] on button "button" at bounding box center [419, 559] width 38 height 32
click at [422, 550] on button "button" at bounding box center [419, 559] width 38 height 32
click at [138, 552] on icon "button" at bounding box center [138, 559] width 12 height 14
click at [287, 625] on button "01" at bounding box center [298, 626] width 37 height 32
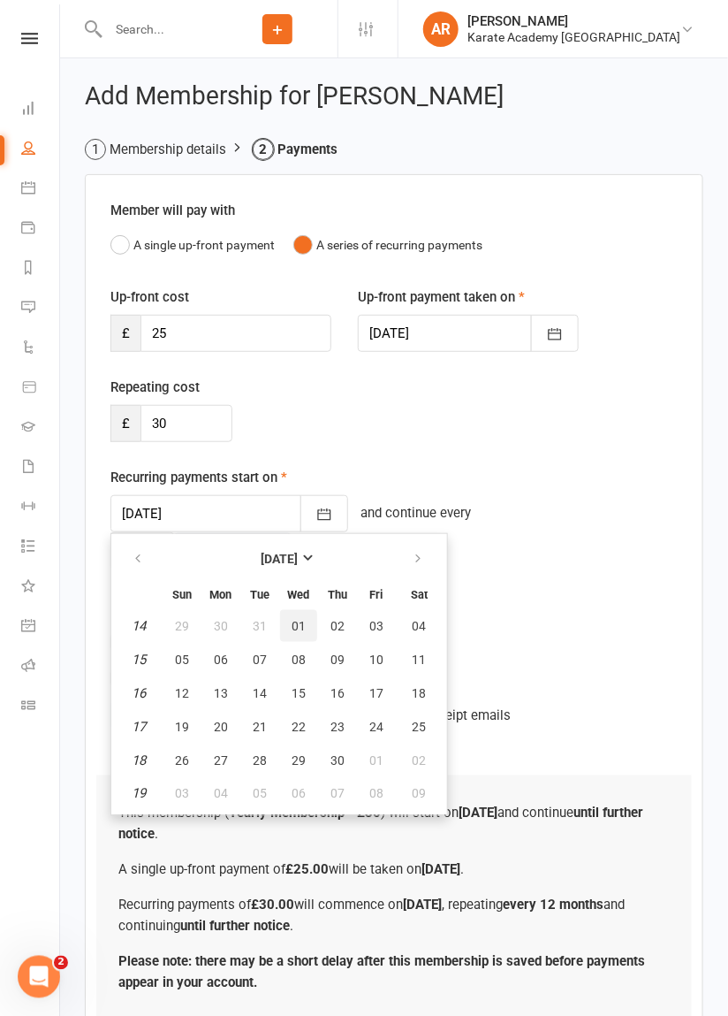
type input "01 Apr 2026"
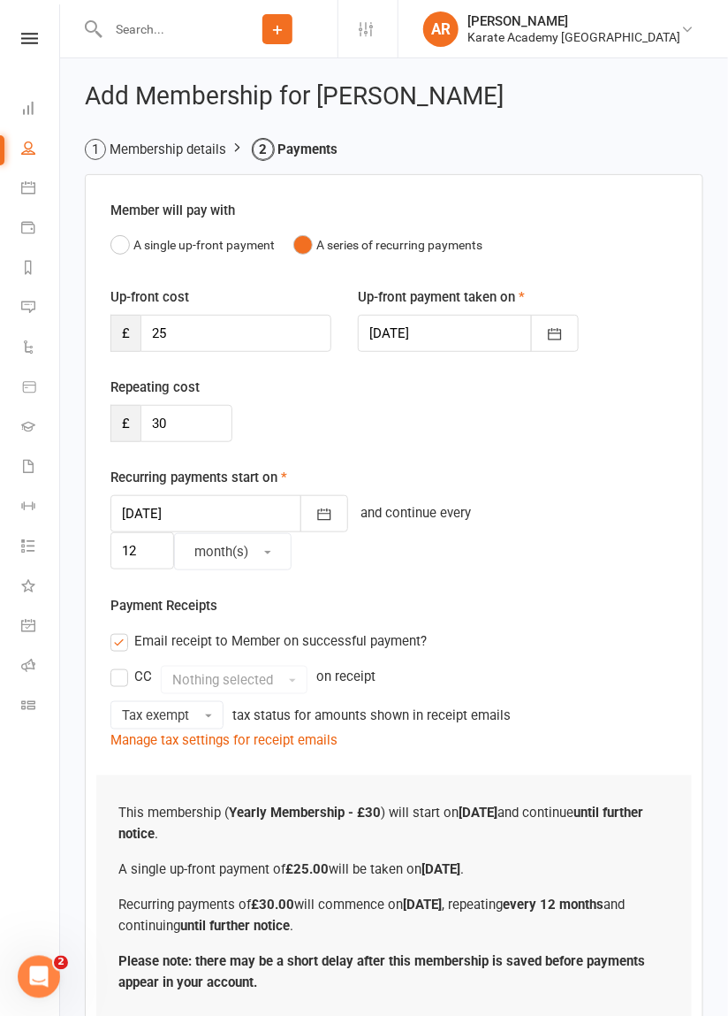
scroll to position [13, 0]
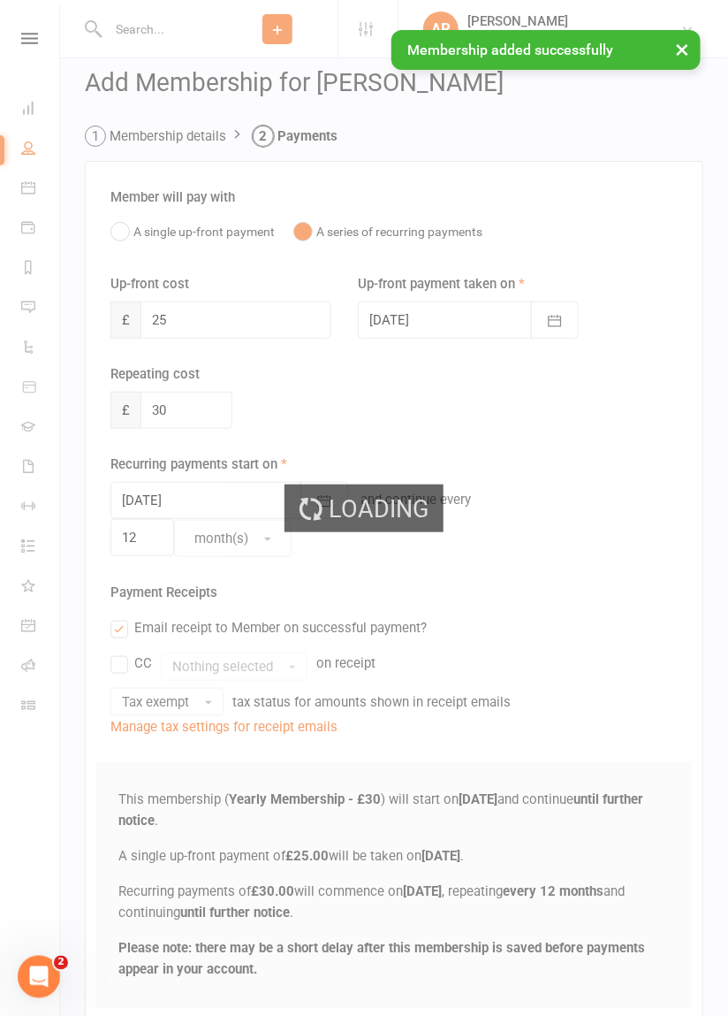
scroll to position [0, 0]
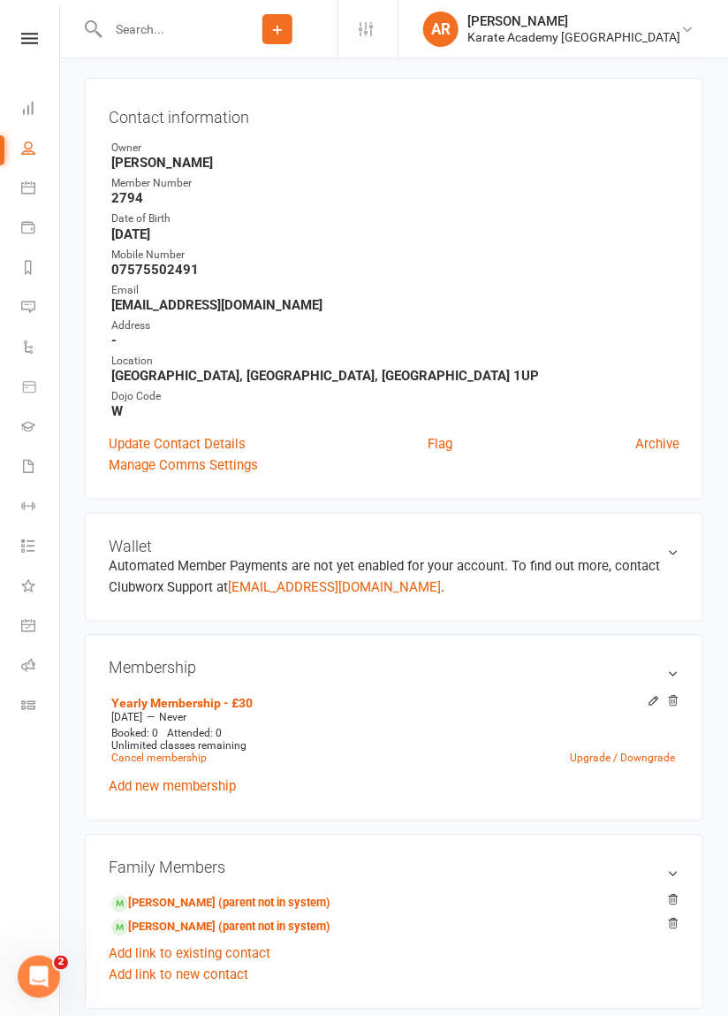
scroll to position [159, 0]
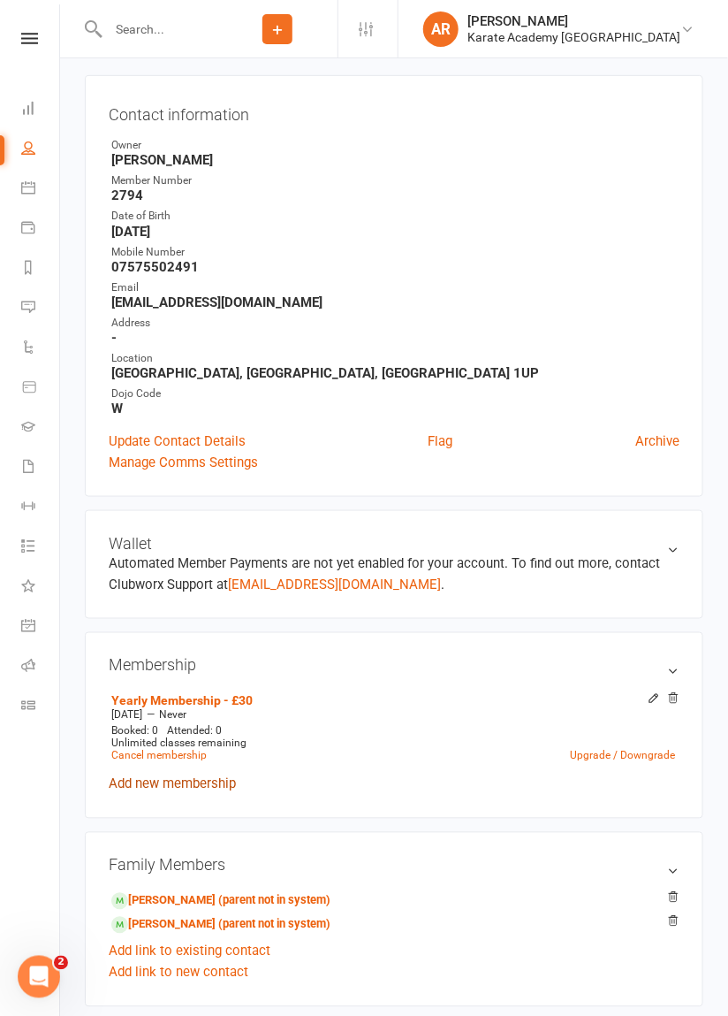
click at [148, 784] on link "Add new membership" at bounding box center [172, 784] width 127 height 16
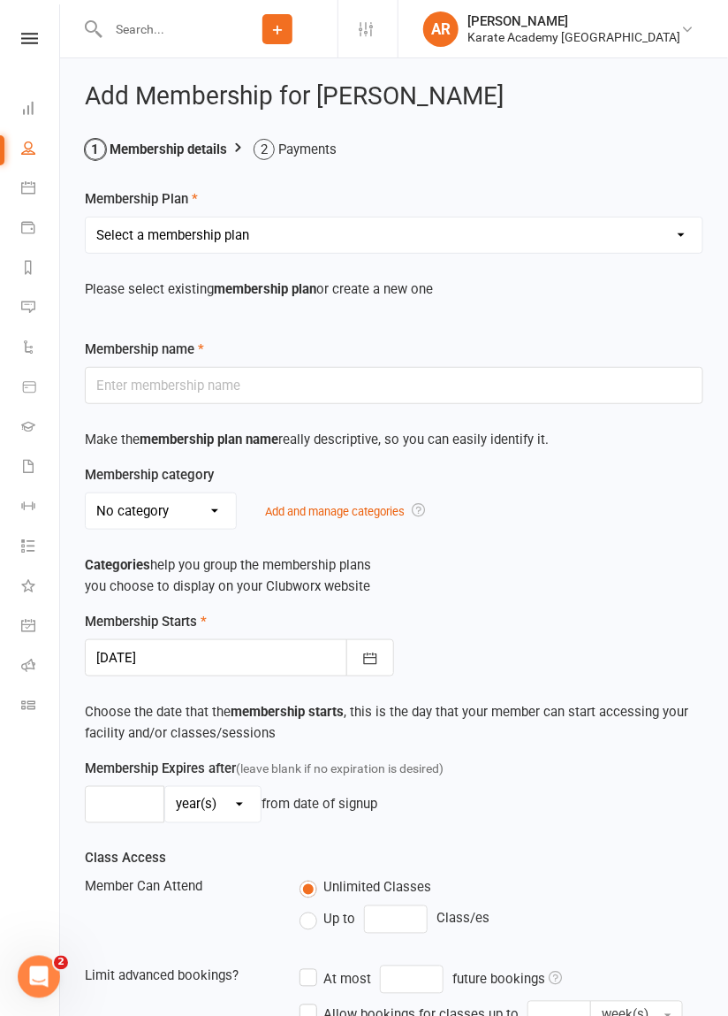
click at [136, 251] on select "Select a membership plan Create new Membership Plan Term Fee - 3 Months Term Fe…" at bounding box center [394, 234] width 617 height 35
select select "1"
click at [86, 217] on select "Select a membership plan Create new Membership Plan Term Fee - 3 Months Term Fe…" at bounding box center [394, 234] width 617 height 35
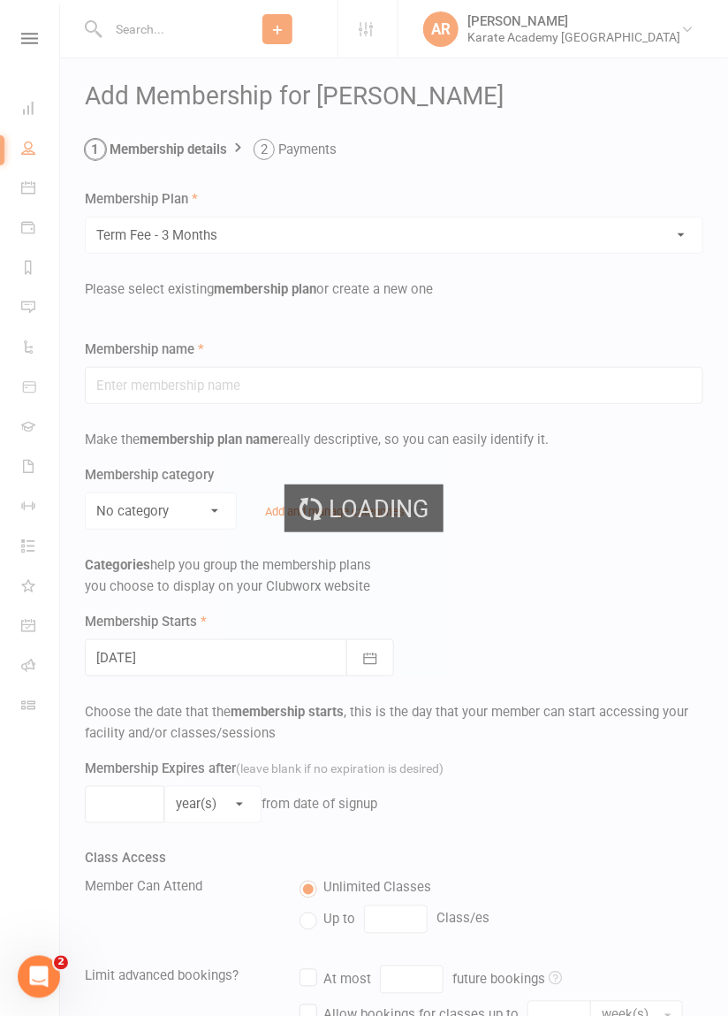
type input "Term Fee - 3 Months"
select select "0"
select select "2"
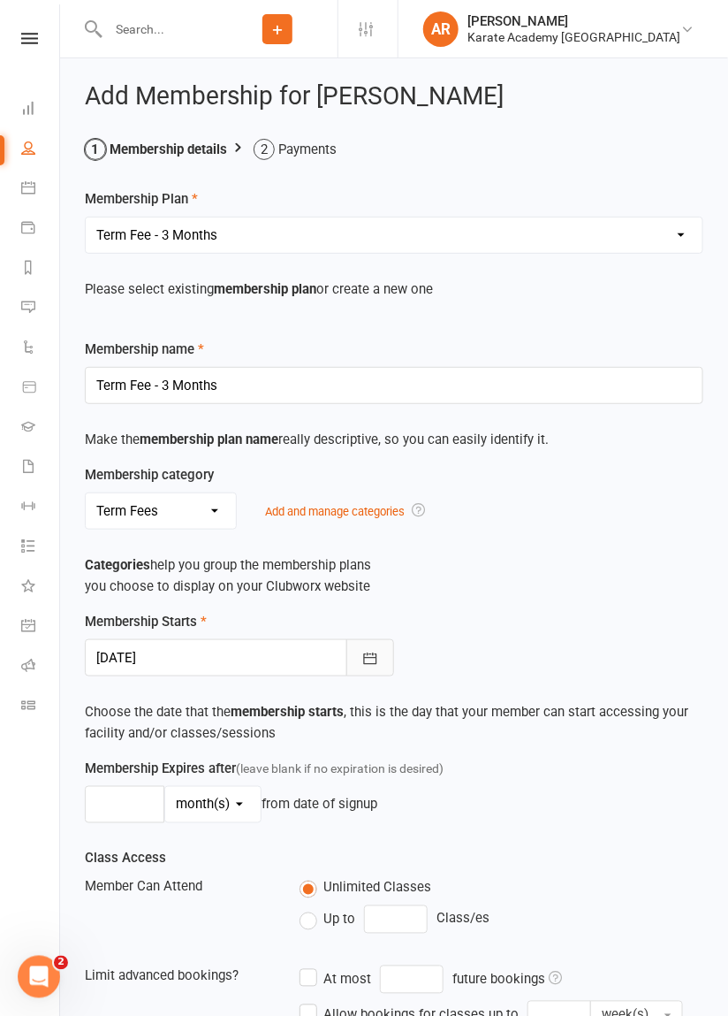
click at [369, 666] on icon "button" at bounding box center [370, 659] width 18 height 18
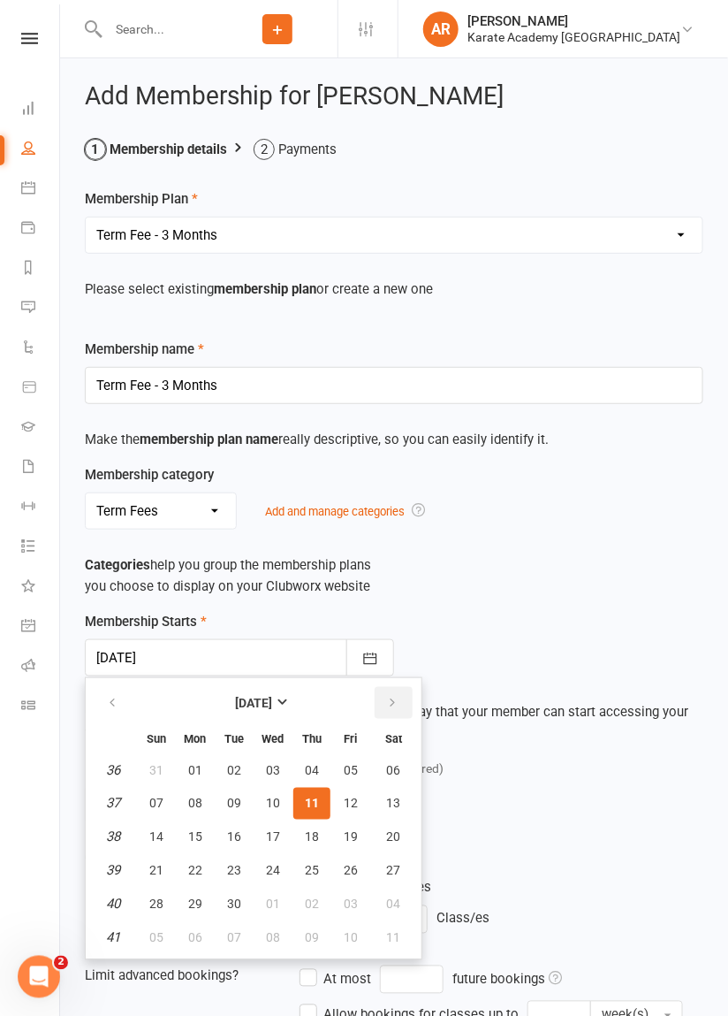
click at [388, 704] on icon "button" at bounding box center [392, 703] width 12 height 14
click at [387, 701] on icon "button" at bounding box center [392, 703] width 12 height 14
click at [99, 704] on button "button" at bounding box center [114, 703] width 38 height 32
click at [263, 768] on button "01" at bounding box center [273, 770] width 37 height 32
type input "01 Oct 2025"
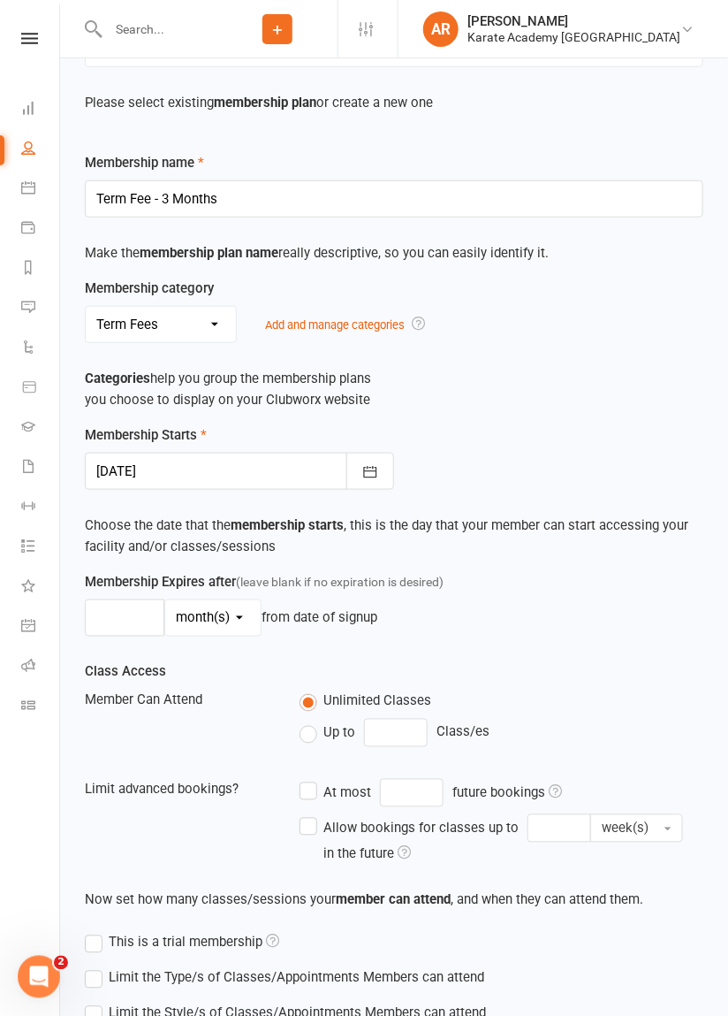
scroll to position [354, 0]
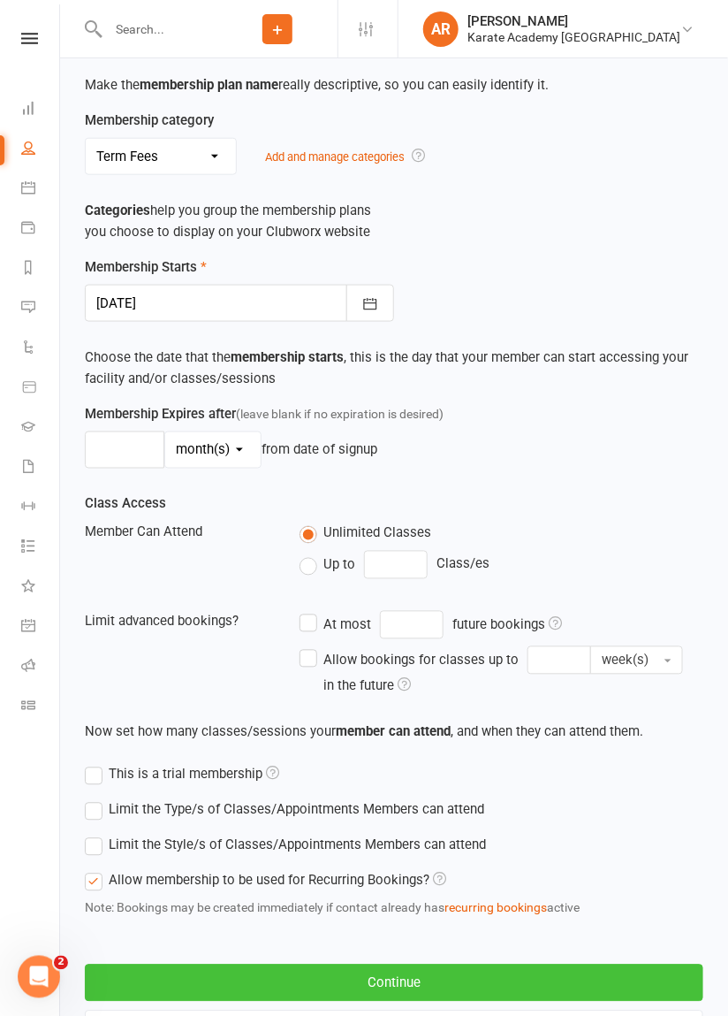
click at [589, 976] on button "Continue" at bounding box center [394, 982] width 619 height 37
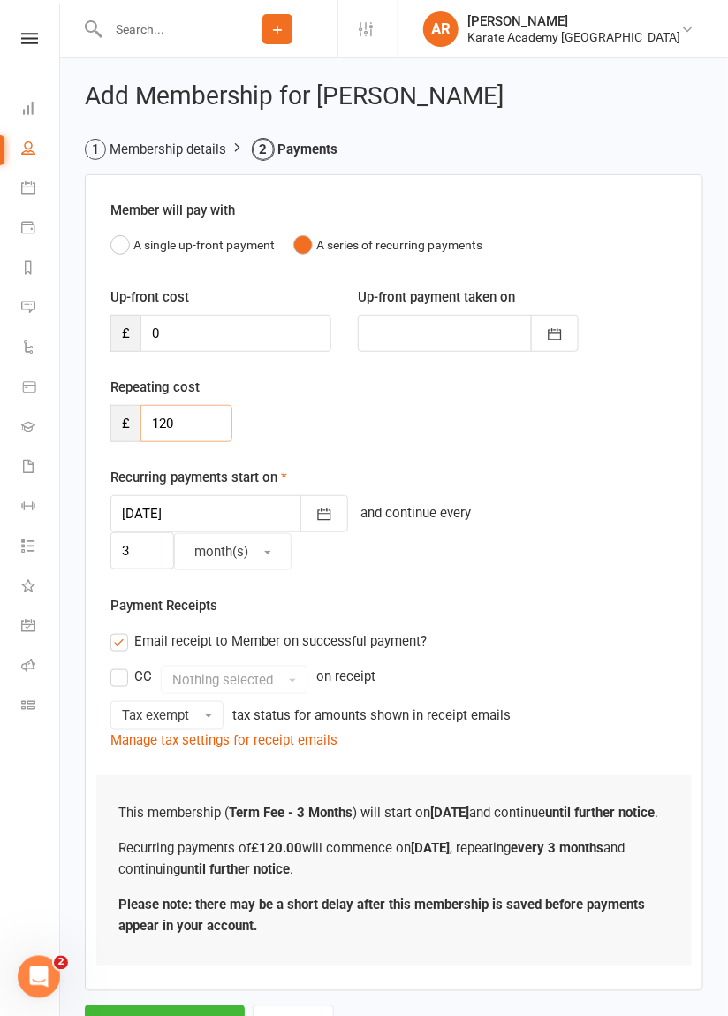
click at [177, 425] on input "120" at bounding box center [187, 423] width 92 height 37
type input "1"
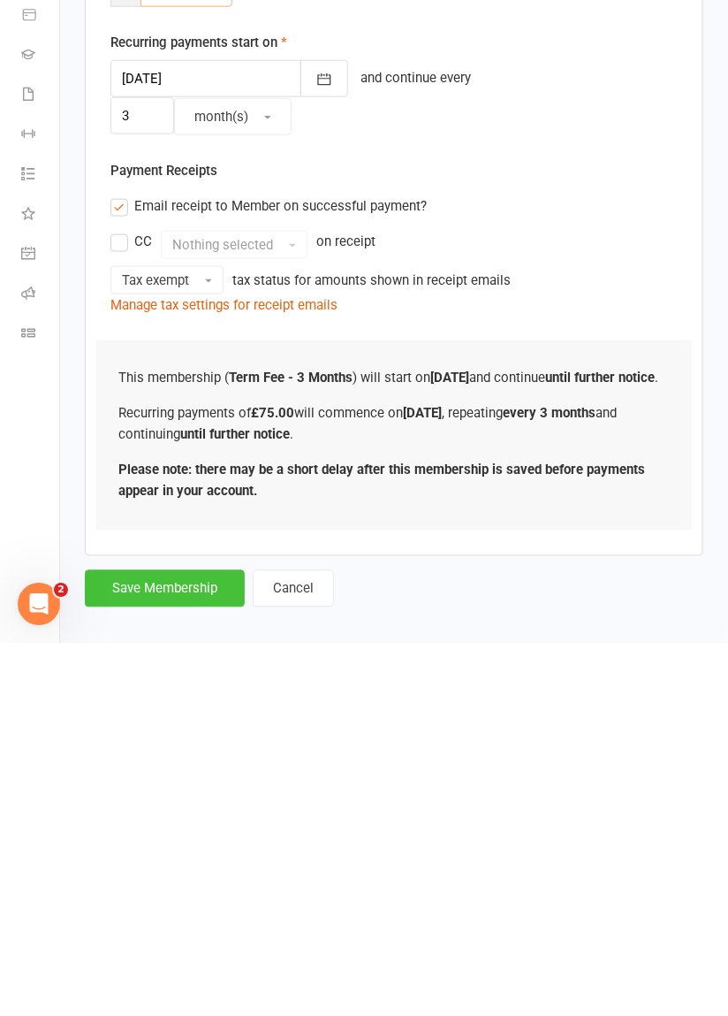
type input "75"
click at [156, 945] on button "Save Membership" at bounding box center [165, 960] width 160 height 37
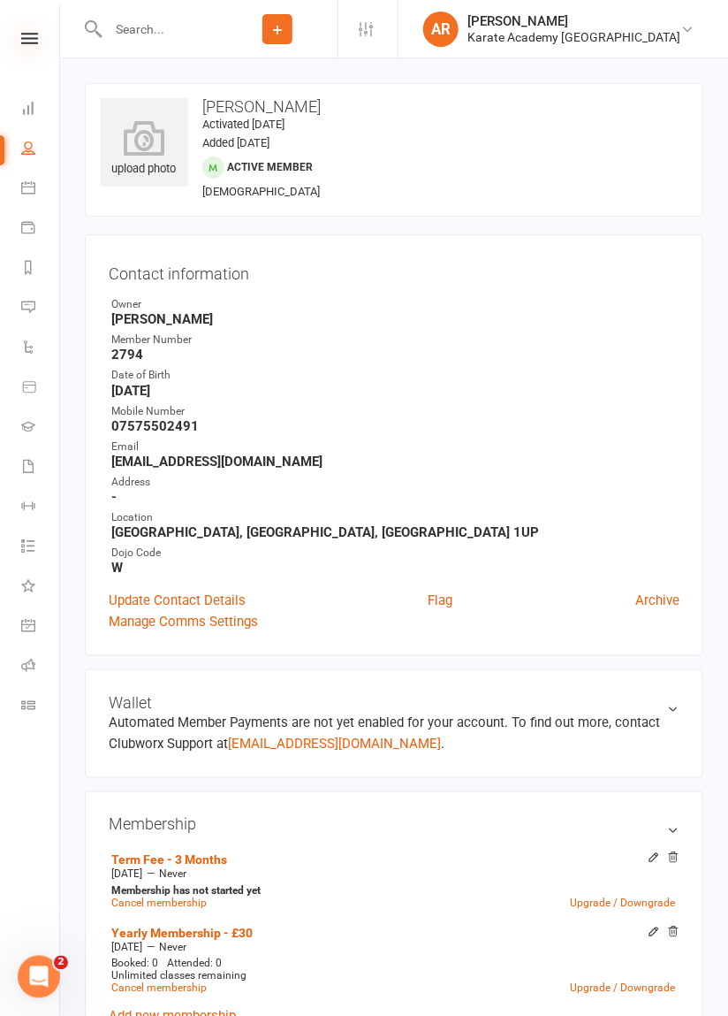
click at [27, 40] on icon at bounding box center [29, 38] width 17 height 11
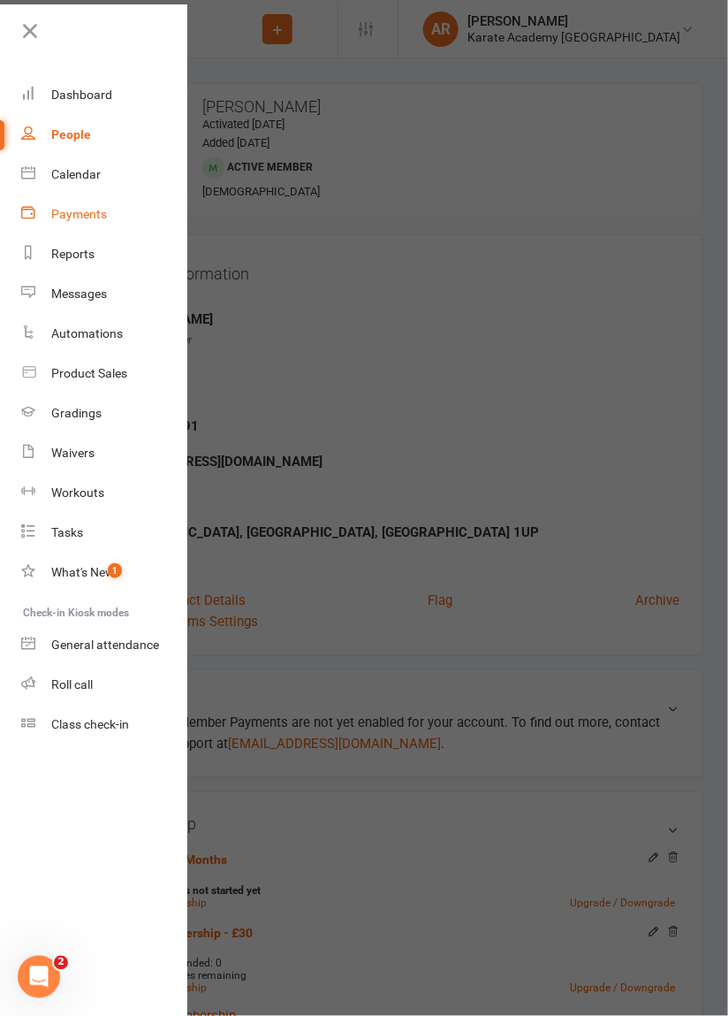
click at [72, 217] on div "Payments" at bounding box center [79, 214] width 56 height 14
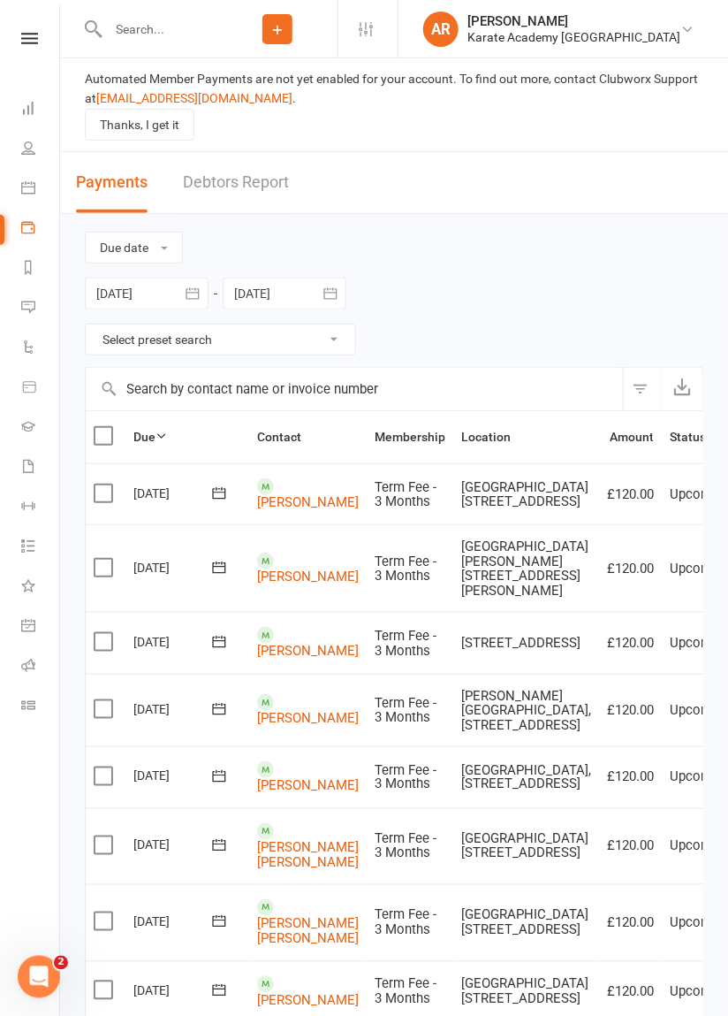
click at [149, 28] on input "text" at bounding box center [160, 29] width 115 height 25
click at [30, 43] on icon at bounding box center [29, 38] width 17 height 11
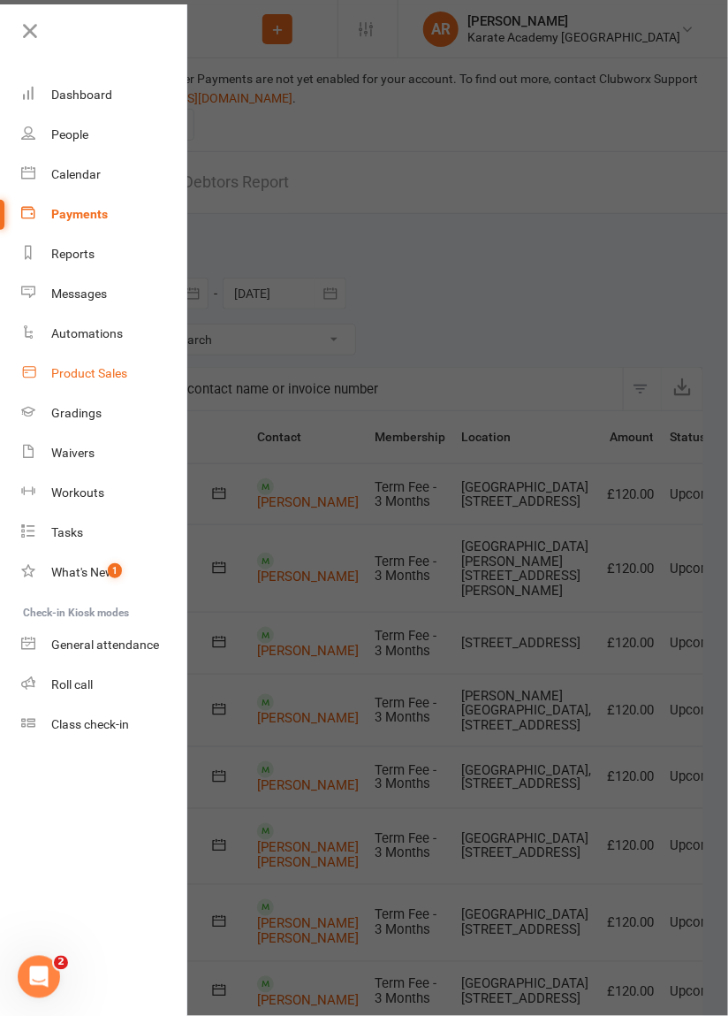
click at [86, 370] on div "Product Sales" at bounding box center [89, 373] width 76 height 14
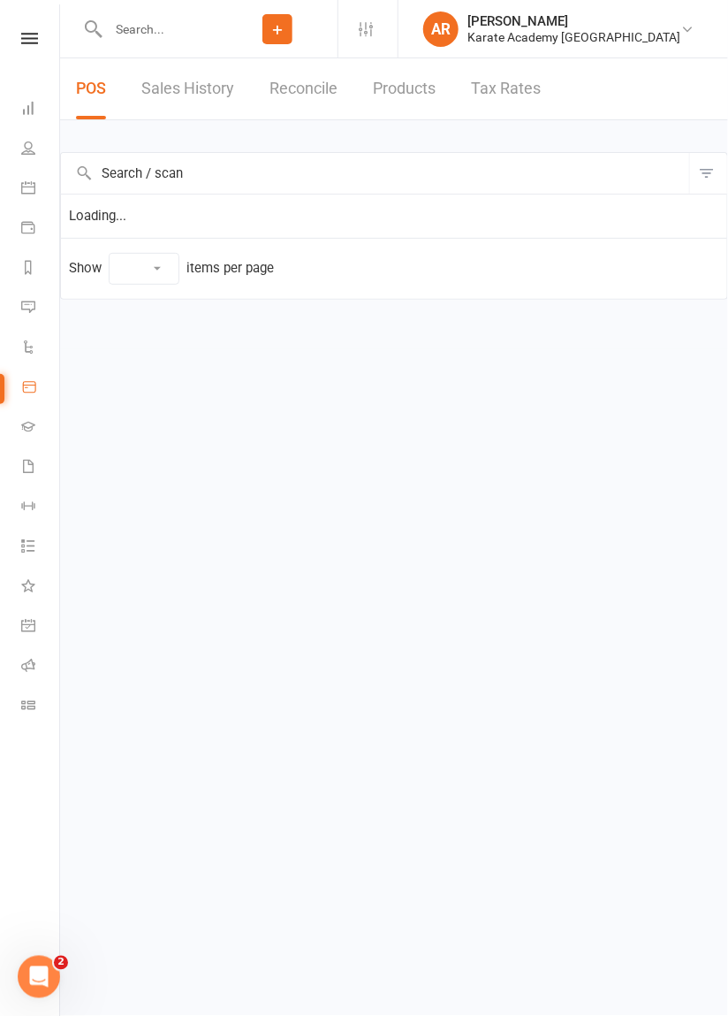
select select "50"
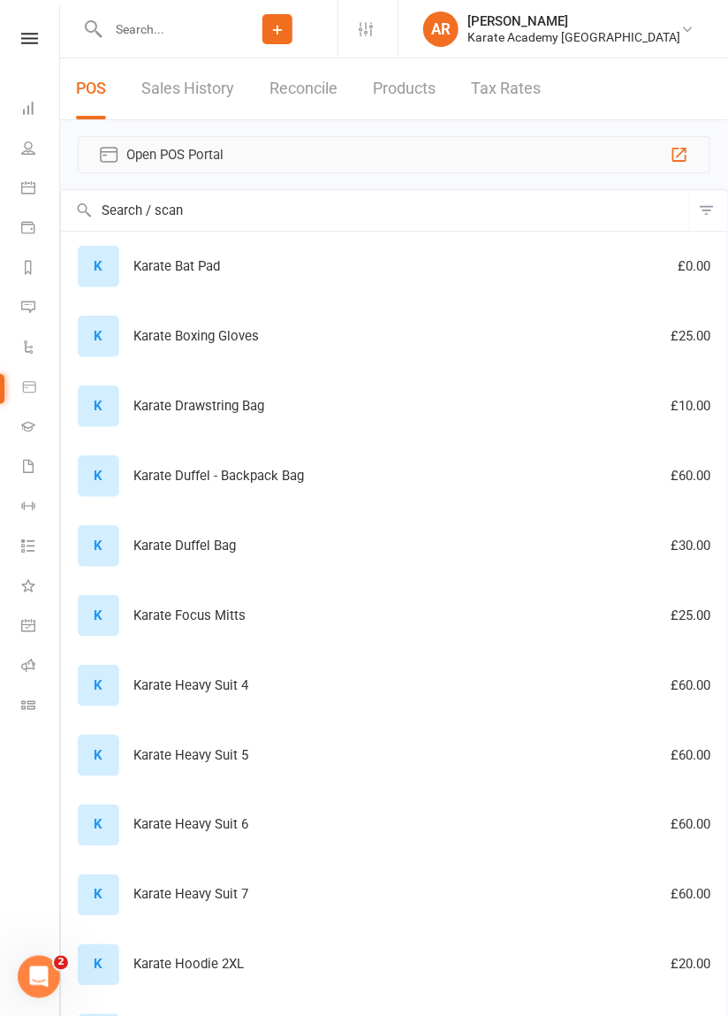
click at [175, 153] on span "Open POS Portal" at bounding box center [394, 154] width 536 height 21
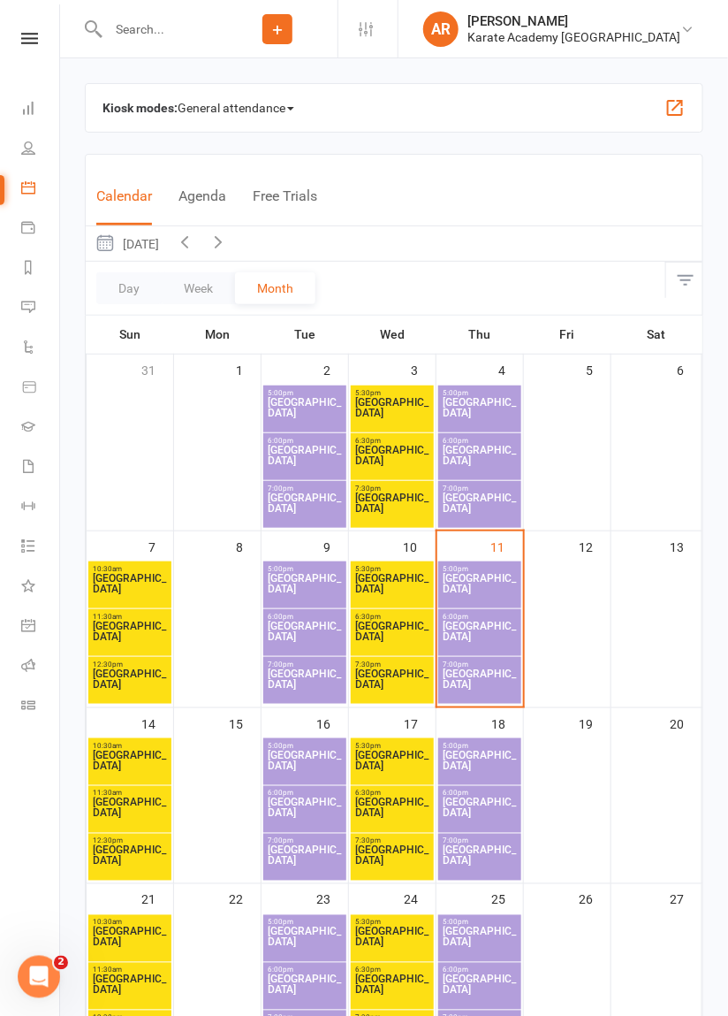
click at [159, 27] on input "text" at bounding box center [160, 29] width 115 height 25
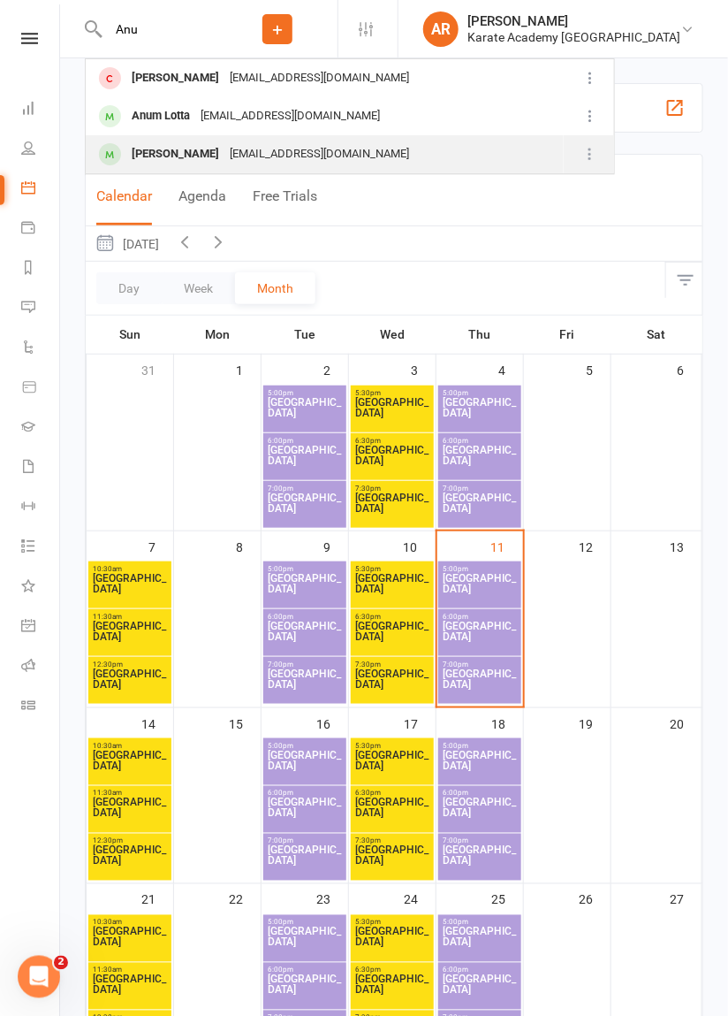
type input "Anu"
click at [163, 161] on div "[PERSON_NAME]" at bounding box center [175, 154] width 98 height 26
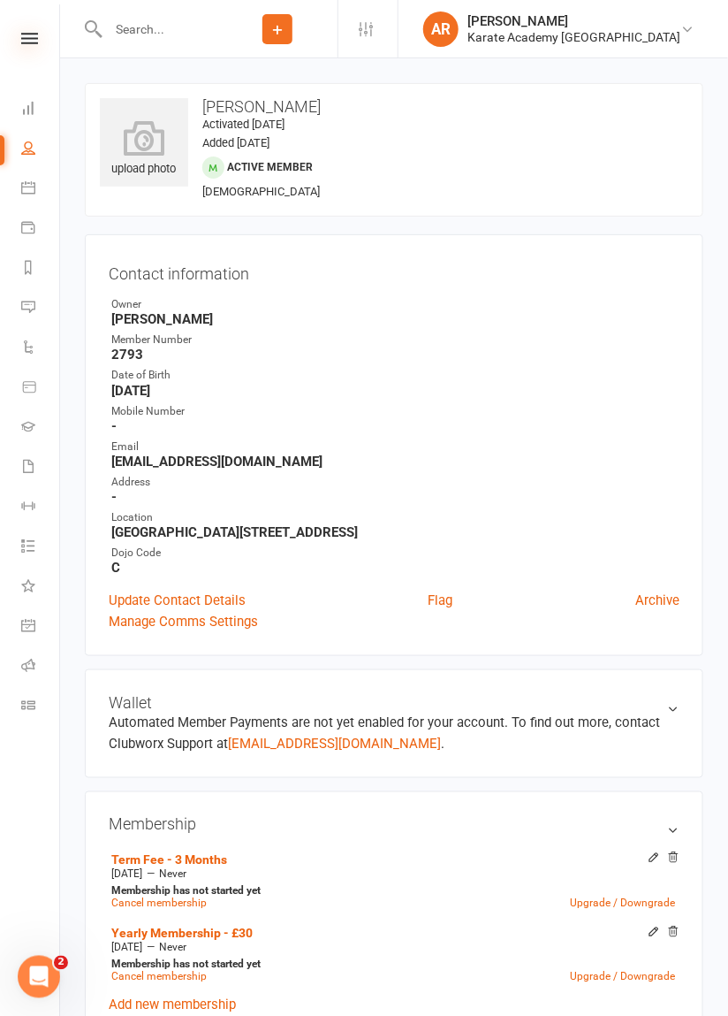
click at [33, 36] on icon at bounding box center [29, 38] width 17 height 11
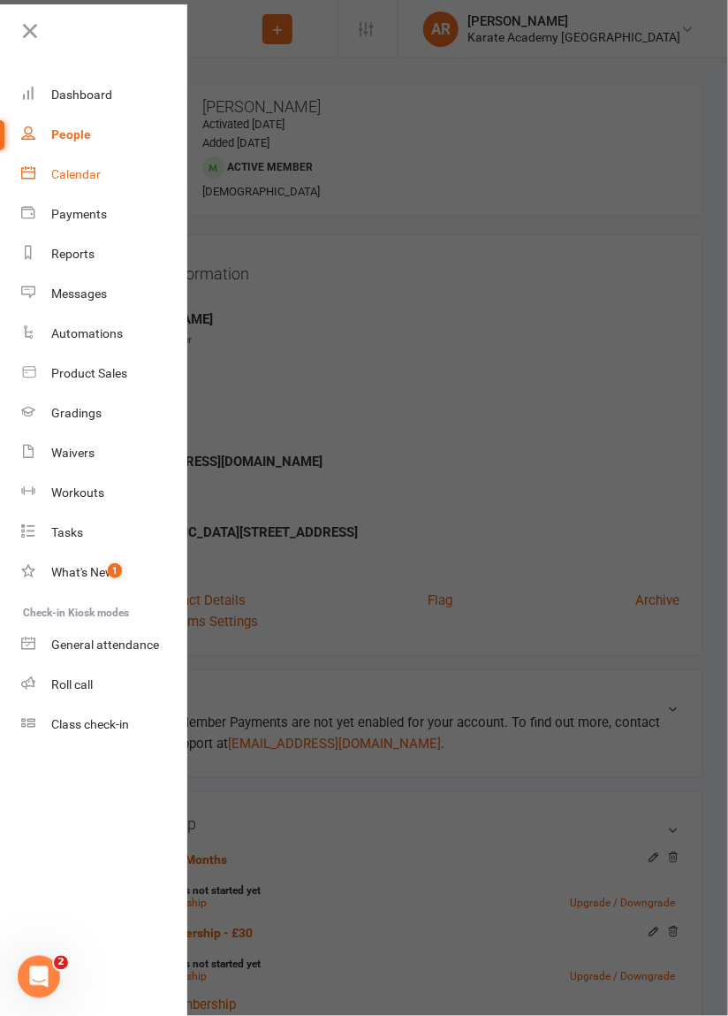
click at [77, 179] on div "Calendar" at bounding box center [75, 174] width 49 height 14
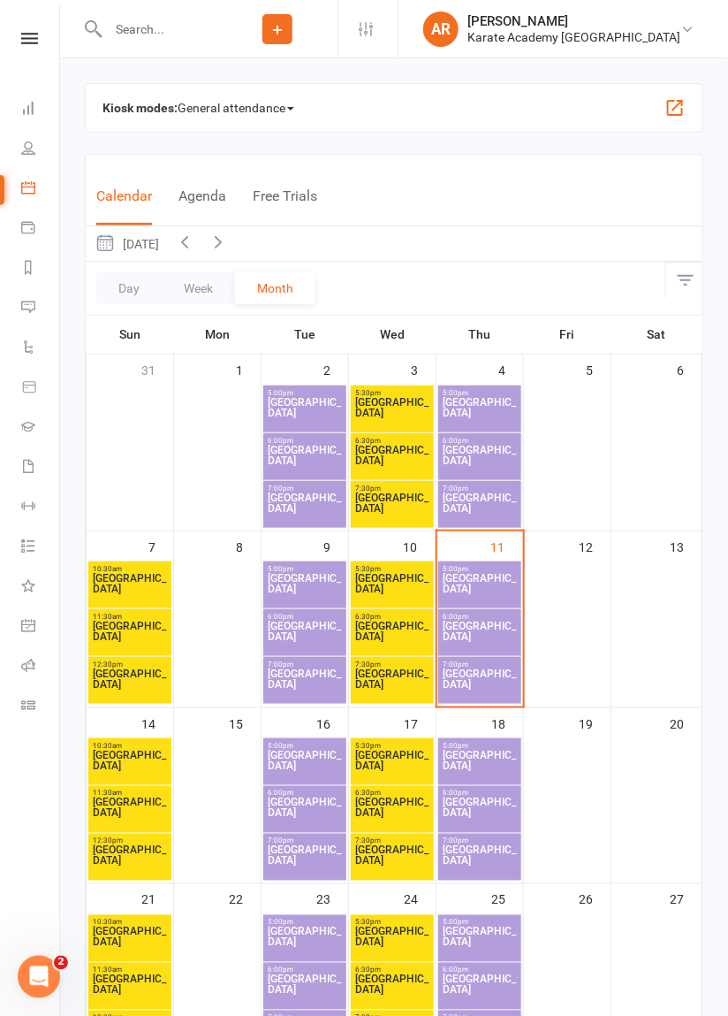
click at [263, 111] on span "General attendance" at bounding box center [236, 108] width 117 height 28
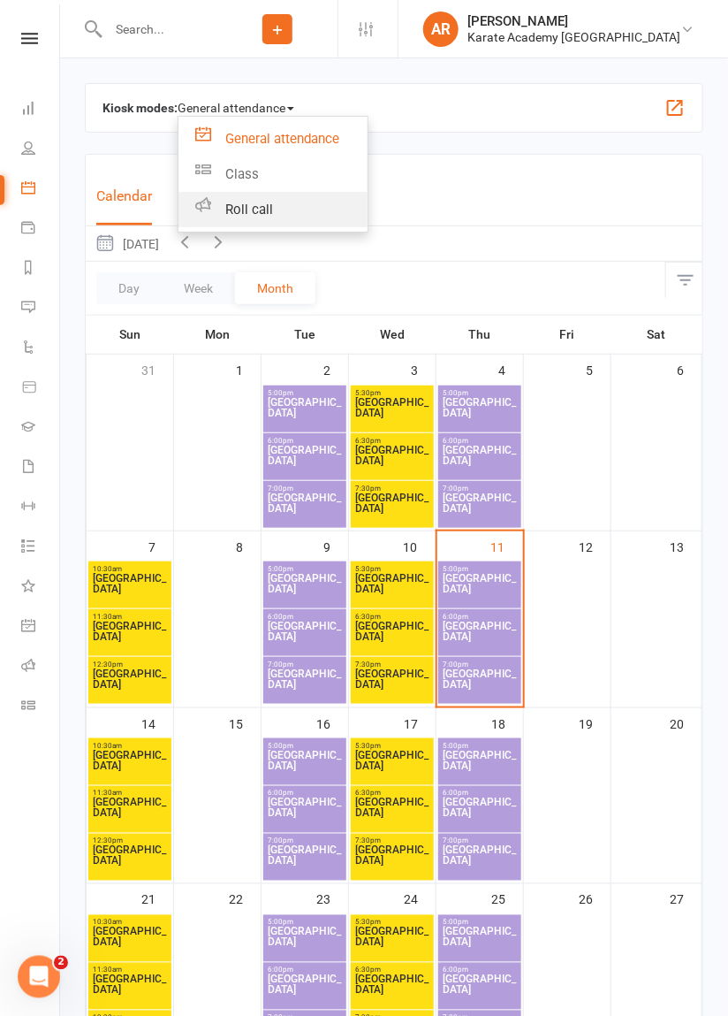
click at [243, 205] on link "Roll call" at bounding box center [273, 209] width 189 height 35
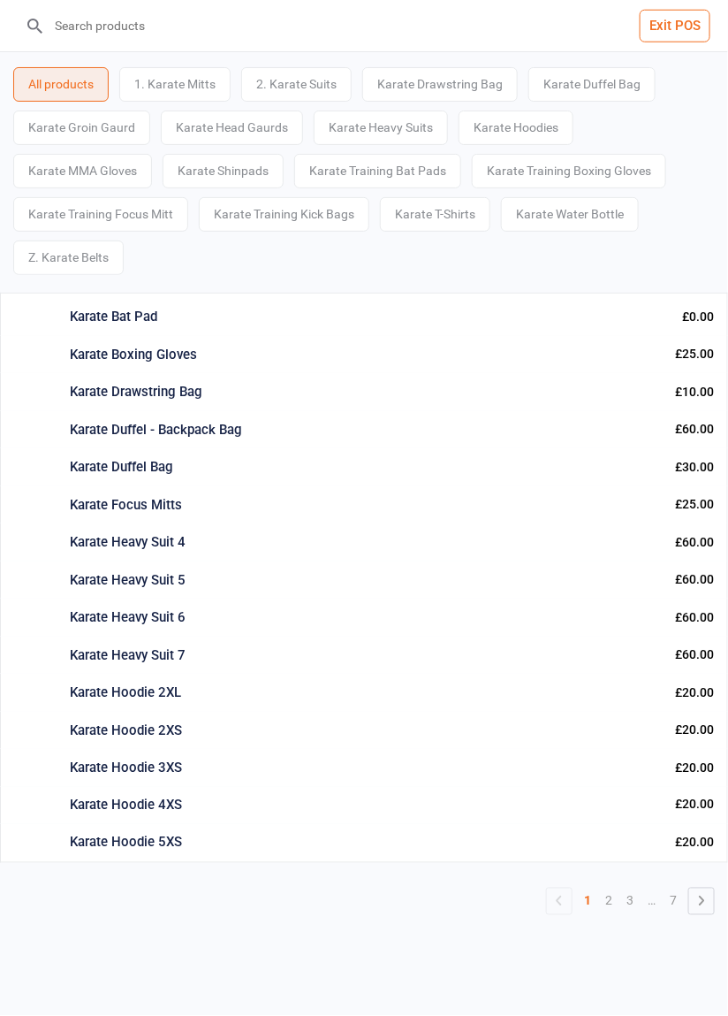
click at [301, 79] on div "2. Karate Suits" at bounding box center [296, 84] width 110 height 34
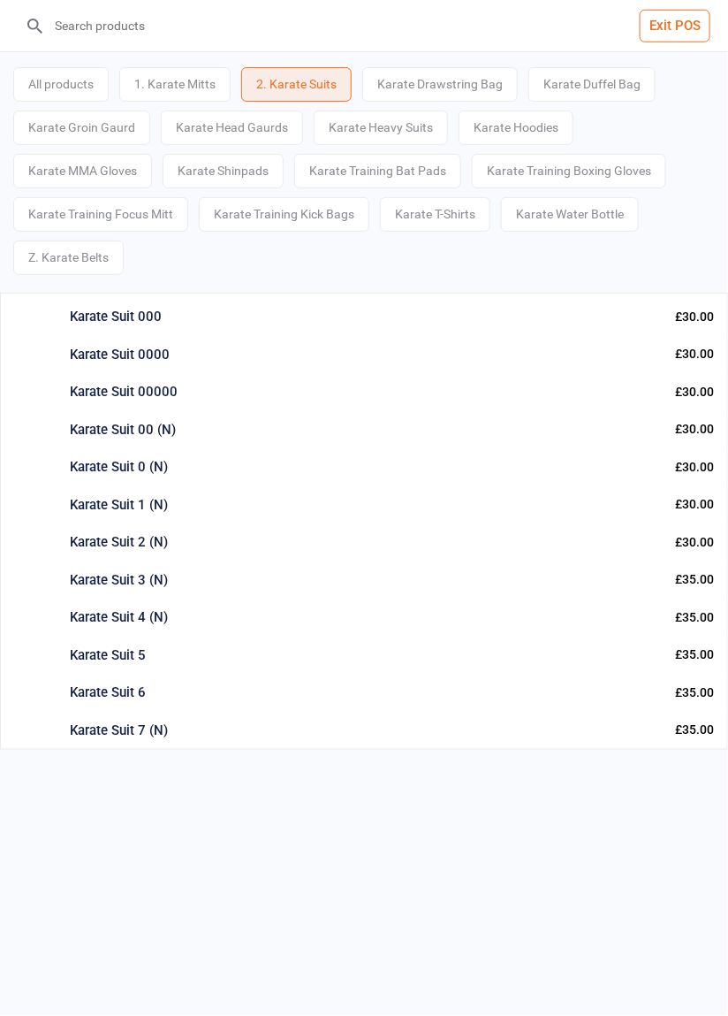
click at [126, 433] on div "Karate Suit 00 (N)" at bounding box center [365, 430] width 591 height 20
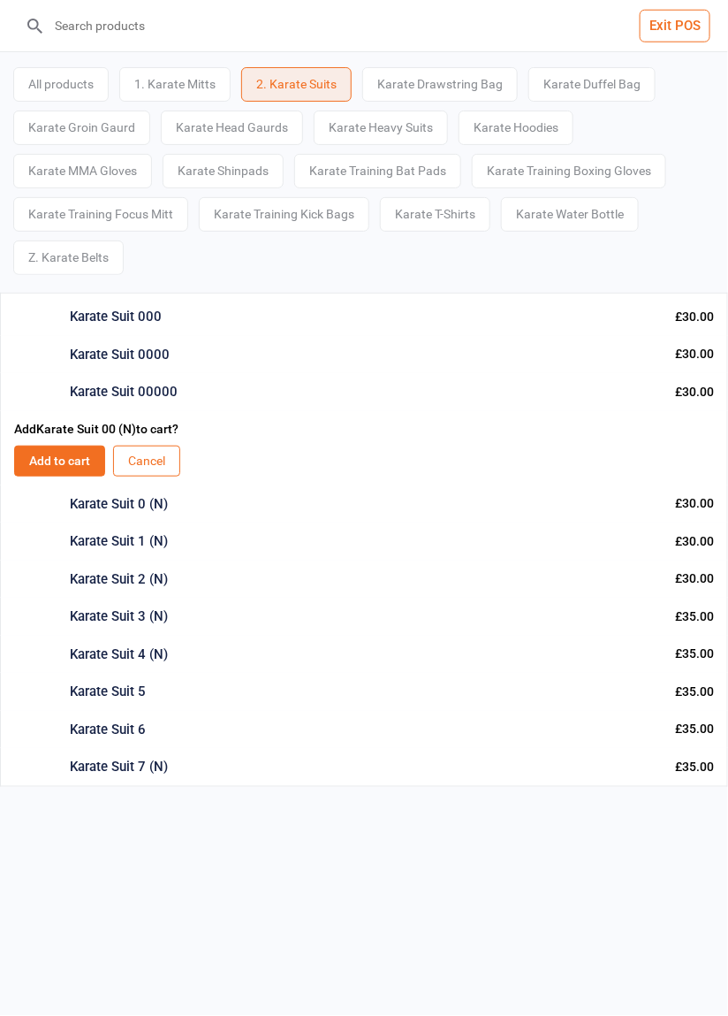
click at [62, 467] on button "Add to cart" at bounding box center [59, 460] width 91 height 31
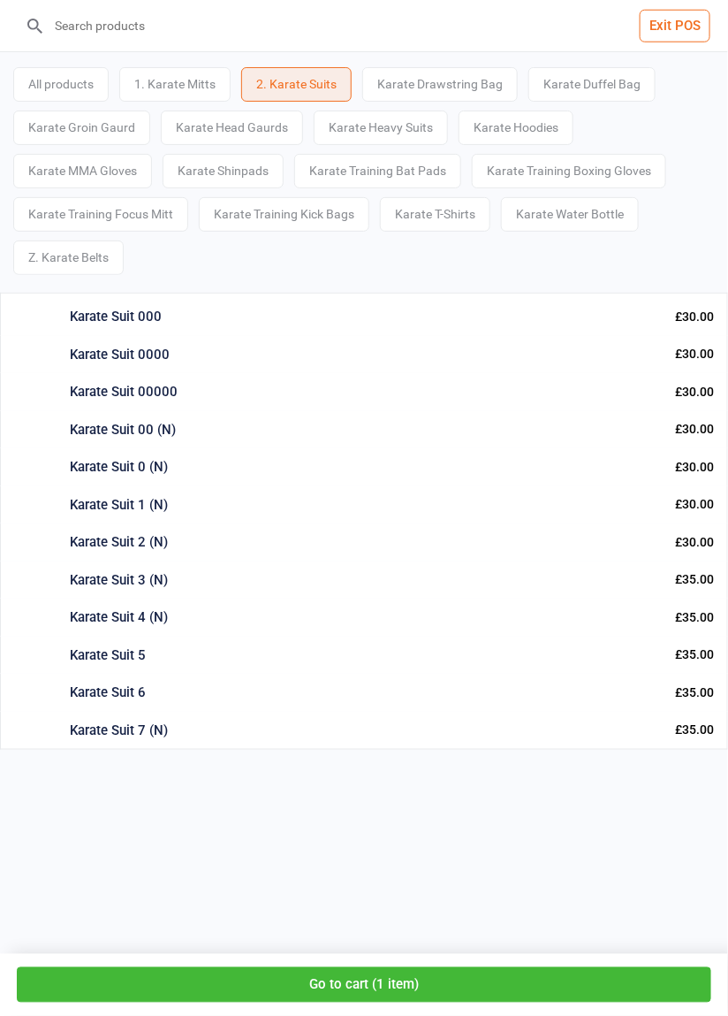
click at [159, 85] on div "1. Karate Mitts" at bounding box center [174, 84] width 111 height 34
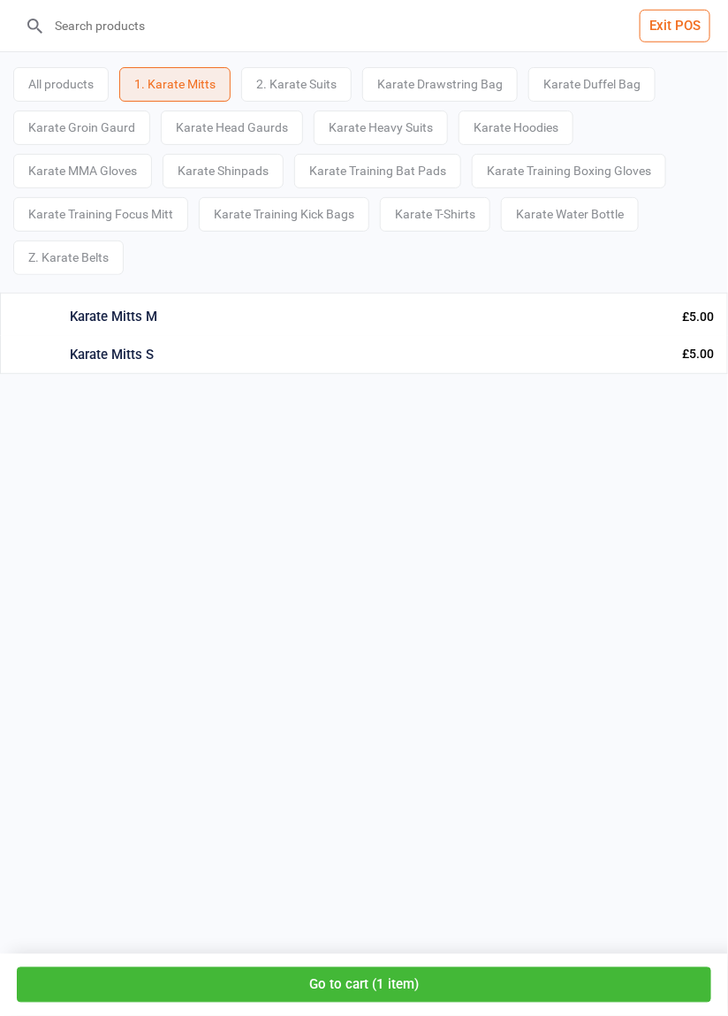
click at [119, 352] on div "Karate Mitts S" at bounding box center [369, 355] width 598 height 20
click at [49, 382] on button "Add to cart" at bounding box center [59, 385] width 91 height 31
click at [165, 985] on button "Go to cart ( 2 items )" at bounding box center [364, 985] width 695 height 36
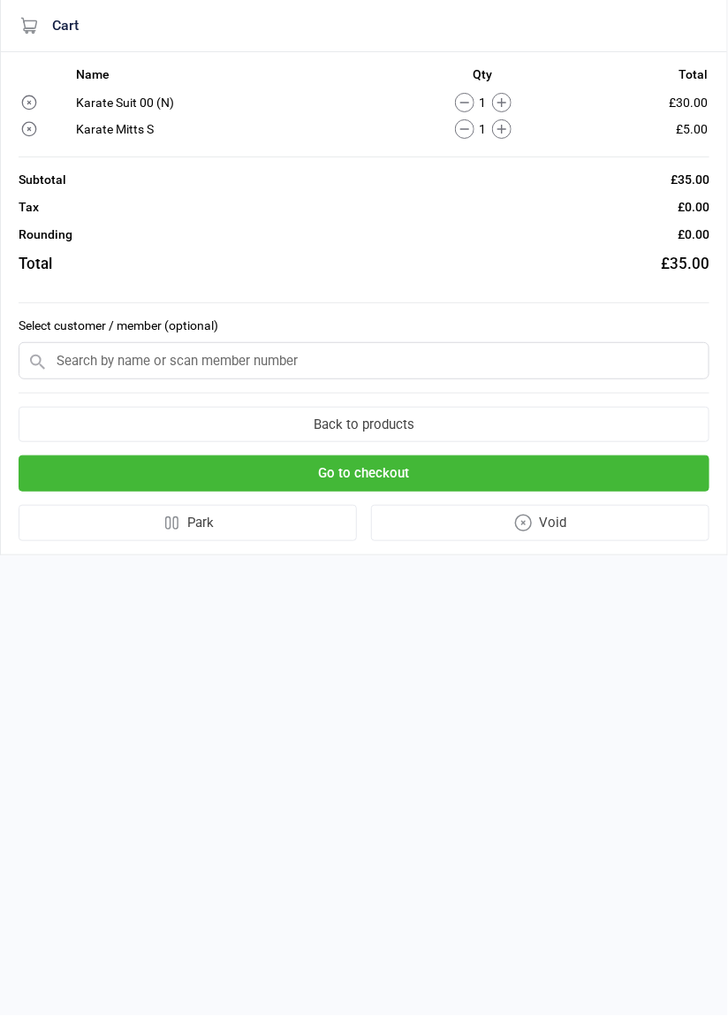
click at [100, 360] on input "text" at bounding box center [364, 360] width 691 height 37
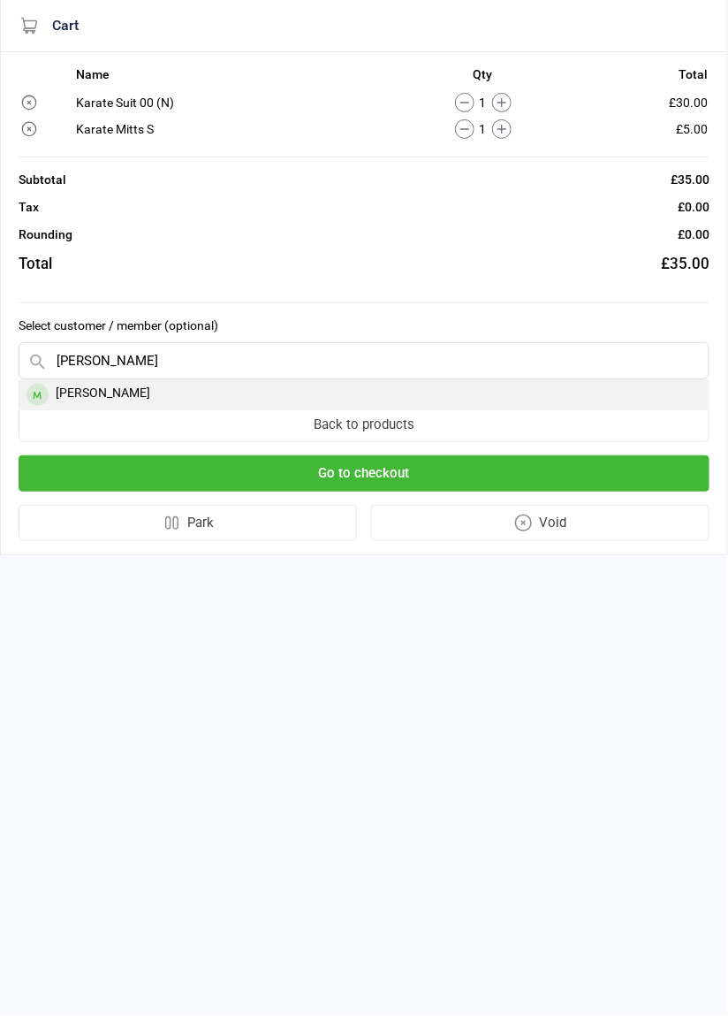
type input "Saif"
click at [65, 399] on div "Saif Ali" at bounding box center [363, 394] width 689 height 29
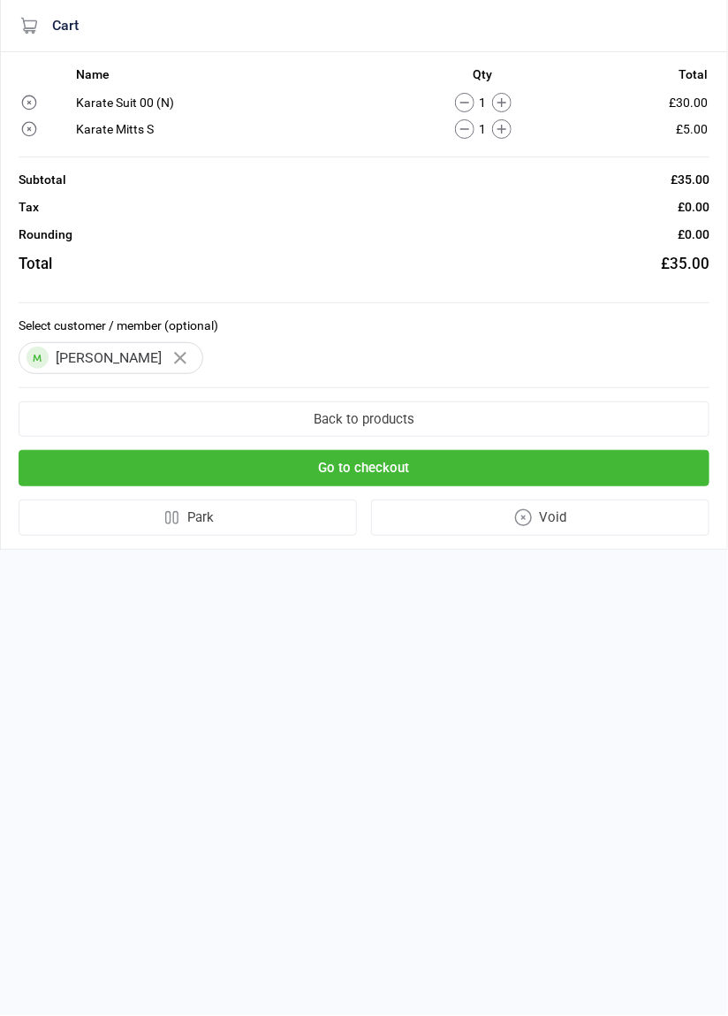
click at [60, 456] on button "Go to checkout" at bounding box center [364, 468] width 691 height 36
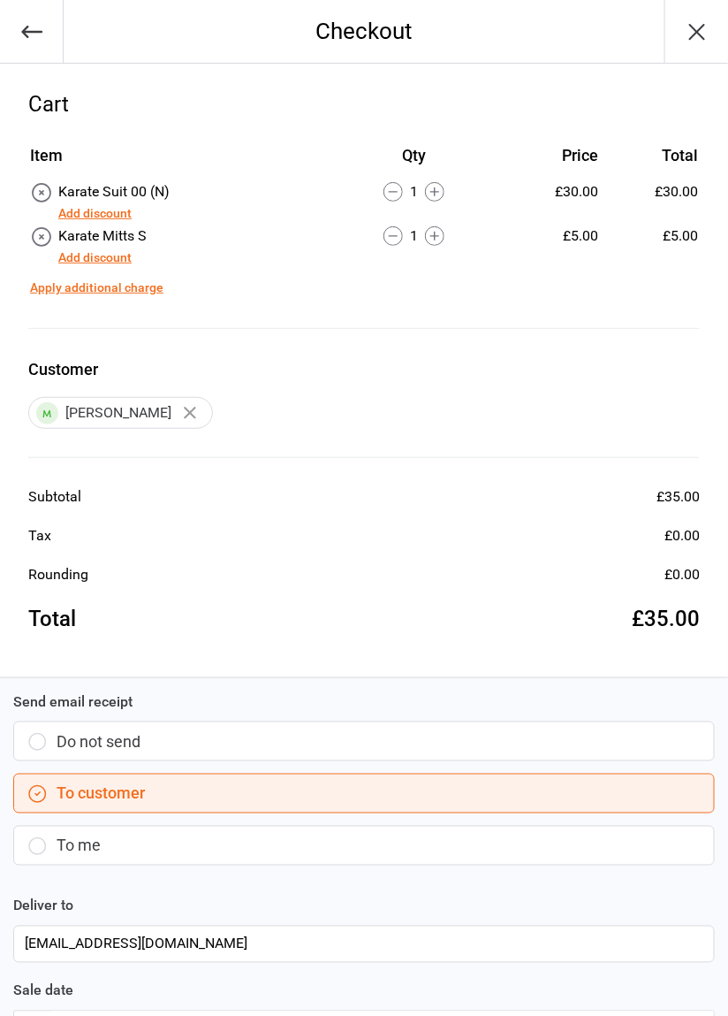
click at [101, 259] on button "Add discount" at bounding box center [94, 257] width 73 height 19
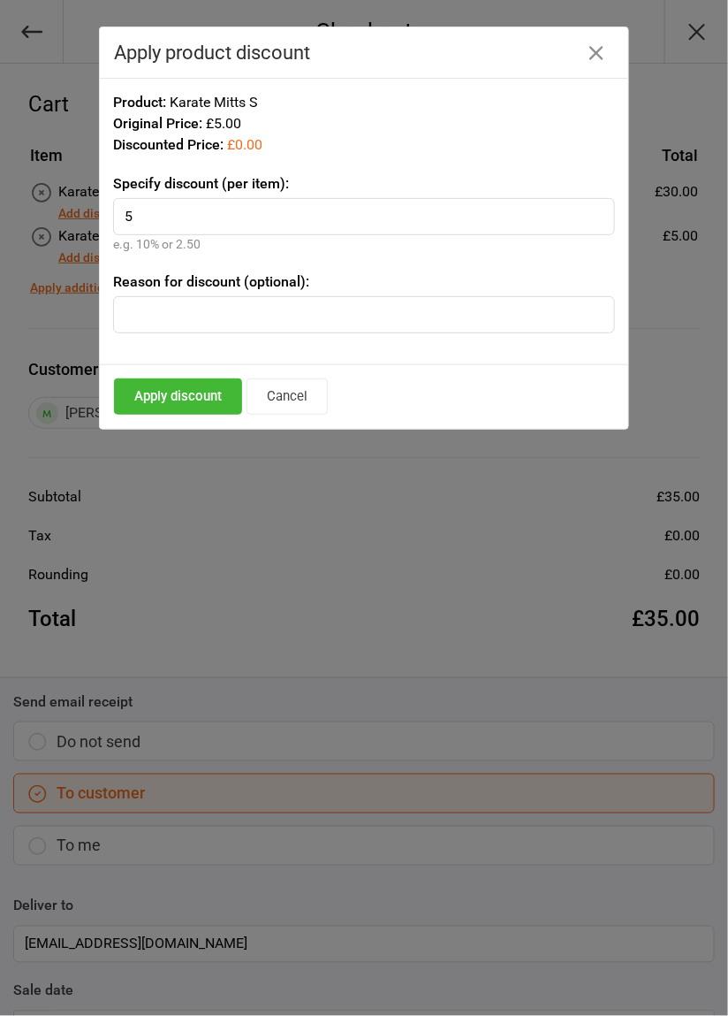
type input "5"
click at [175, 392] on button "Apply discount" at bounding box center [178, 396] width 128 height 36
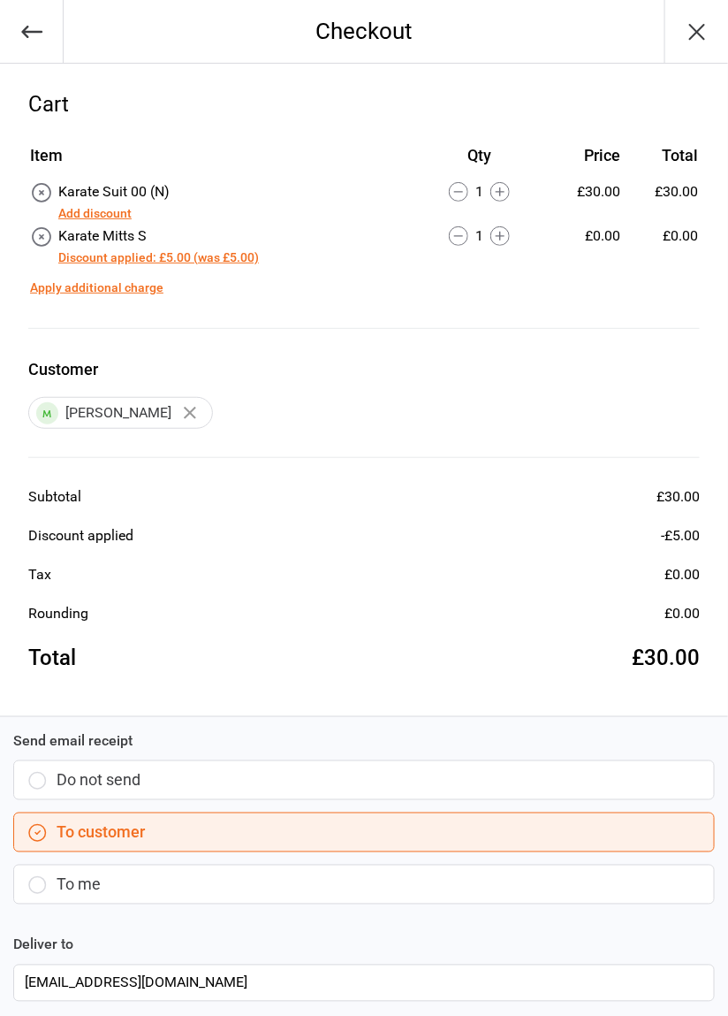
click at [679, 29] on button "button" at bounding box center [697, 31] width 64 height 63
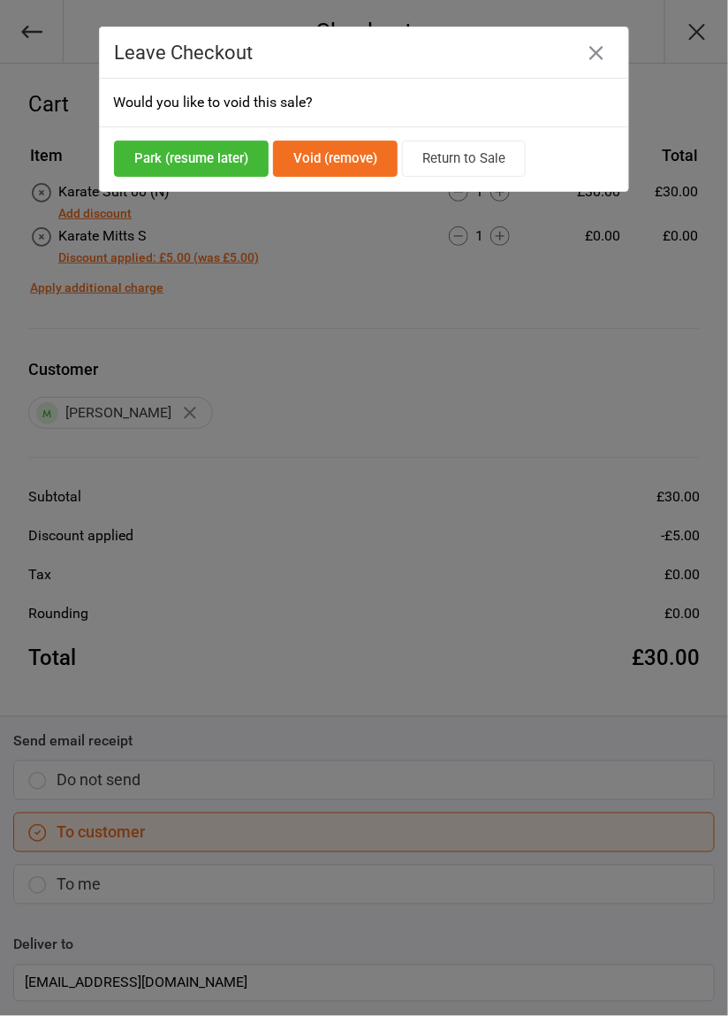
click at [175, 159] on button "Park (resume later)" at bounding box center [191, 159] width 155 height 36
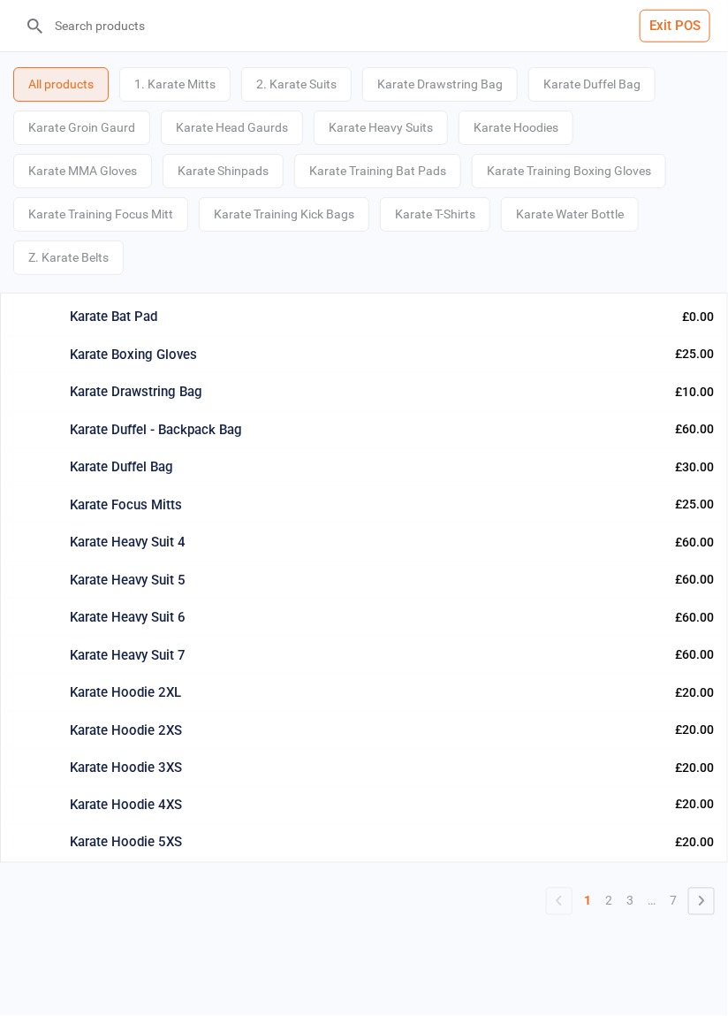
click at [674, 20] on button "Exit POS" at bounding box center [675, 26] width 71 height 33
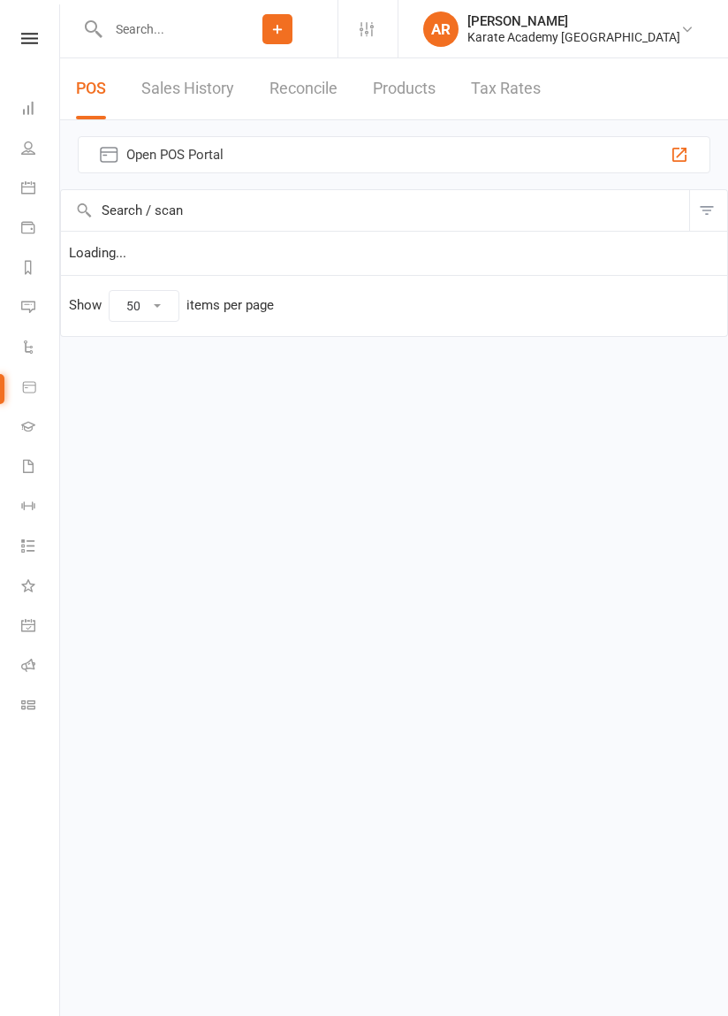
select select "50"
click at [179, 93] on link "Sales History" at bounding box center [187, 88] width 93 height 61
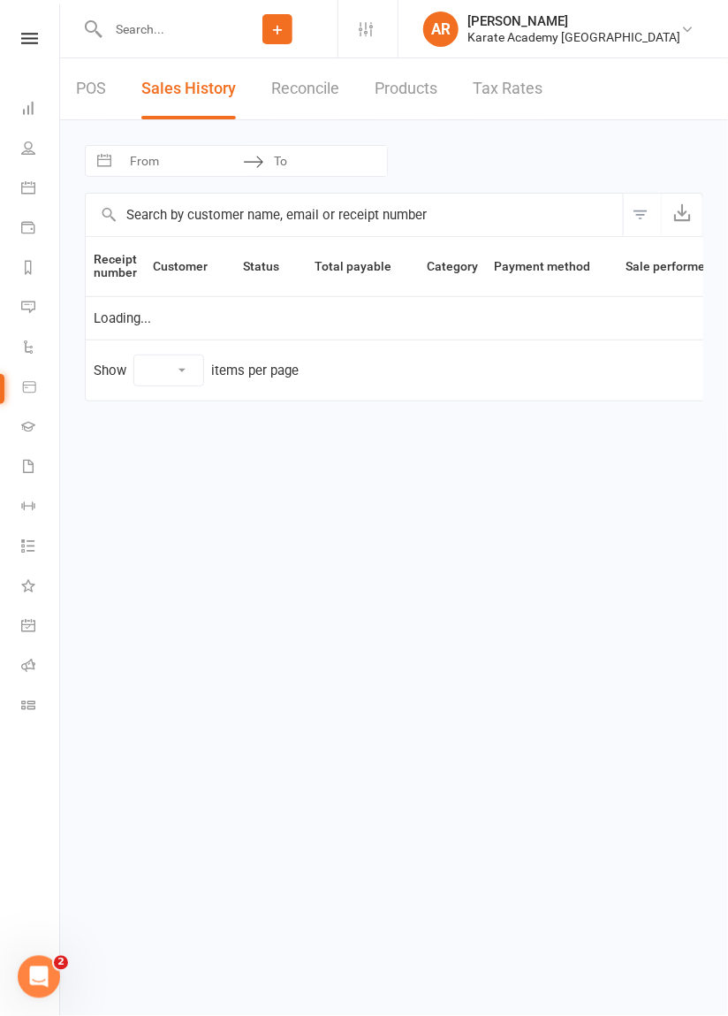
select select "100"
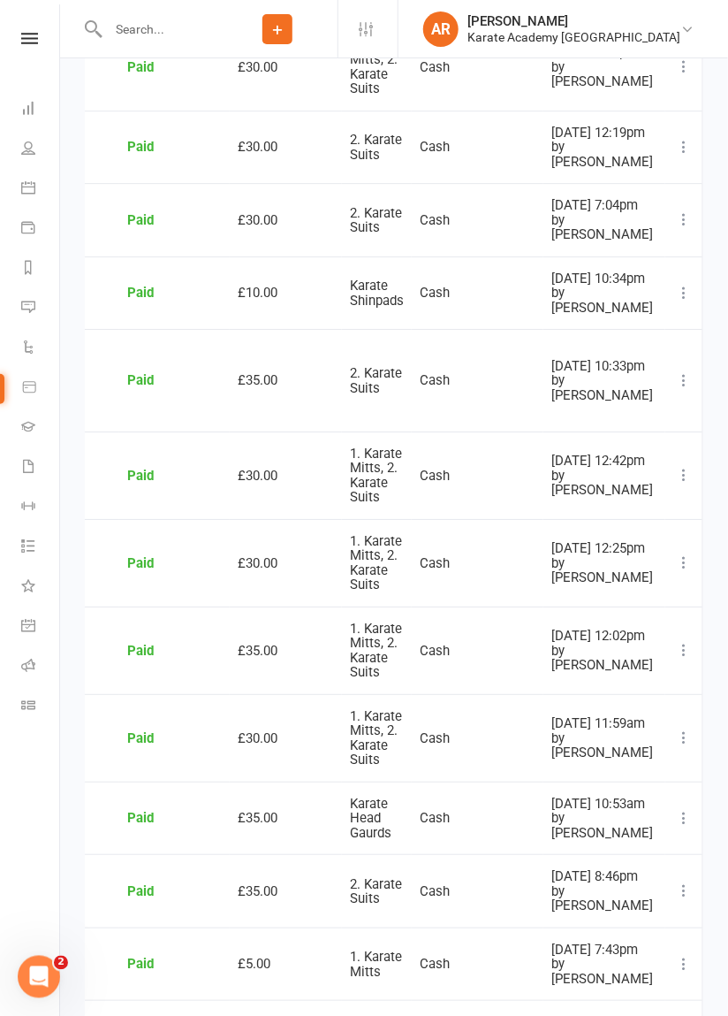
scroll to position [0, 202]
click at [674, 486] on button at bounding box center [683, 475] width 21 height 21
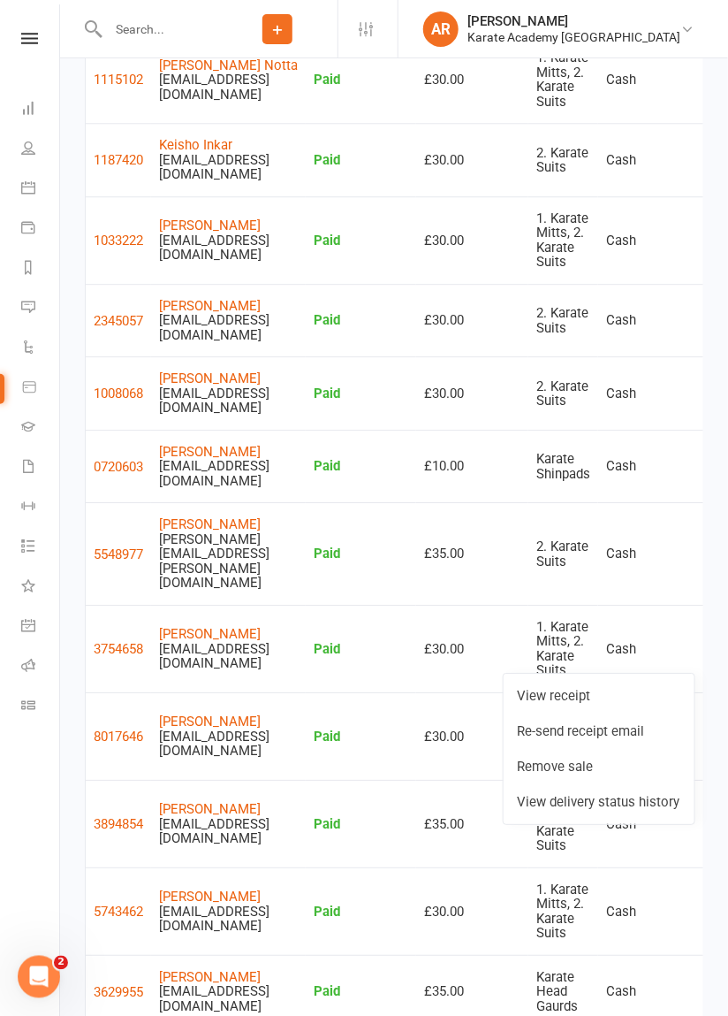
scroll to position [0, 0]
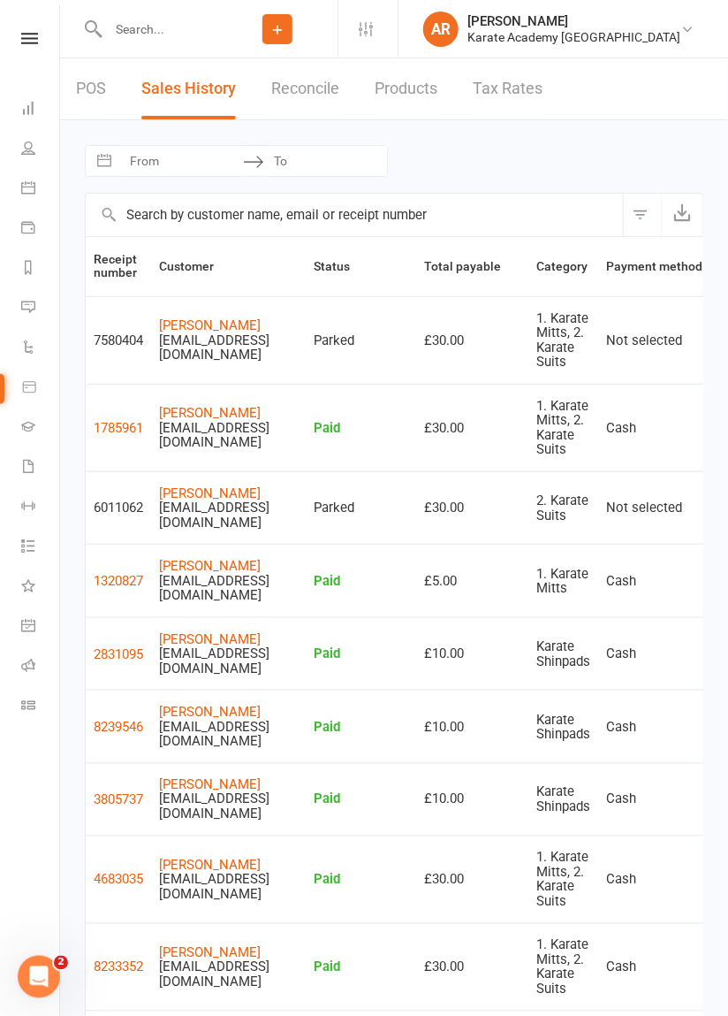
click at [87, 86] on link "POS" at bounding box center [91, 88] width 30 height 61
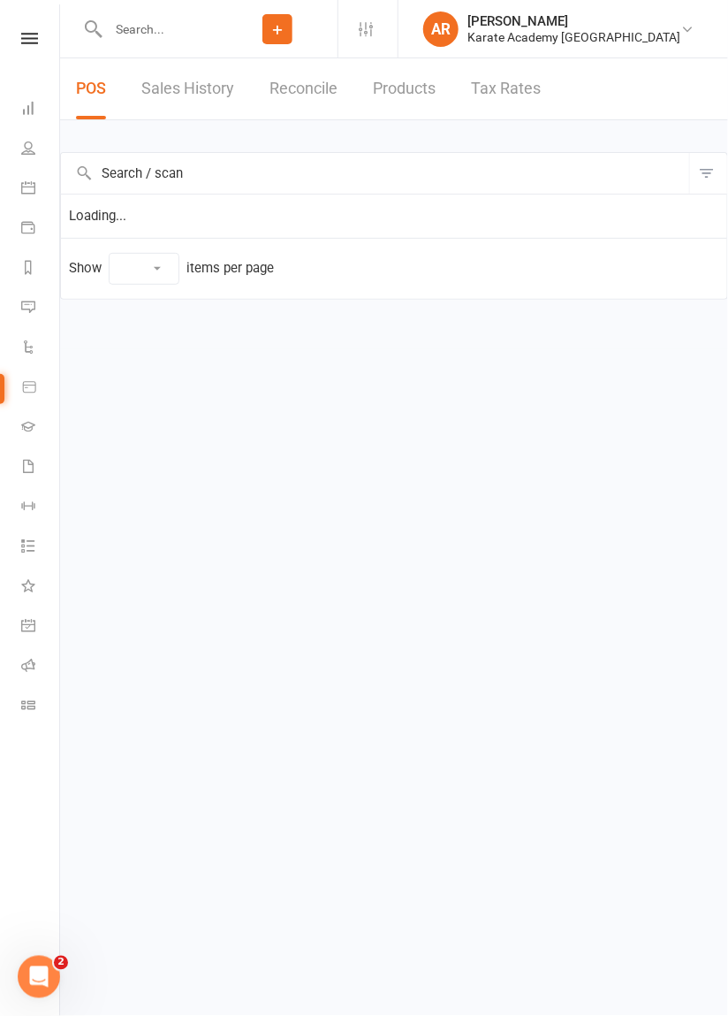
select select "50"
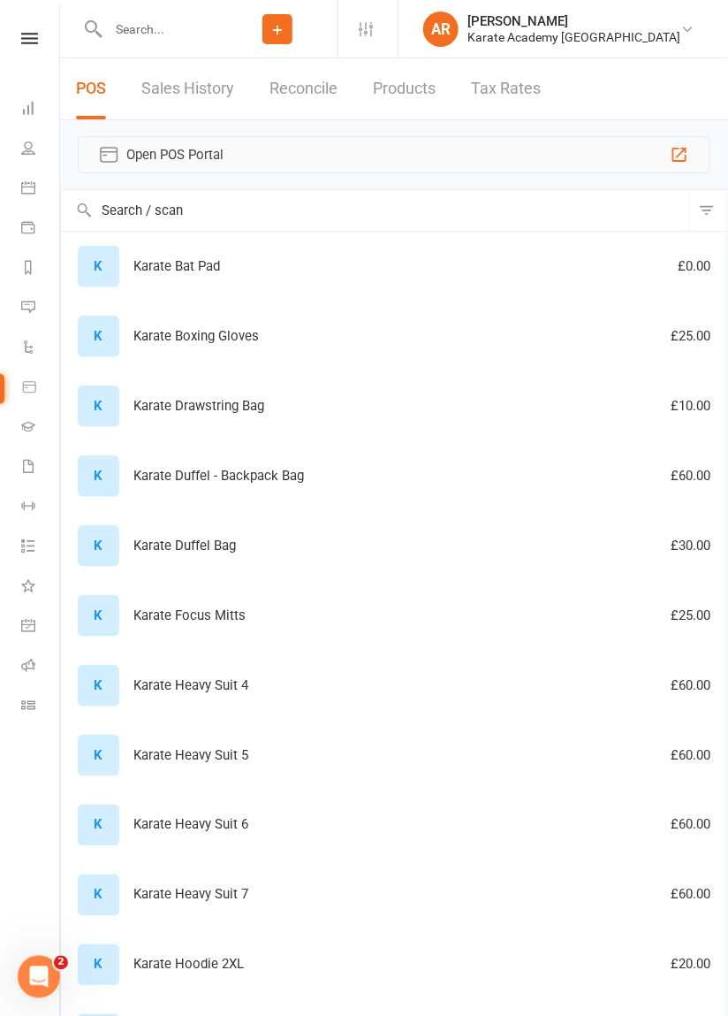
click at [176, 141] on button "Open POS Portal" at bounding box center [394, 154] width 633 height 37
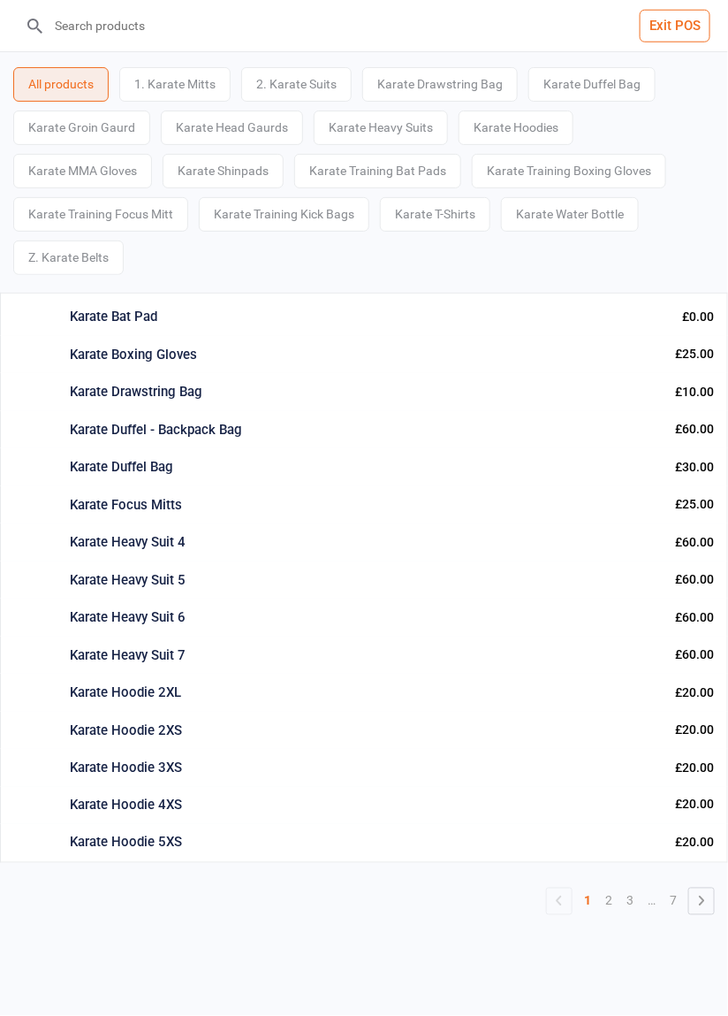
click at [288, 77] on div "2. Karate Suits" at bounding box center [296, 84] width 110 height 34
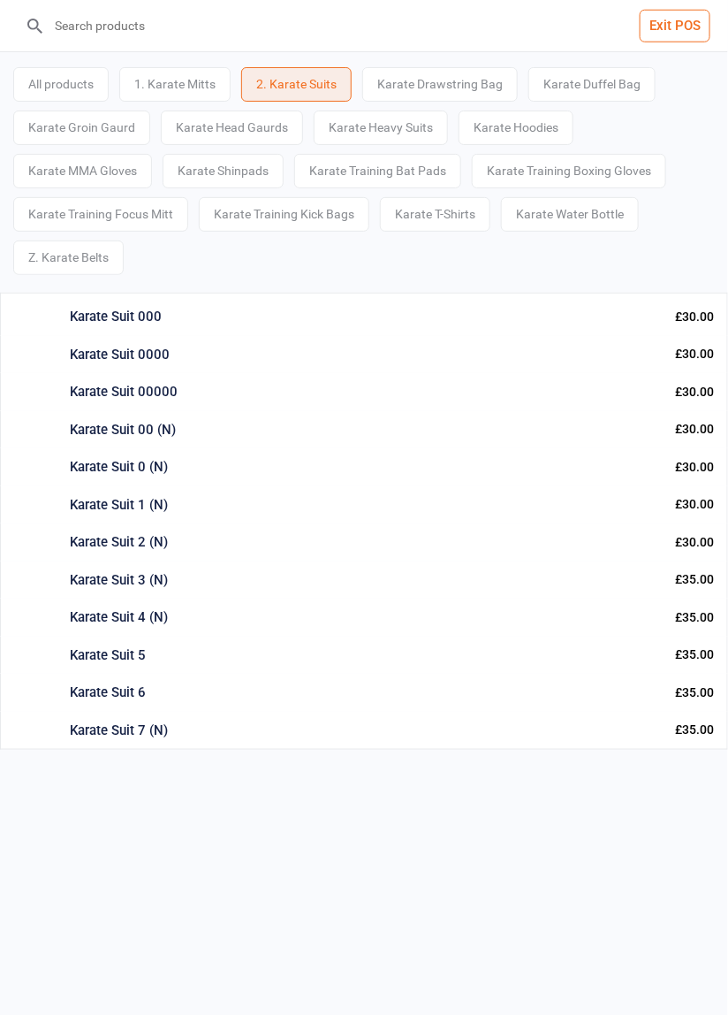
click at [134, 468] on div "Karate Suit 0 (N)" at bounding box center [365, 467] width 591 height 20
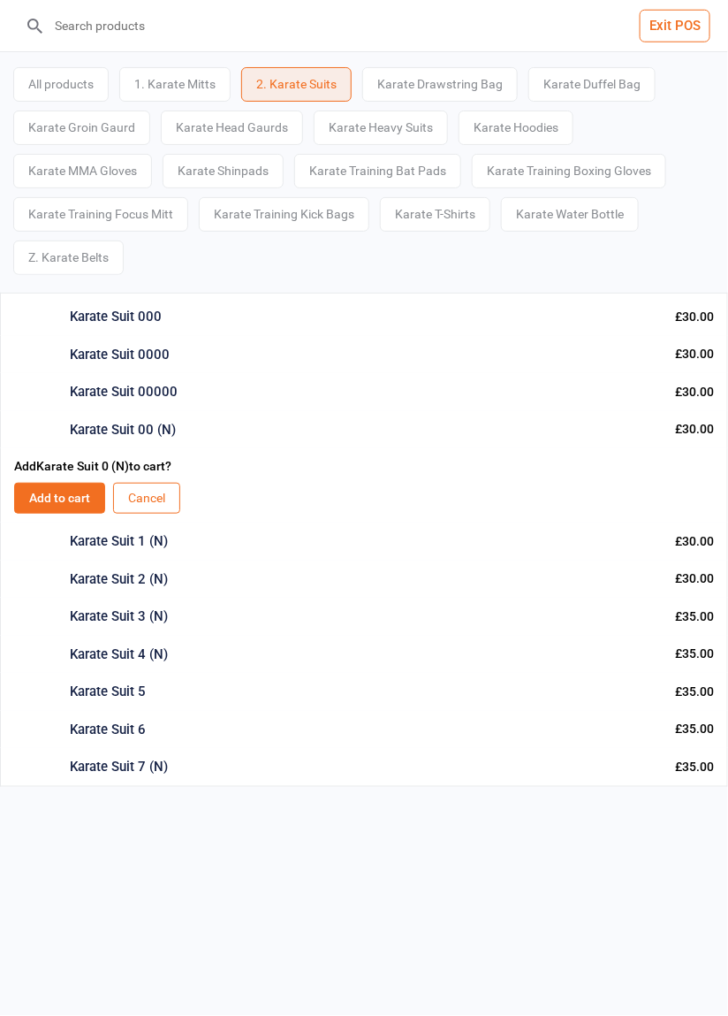
click at [57, 493] on button "Add to cart" at bounding box center [59, 498] width 91 height 31
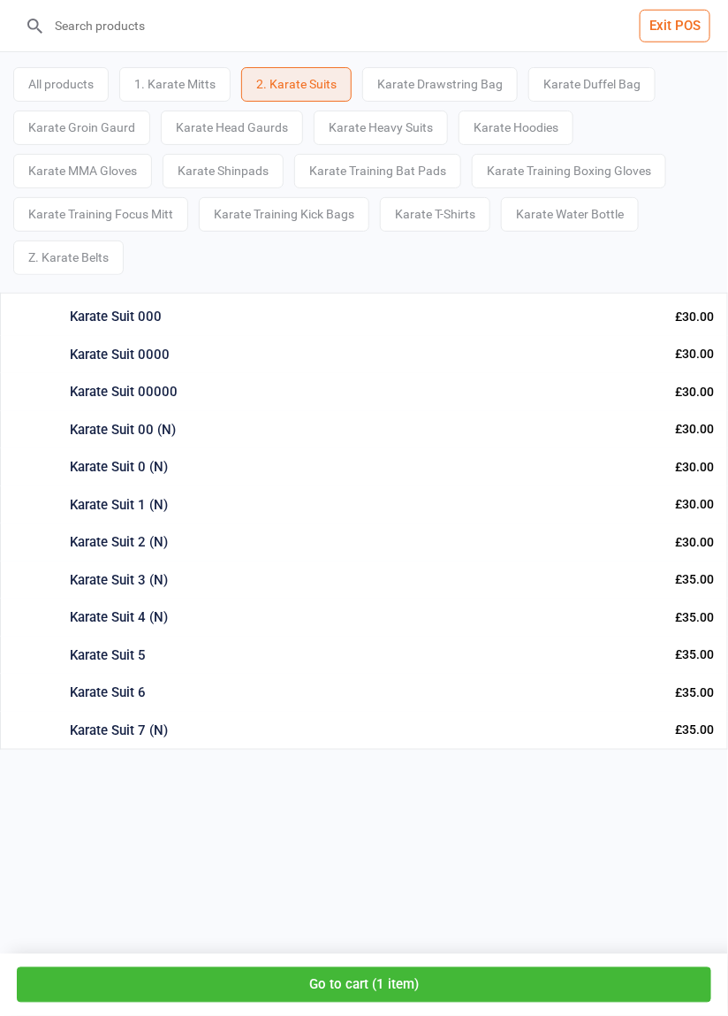
click at [186, 89] on div "1. Karate Mitts" at bounding box center [174, 84] width 111 height 34
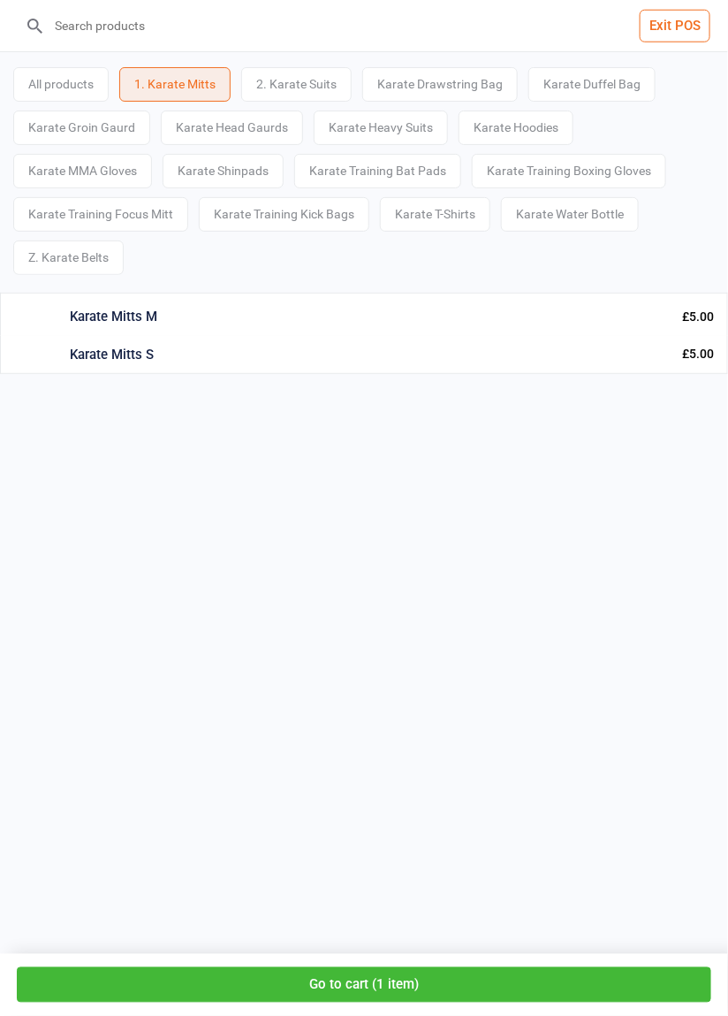
click at [127, 355] on div "Karate Mitts S" at bounding box center [369, 355] width 598 height 20
click at [50, 391] on button "Add to cart" at bounding box center [59, 385] width 91 height 31
click at [139, 996] on button "Go to cart ( 2 items )" at bounding box center [364, 985] width 695 height 36
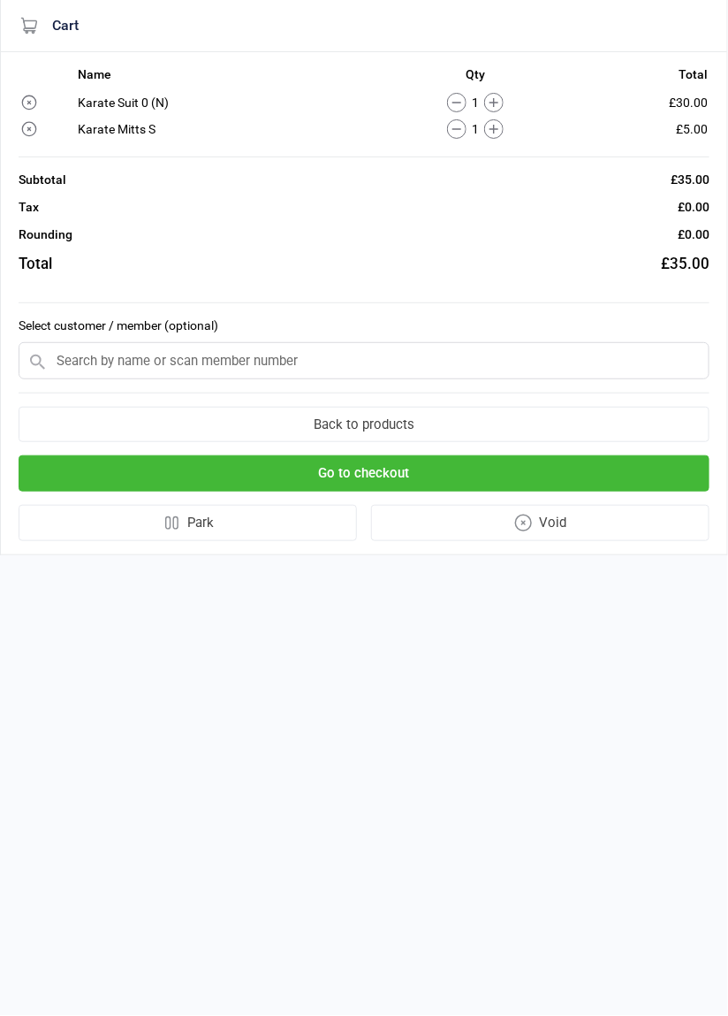
click at [98, 350] on input "text" at bounding box center [364, 360] width 691 height 37
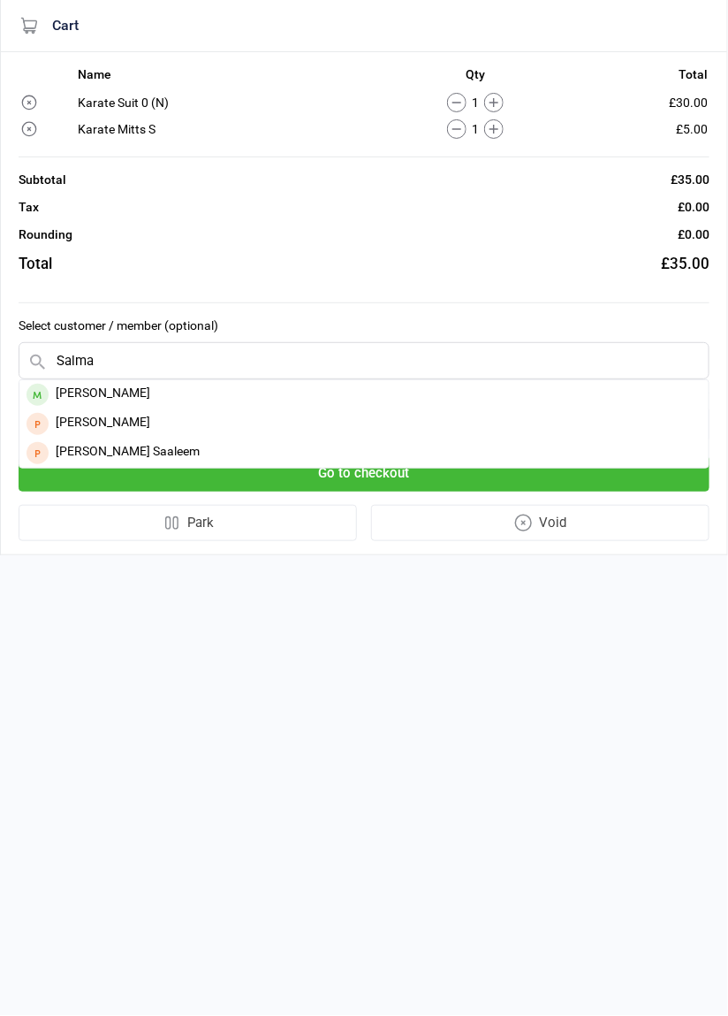
type input "Salma"
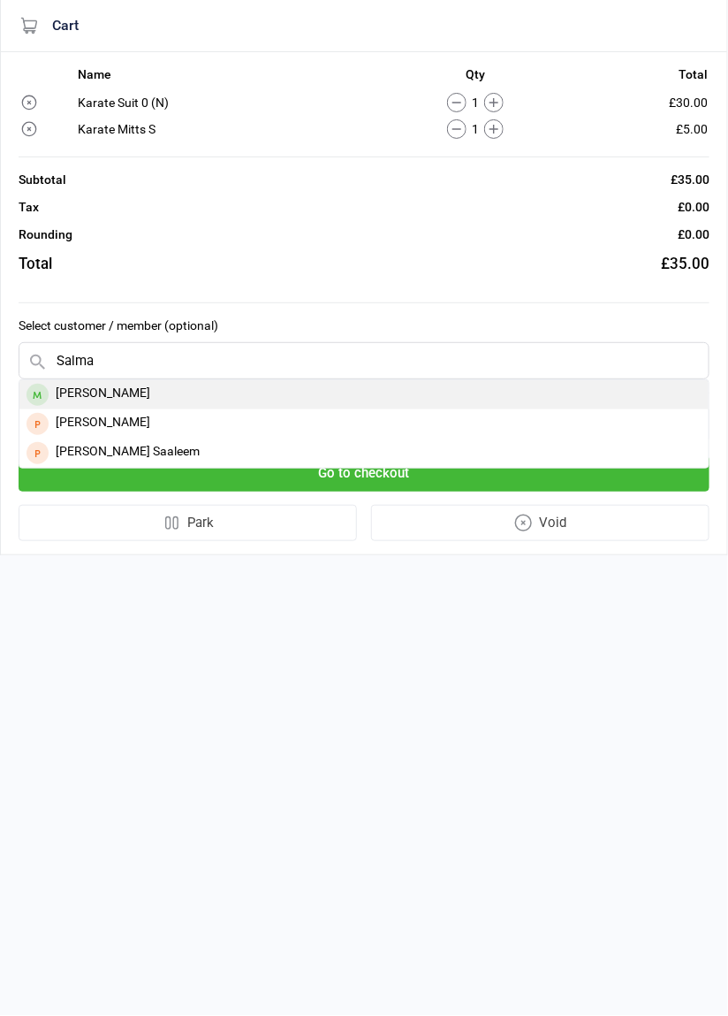
click at [89, 394] on div "[PERSON_NAME]" at bounding box center [363, 394] width 689 height 29
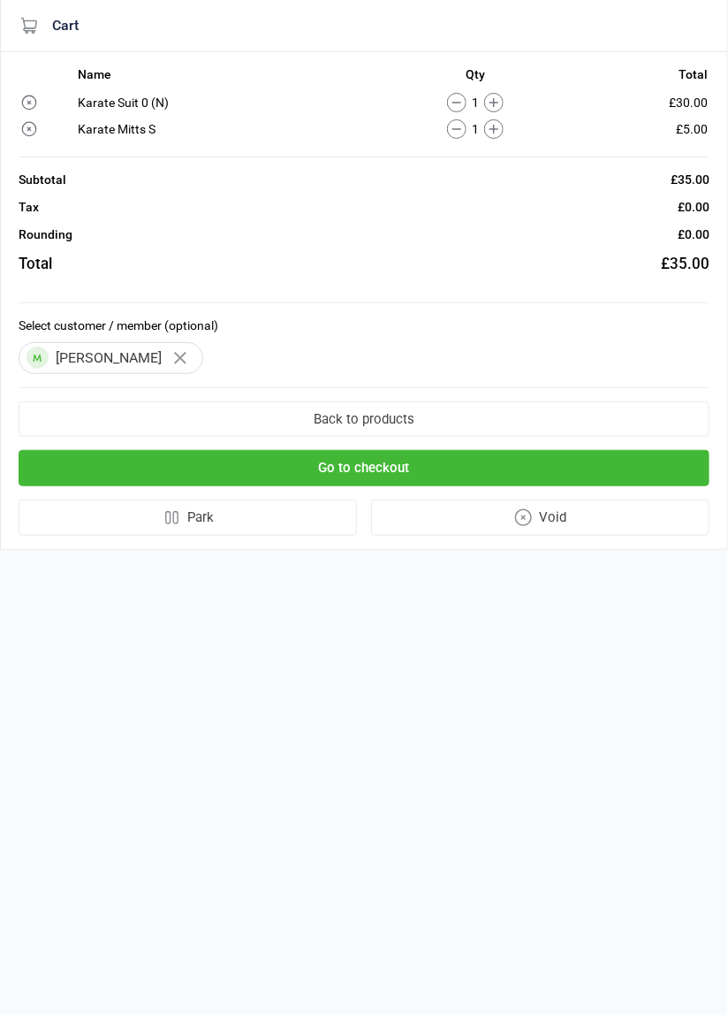
click at [126, 467] on button "Go to checkout" at bounding box center [364, 468] width 691 height 36
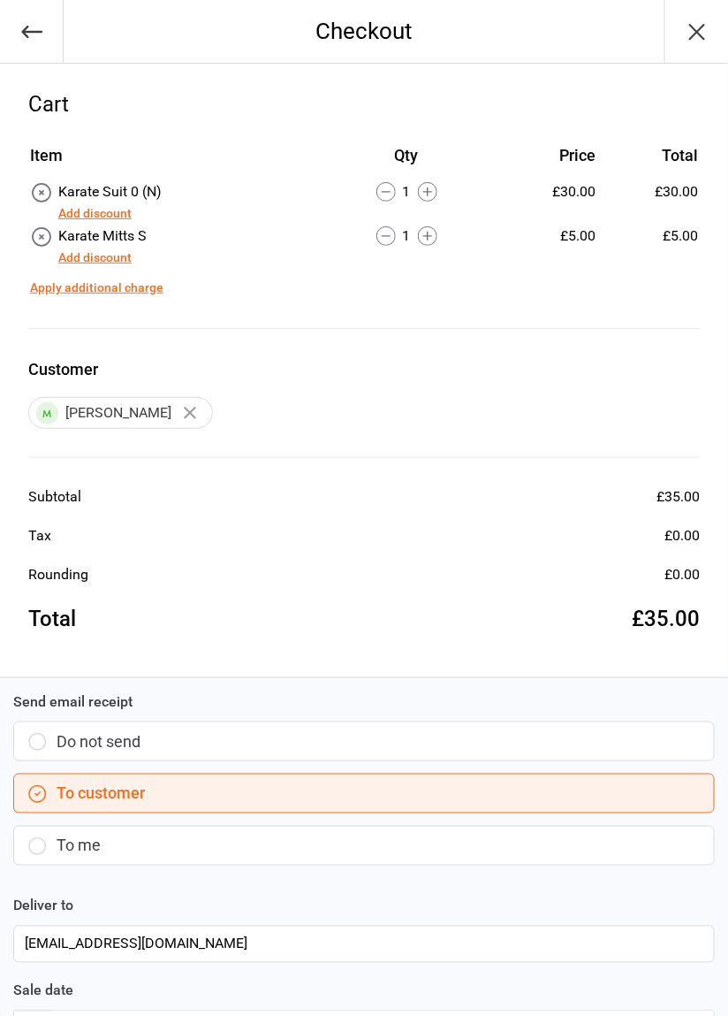
click at [82, 254] on button "Add discount" at bounding box center [94, 257] width 73 height 19
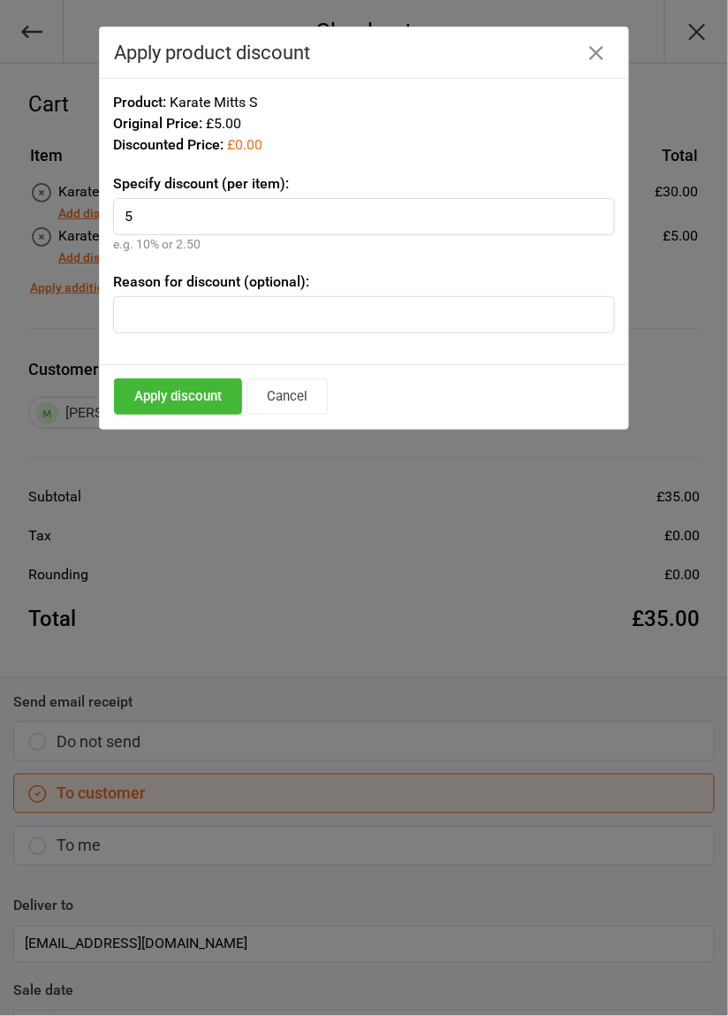
type input "5"
click at [137, 399] on button "Apply discount" at bounding box center [178, 396] width 128 height 36
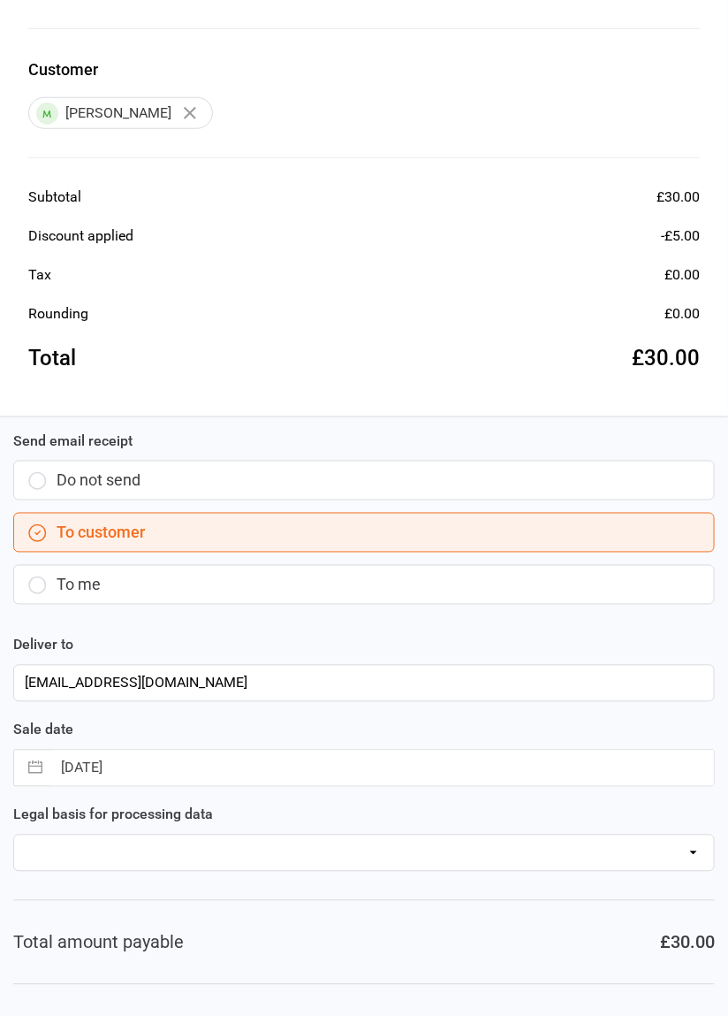
scroll to position [309, 0]
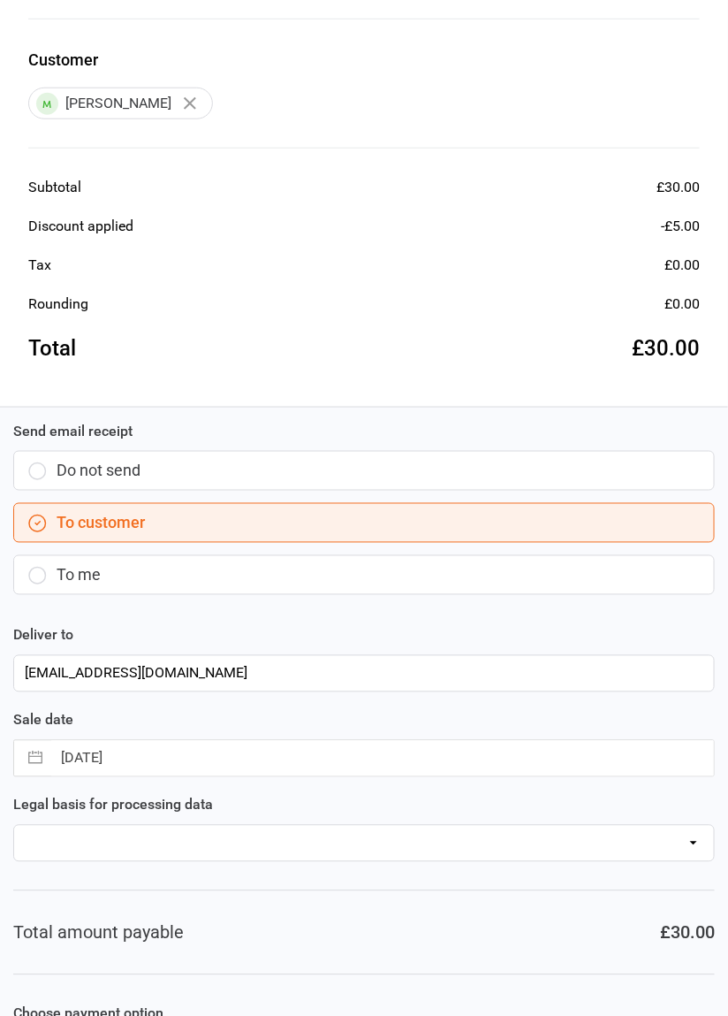
click at [95, 765] on input "11 Sep 2025" at bounding box center [382, 758] width 663 height 35
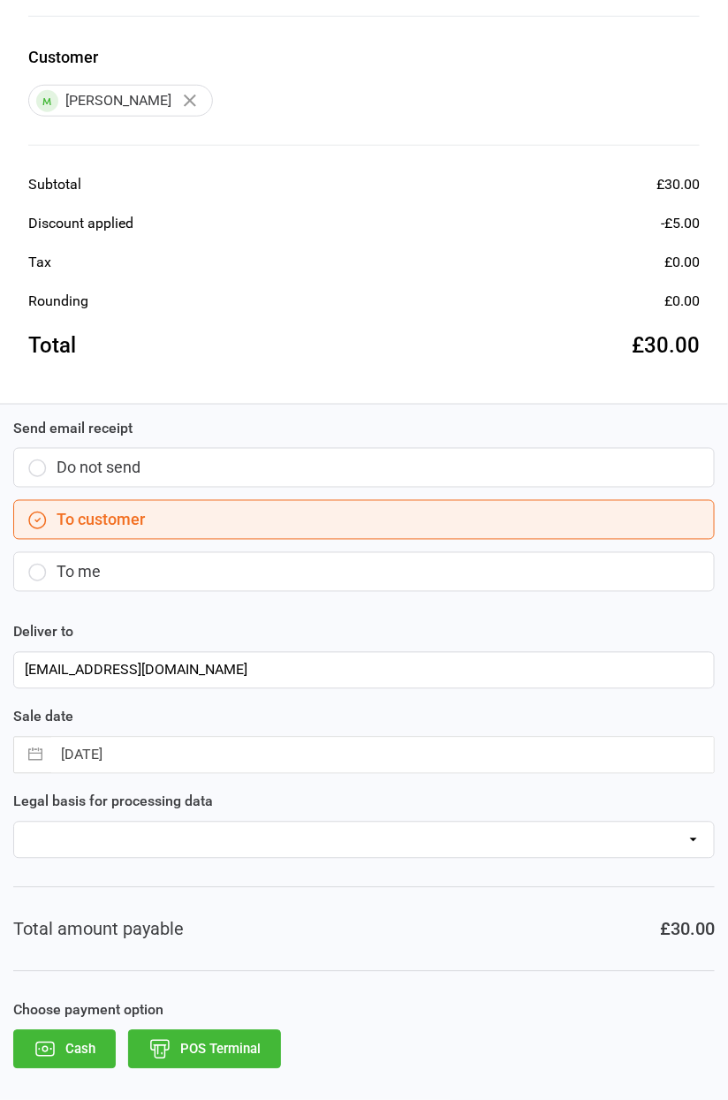
select select "7"
select select "2025"
select select "8"
select select "2025"
select select "9"
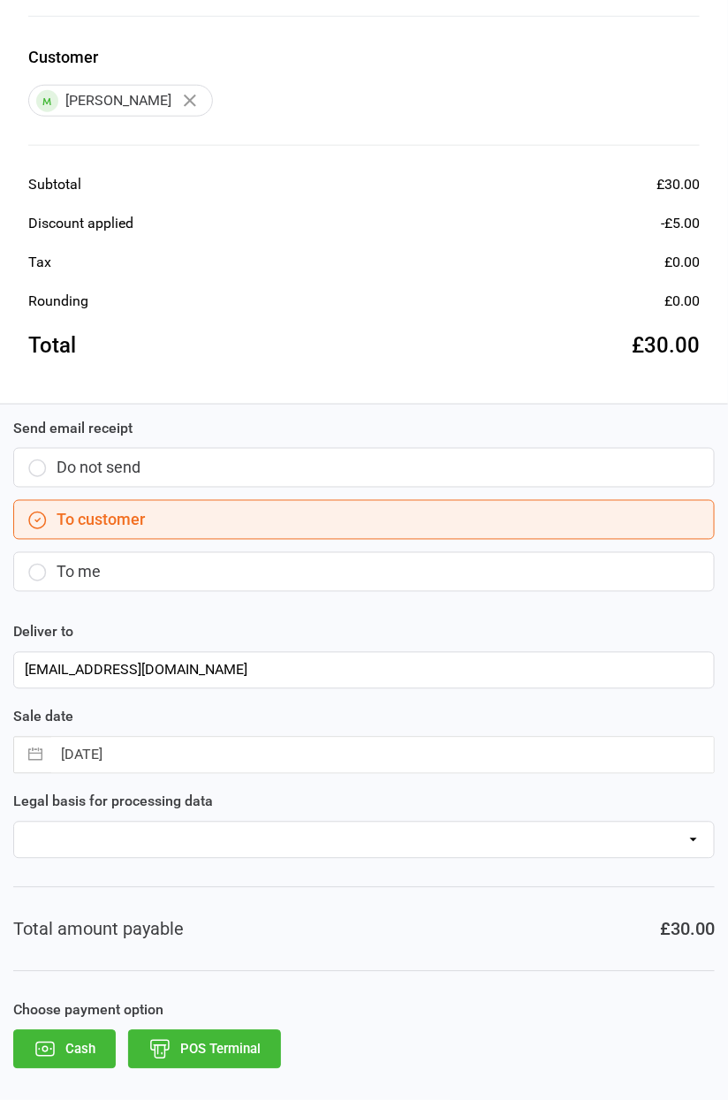
select select "2025"
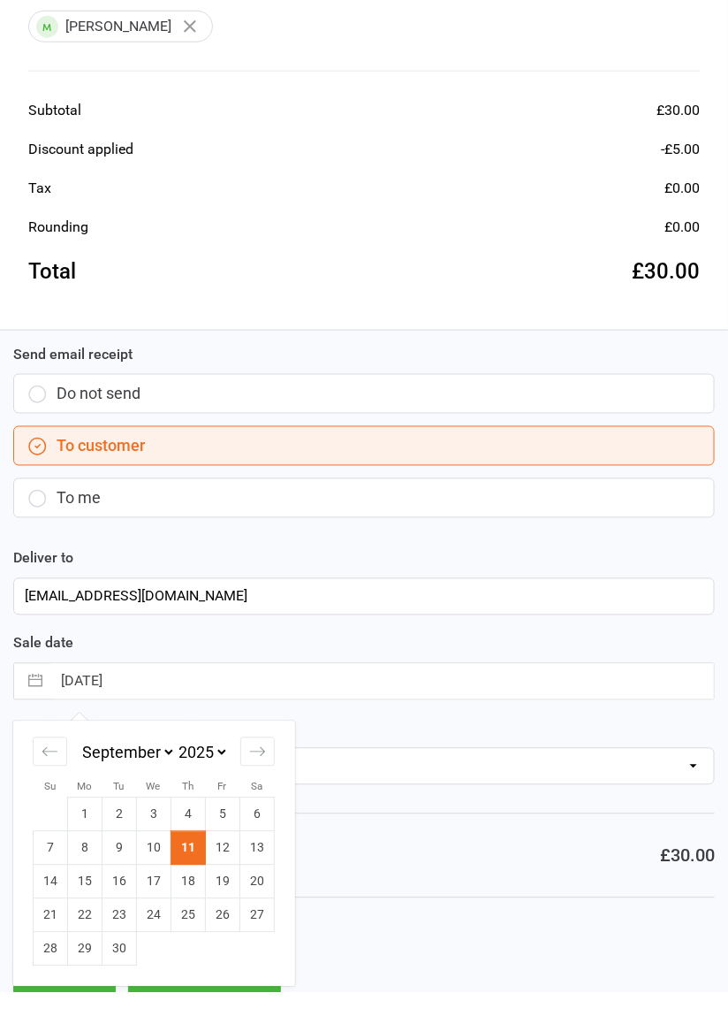
scroll to position [362, 0]
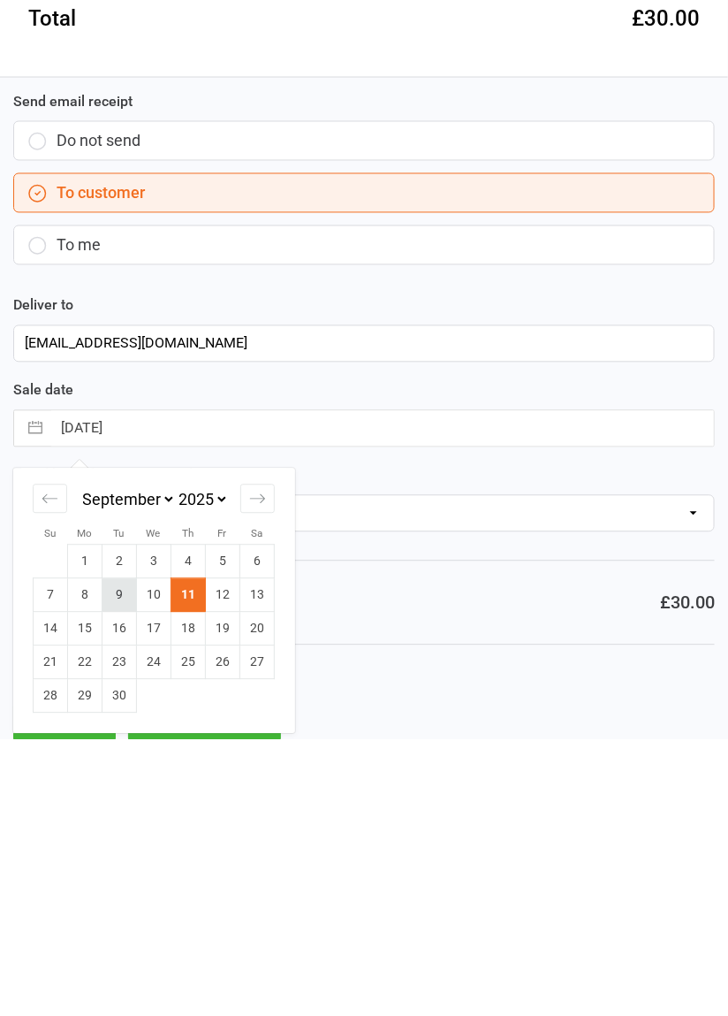
click at [118, 874] on td "9" at bounding box center [120, 873] width 34 height 34
type input "09 Sep 2025"
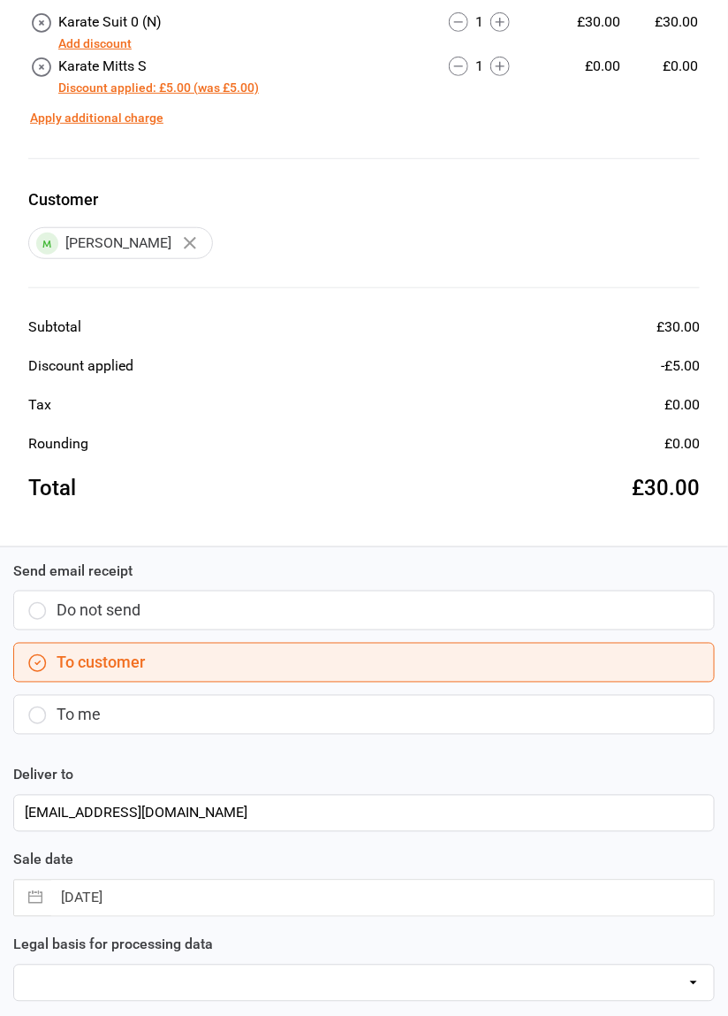
scroll to position [0, 0]
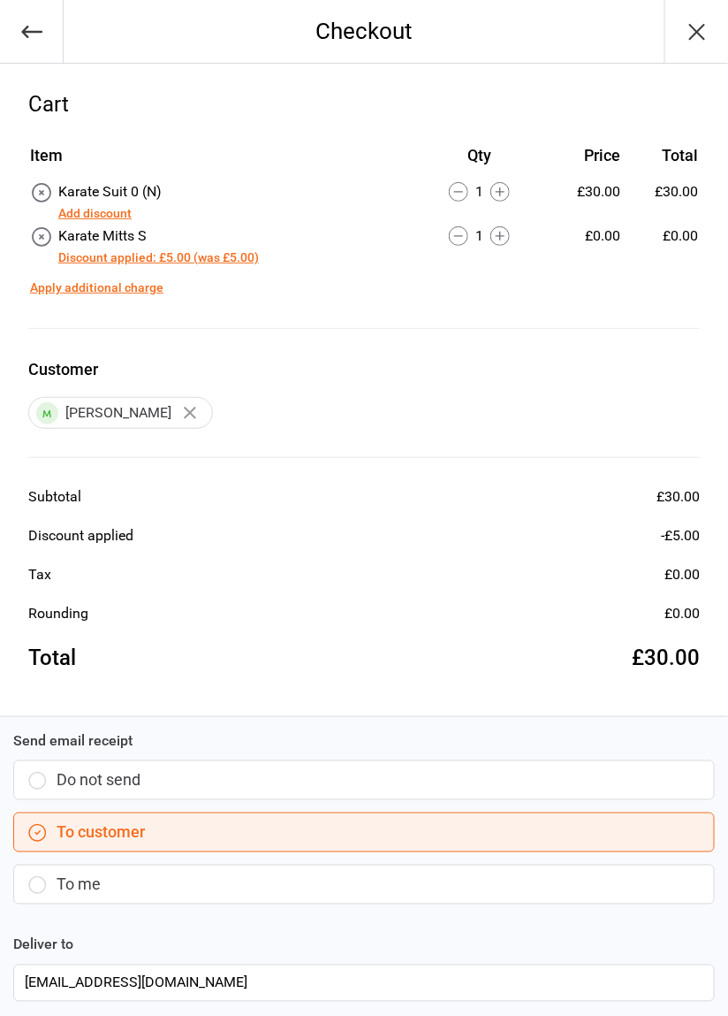
click at [689, 32] on icon "button" at bounding box center [697, 32] width 28 height 28
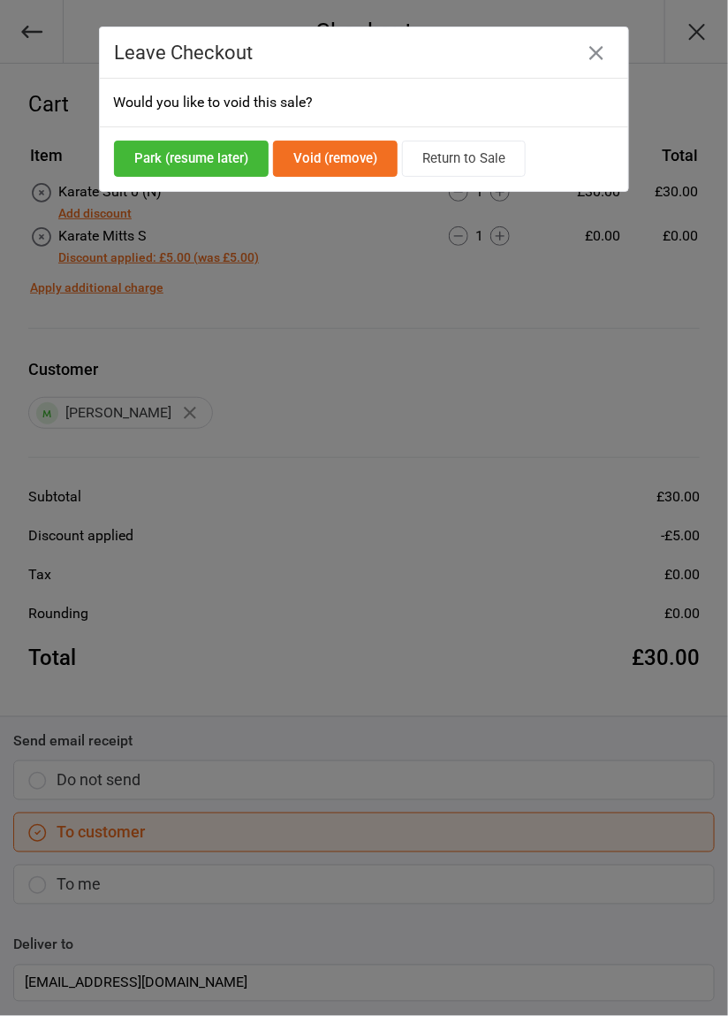
click at [165, 153] on button "Park (resume later)" at bounding box center [191, 159] width 155 height 36
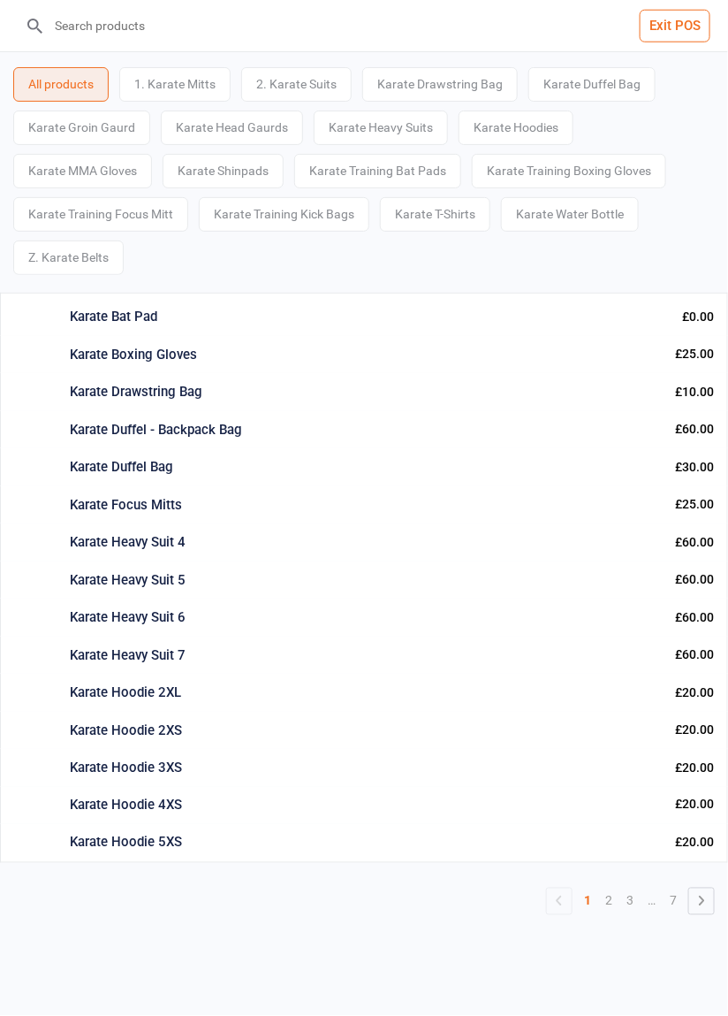
click at [294, 71] on div "2. Karate Suits" at bounding box center [296, 84] width 110 height 34
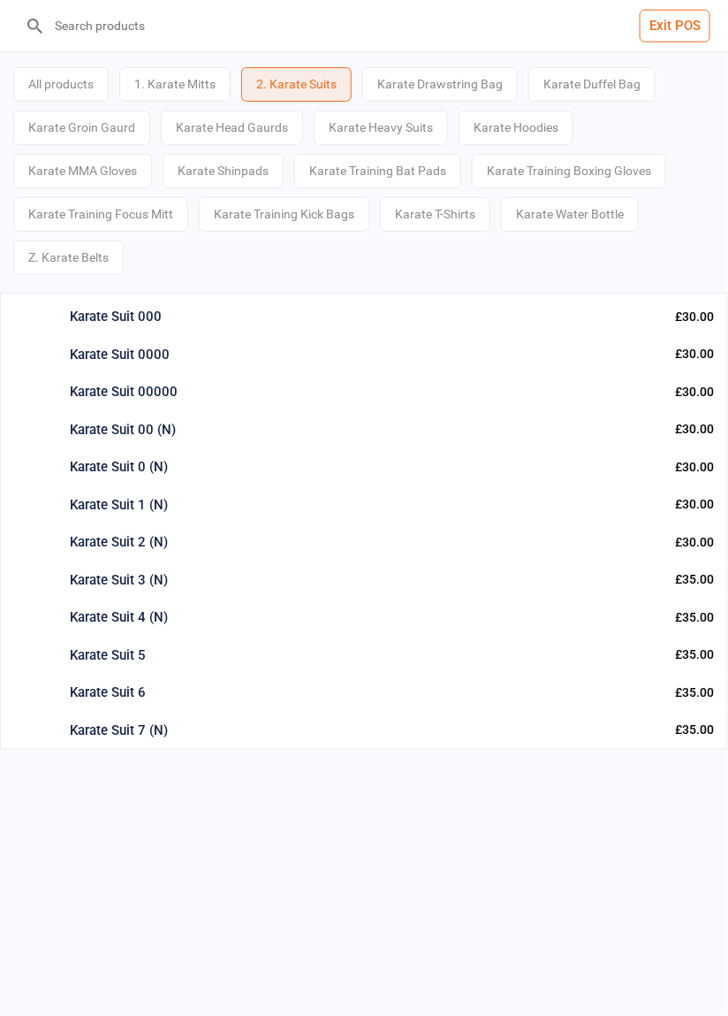
click at [112, 424] on div "Karate Suit 00 (N)" at bounding box center [365, 430] width 591 height 20
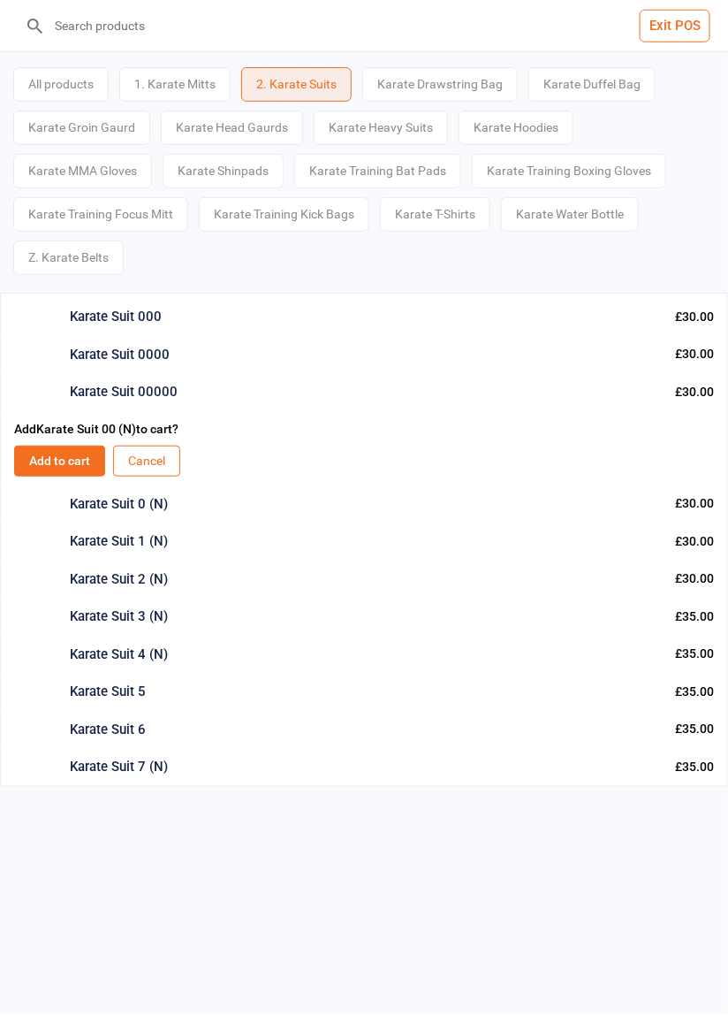
click at [57, 460] on button "Add to cart" at bounding box center [59, 460] width 91 height 31
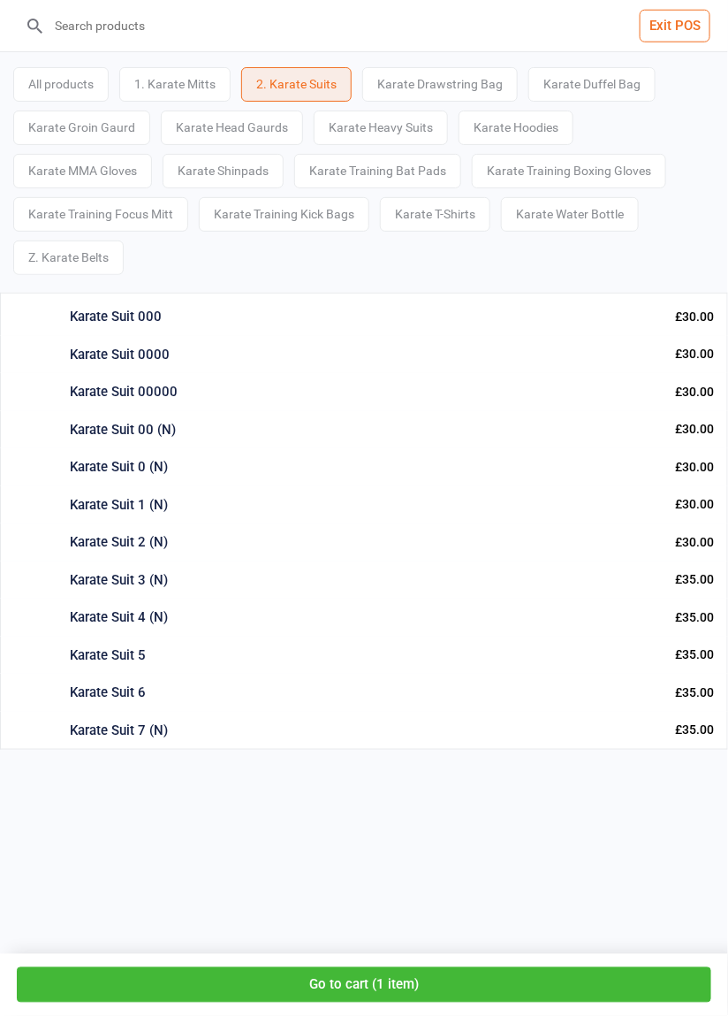
click at [169, 92] on div "1. Karate Mitts" at bounding box center [174, 84] width 111 height 34
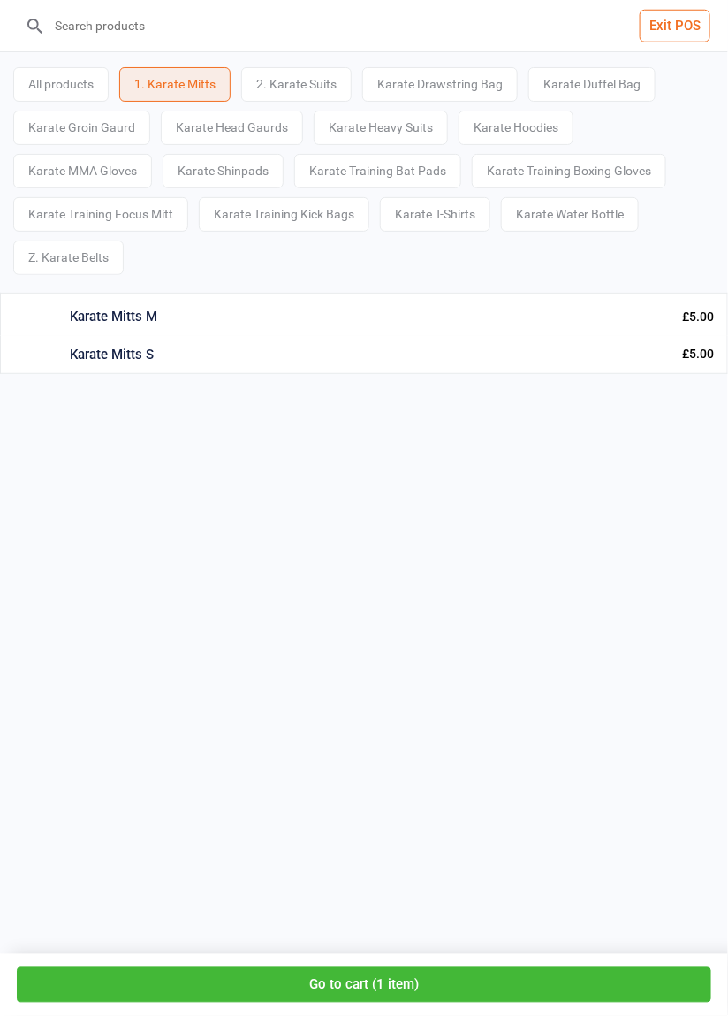
click at [113, 352] on div "Karate Mitts S" at bounding box center [369, 355] width 598 height 20
click at [59, 383] on button "Add to cart" at bounding box center [59, 385] width 91 height 31
click at [264, 985] on button "Go to cart ( 2 items )" at bounding box center [364, 985] width 695 height 36
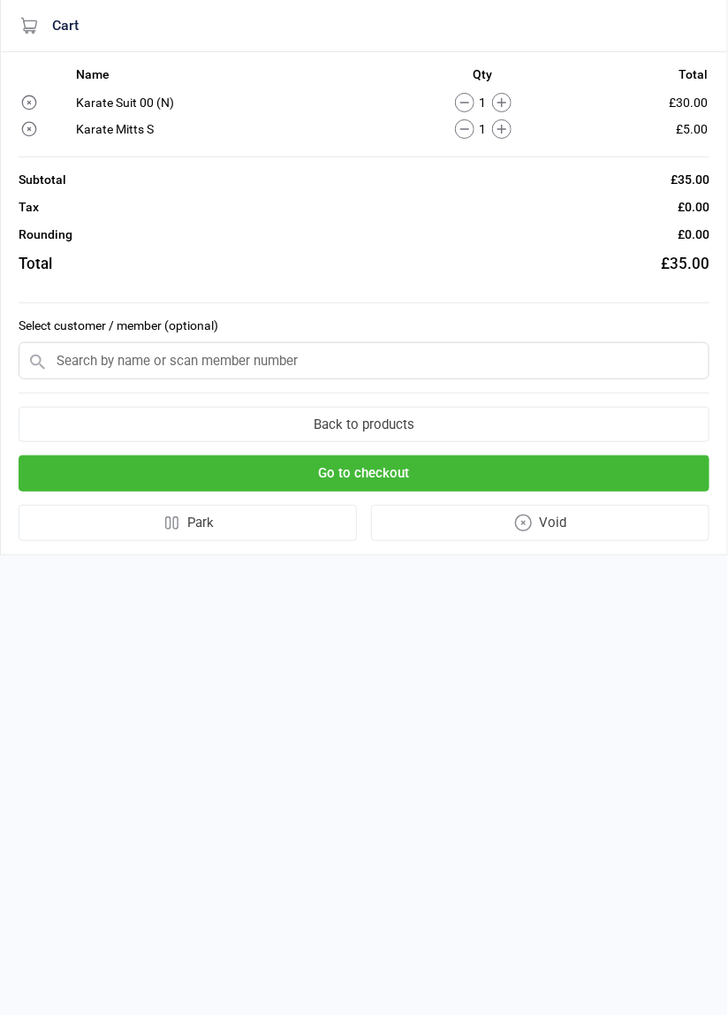
click at [92, 369] on input "text" at bounding box center [364, 360] width 691 height 37
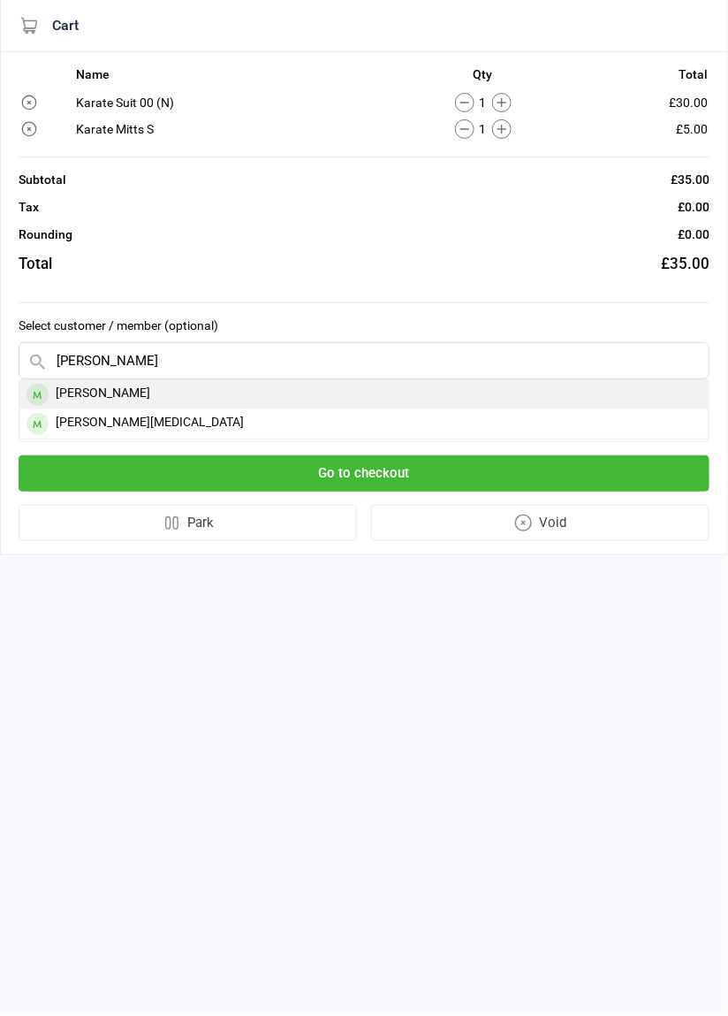
type input "Yasmin"
click at [98, 391] on div "Yasmine Mirroch" at bounding box center [363, 394] width 689 height 29
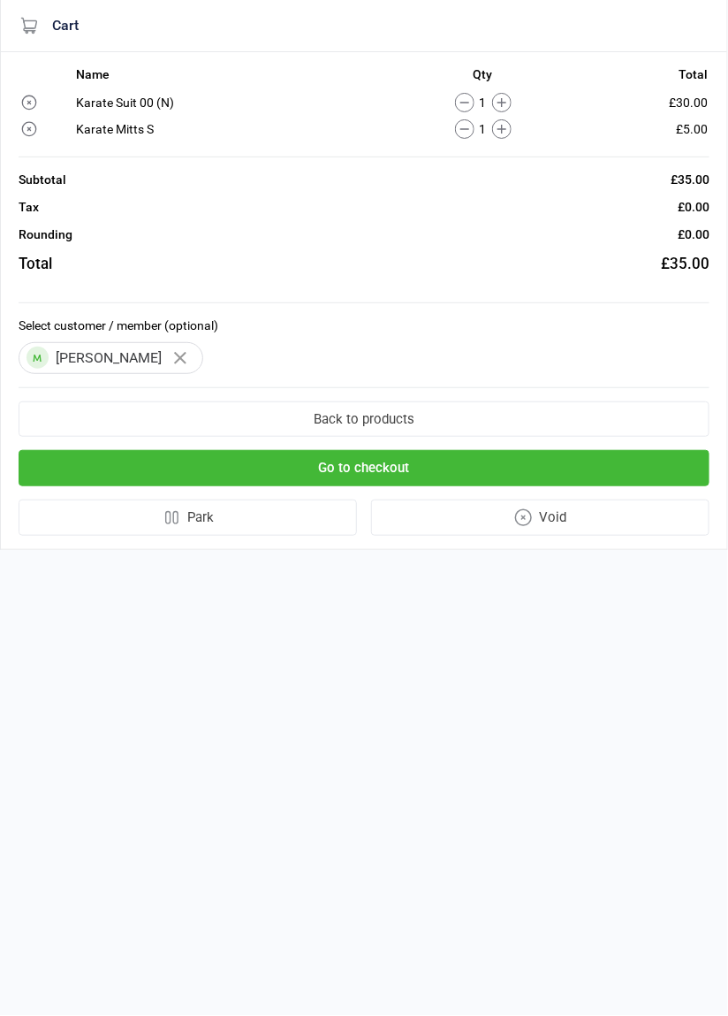
click at [121, 462] on button "Go to checkout" at bounding box center [364, 468] width 691 height 36
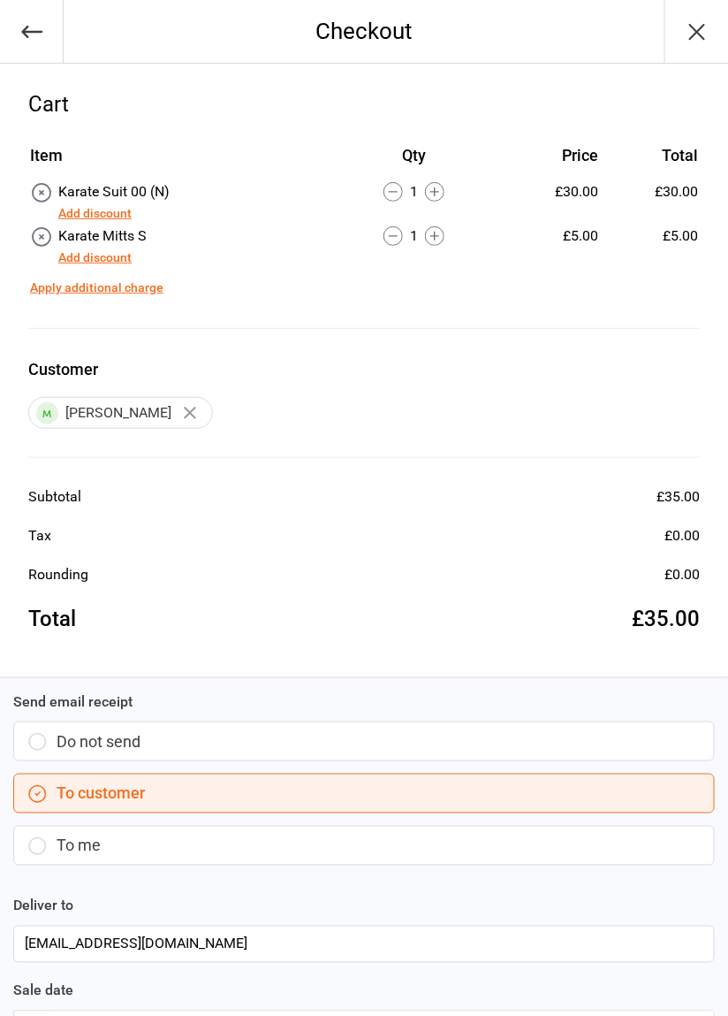
click at [95, 248] on button "Add discount" at bounding box center [94, 257] width 73 height 19
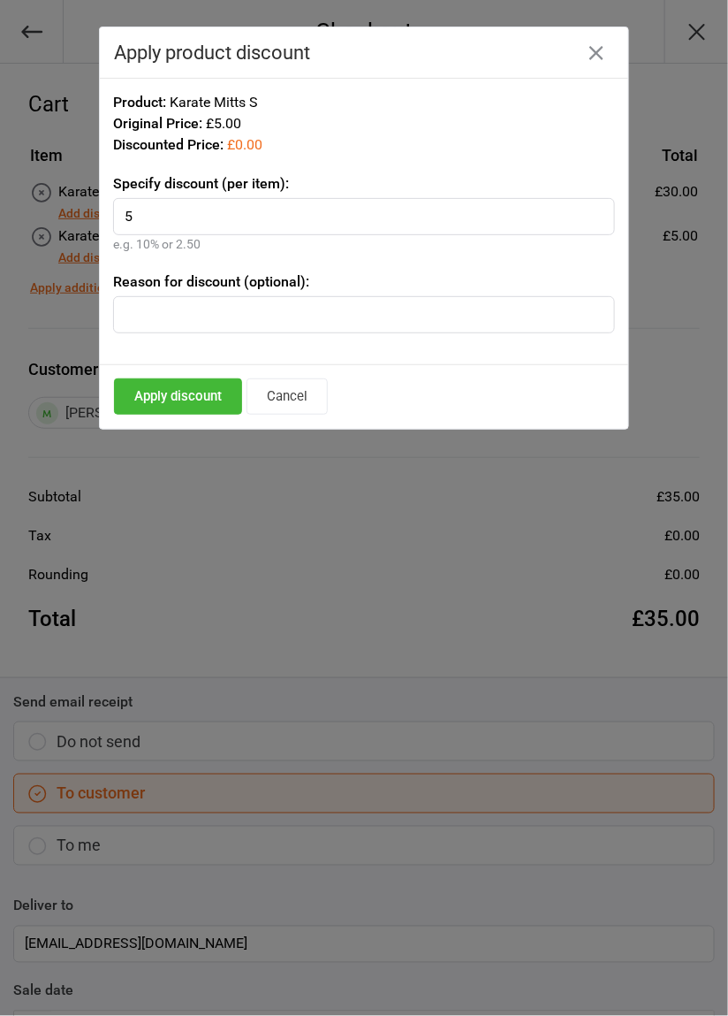
type input "5"
click at [155, 399] on button "Apply discount" at bounding box center [178, 396] width 128 height 36
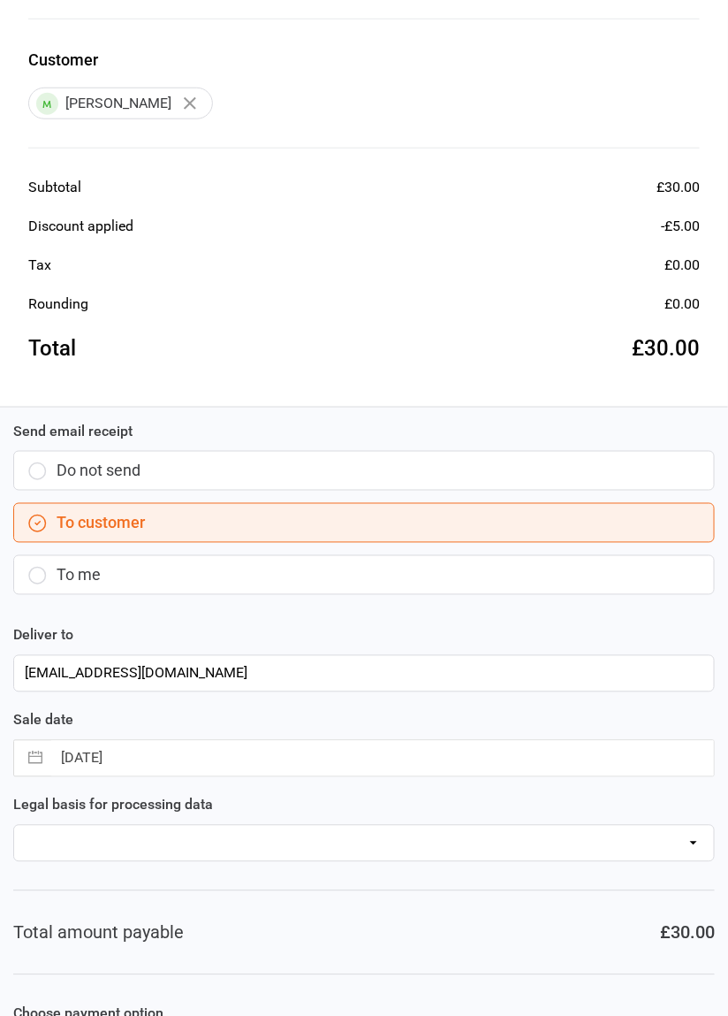
click at [73, 761] on input "11 Sep 2025" at bounding box center [382, 758] width 663 height 35
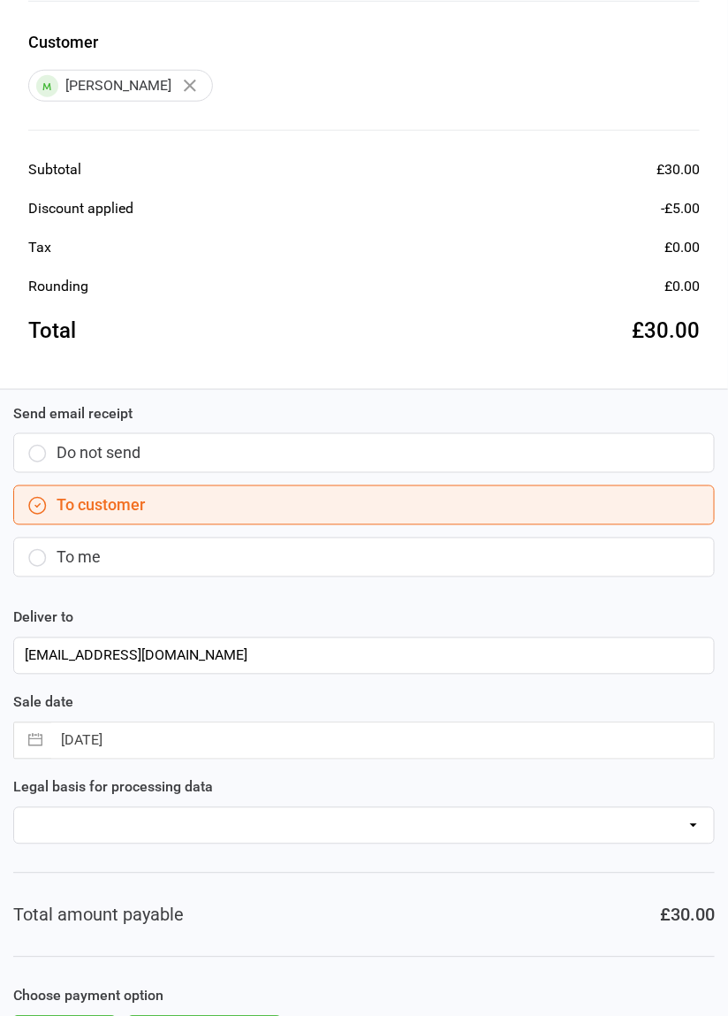
select select "7"
select select "2025"
select select "8"
select select "2025"
select select "9"
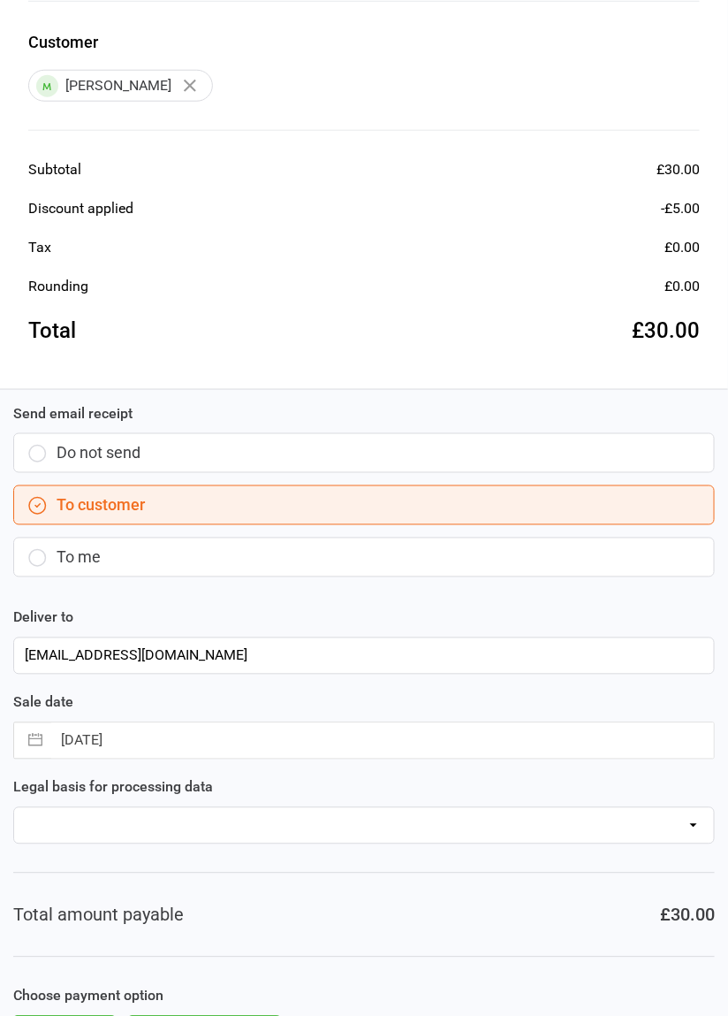
select select "2025"
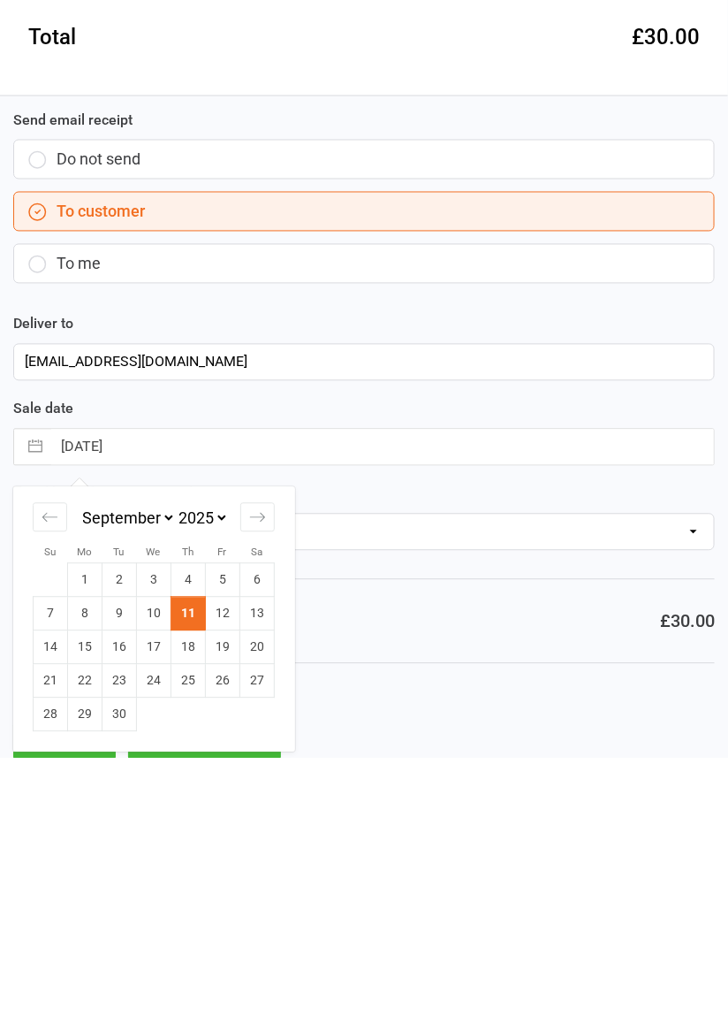
scroll to position [362, 0]
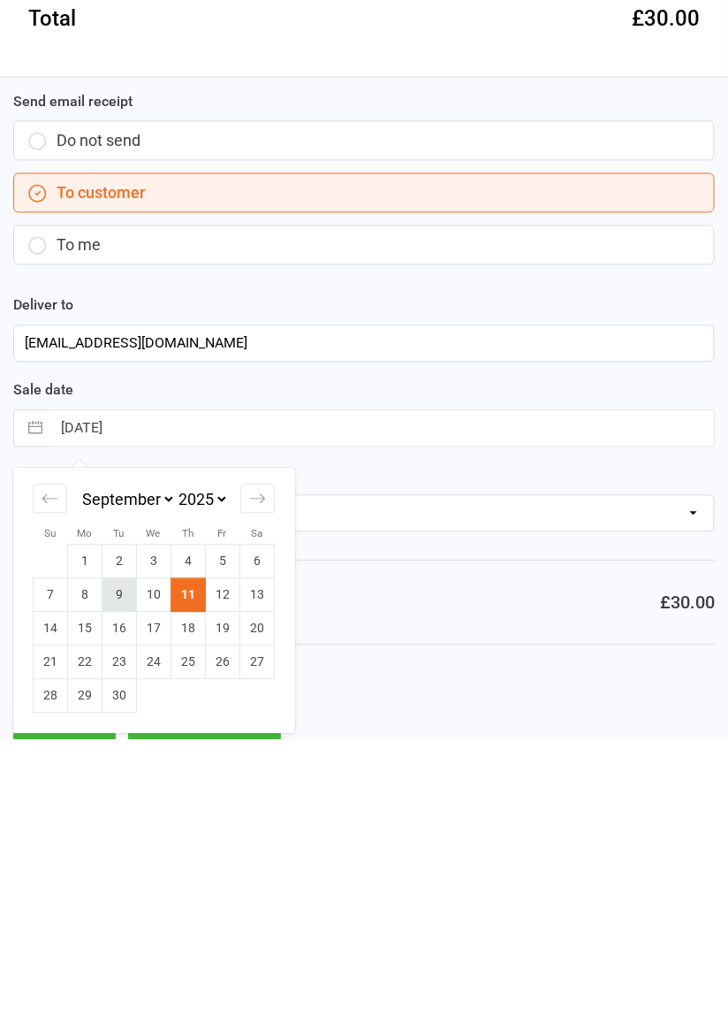
click at [110, 878] on td "9" at bounding box center [120, 873] width 34 height 34
type input "09 Sep 2025"
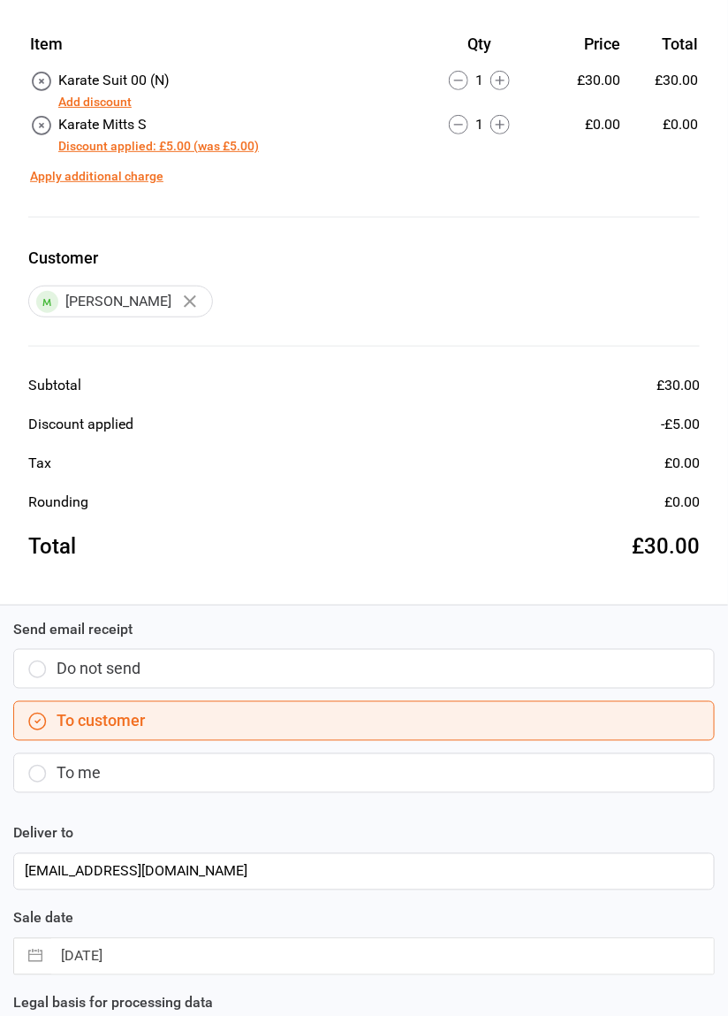
scroll to position [0, 0]
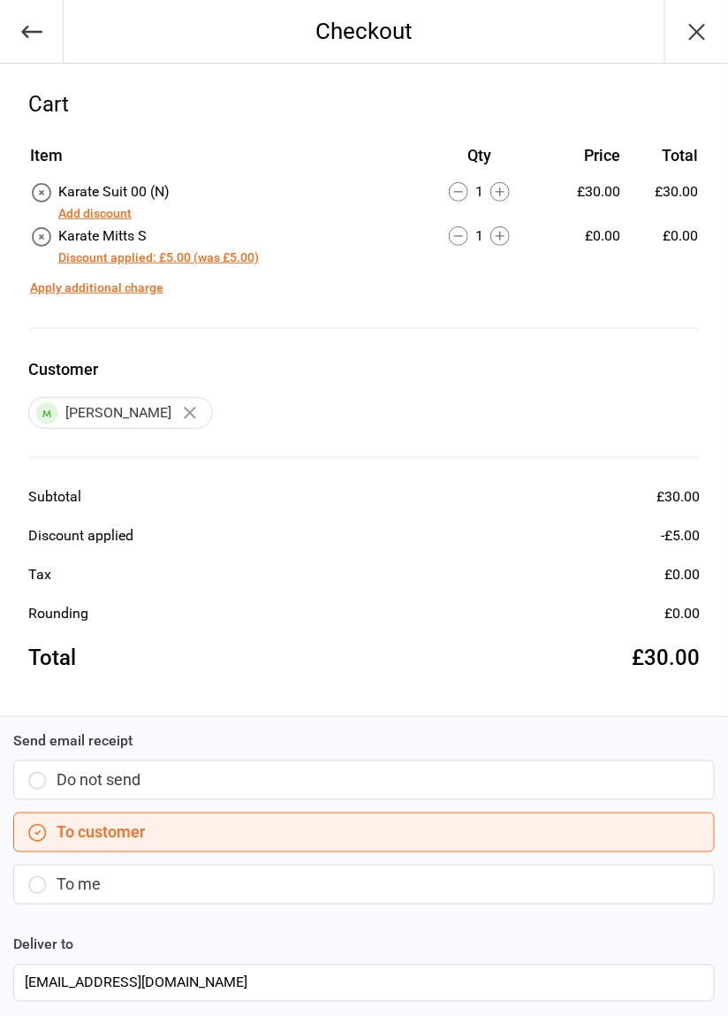
click at [700, 21] on icon "button" at bounding box center [697, 32] width 28 height 28
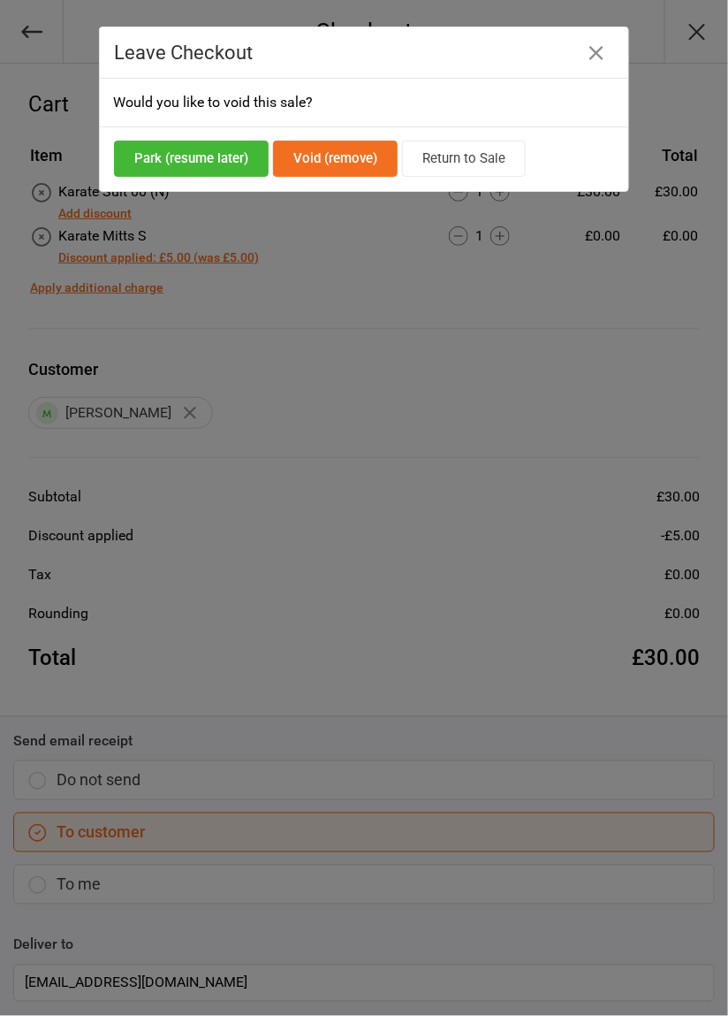
click at [176, 151] on button "Park (resume later)" at bounding box center [191, 159] width 155 height 36
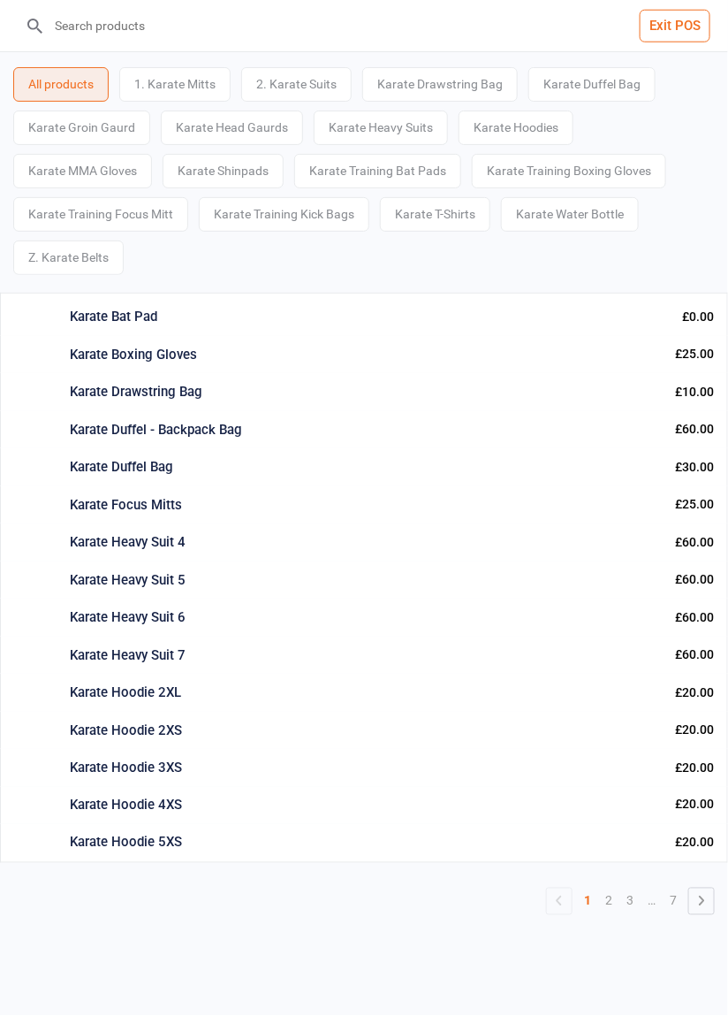
click at [674, 32] on button "Exit POS" at bounding box center [675, 26] width 71 height 33
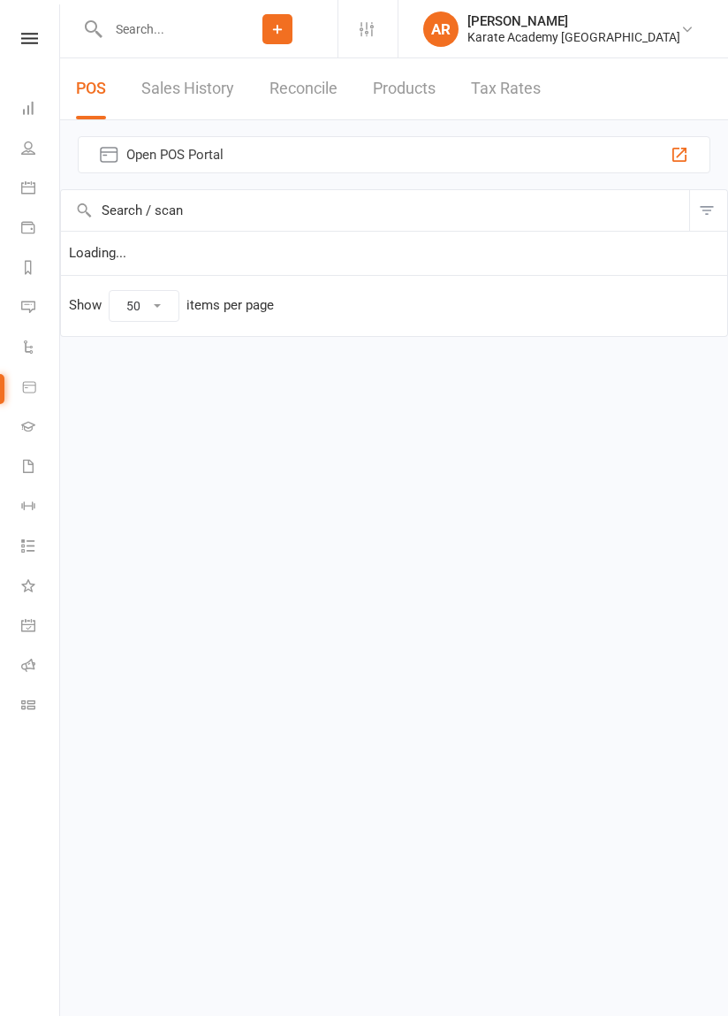
select select "50"
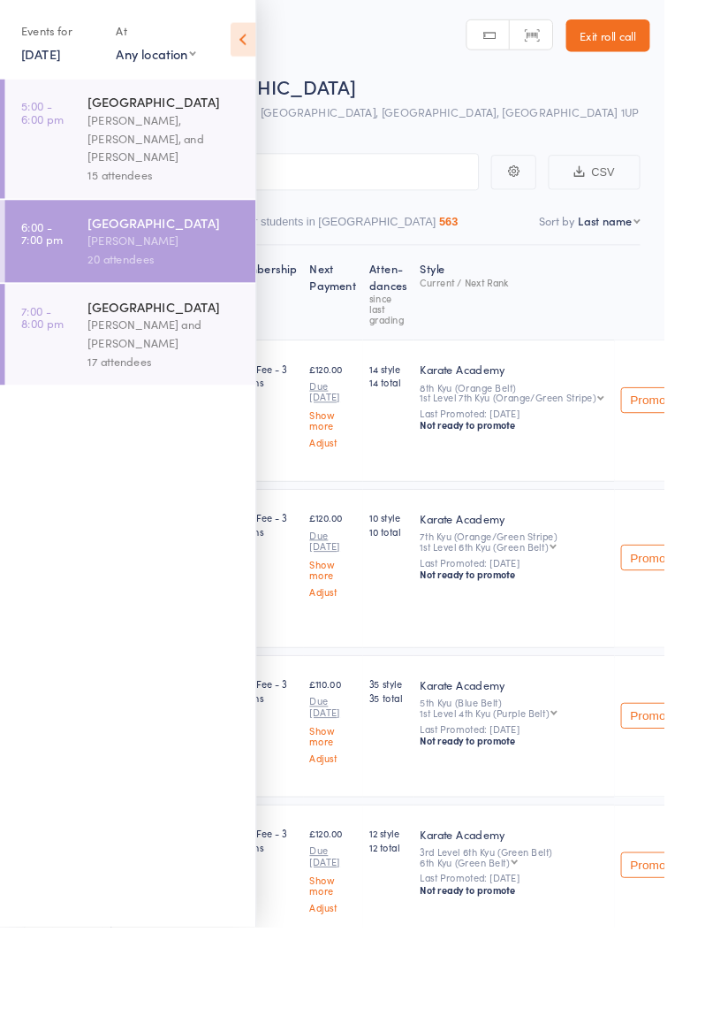
click at [154, 234] on div "Wycombe Leisure Centre" at bounding box center [180, 243] width 169 height 19
click at [269, 44] on icon at bounding box center [266, 43] width 27 height 37
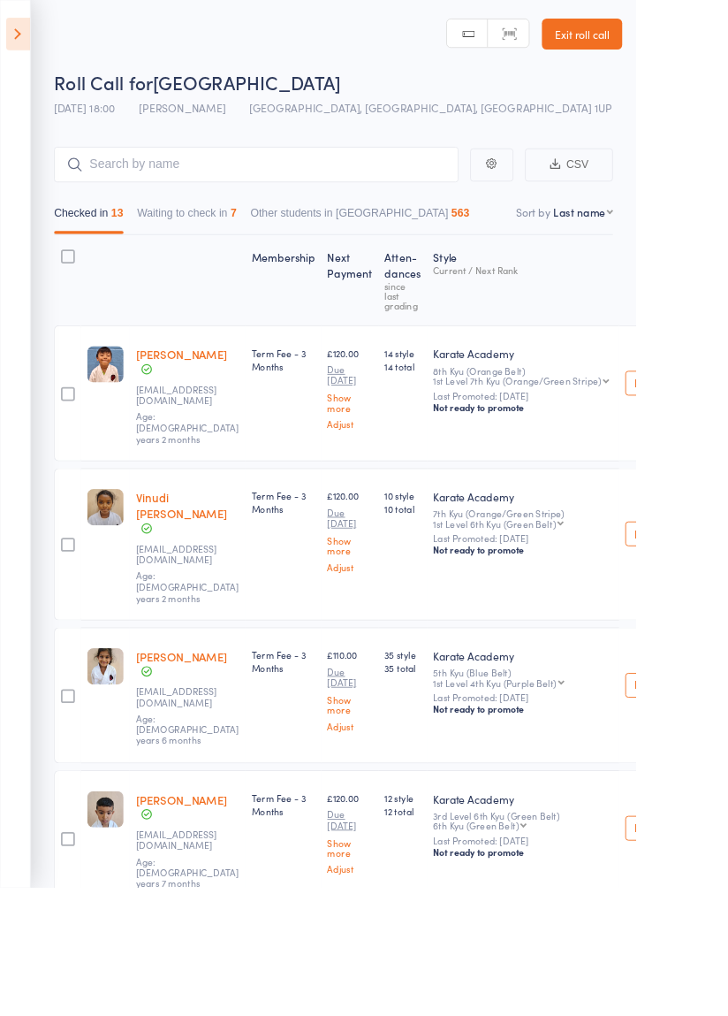
click at [684, 38] on link "Exit roll call" at bounding box center [666, 38] width 92 height 35
